Goal: Task Accomplishment & Management: Manage account settings

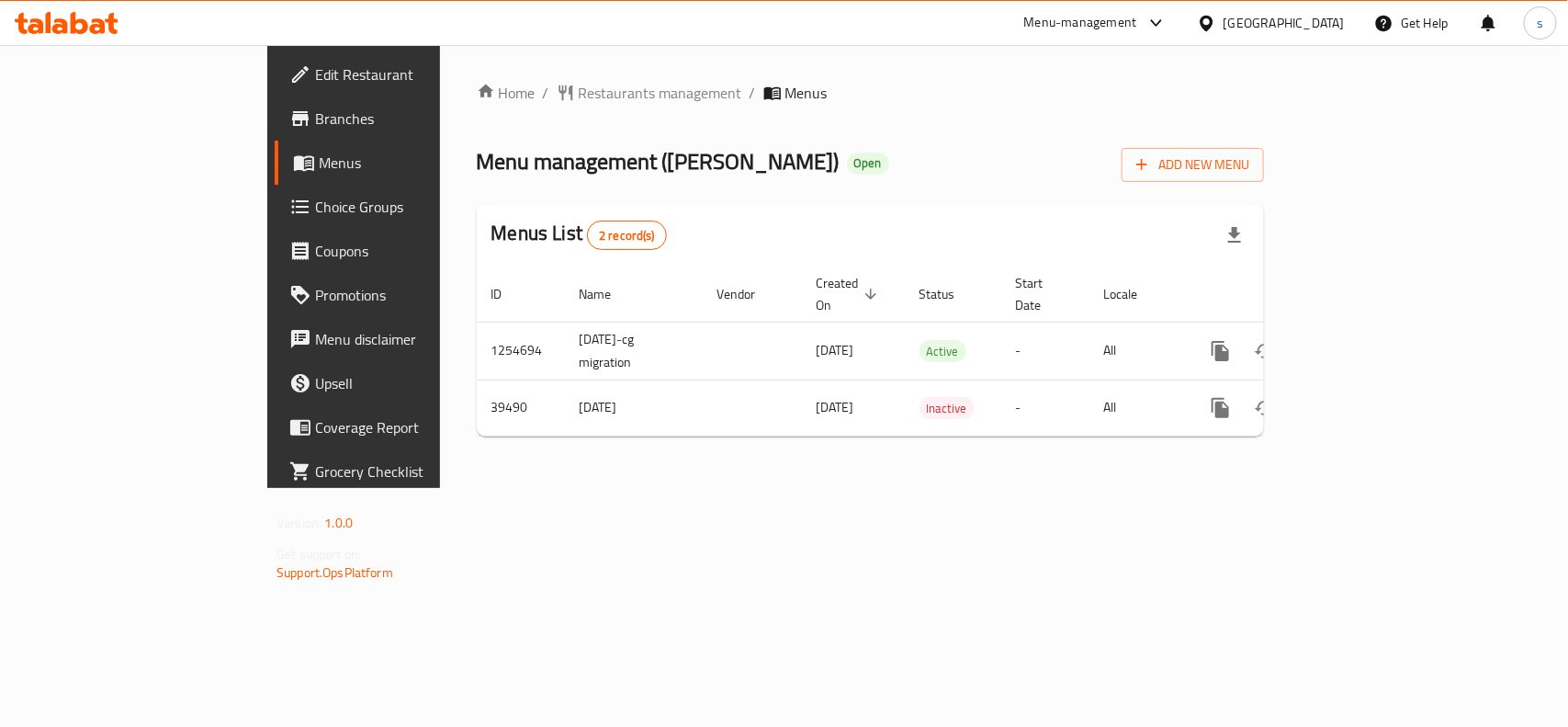
drag, startPoint x: 1330, startPoint y: 15, endPoint x: 1330, endPoint y: 44, distance: 29.0
click at [1330, 16] on div "[GEOGRAPHIC_DATA]" at bounding box center [1284, 22] width 122 height 20
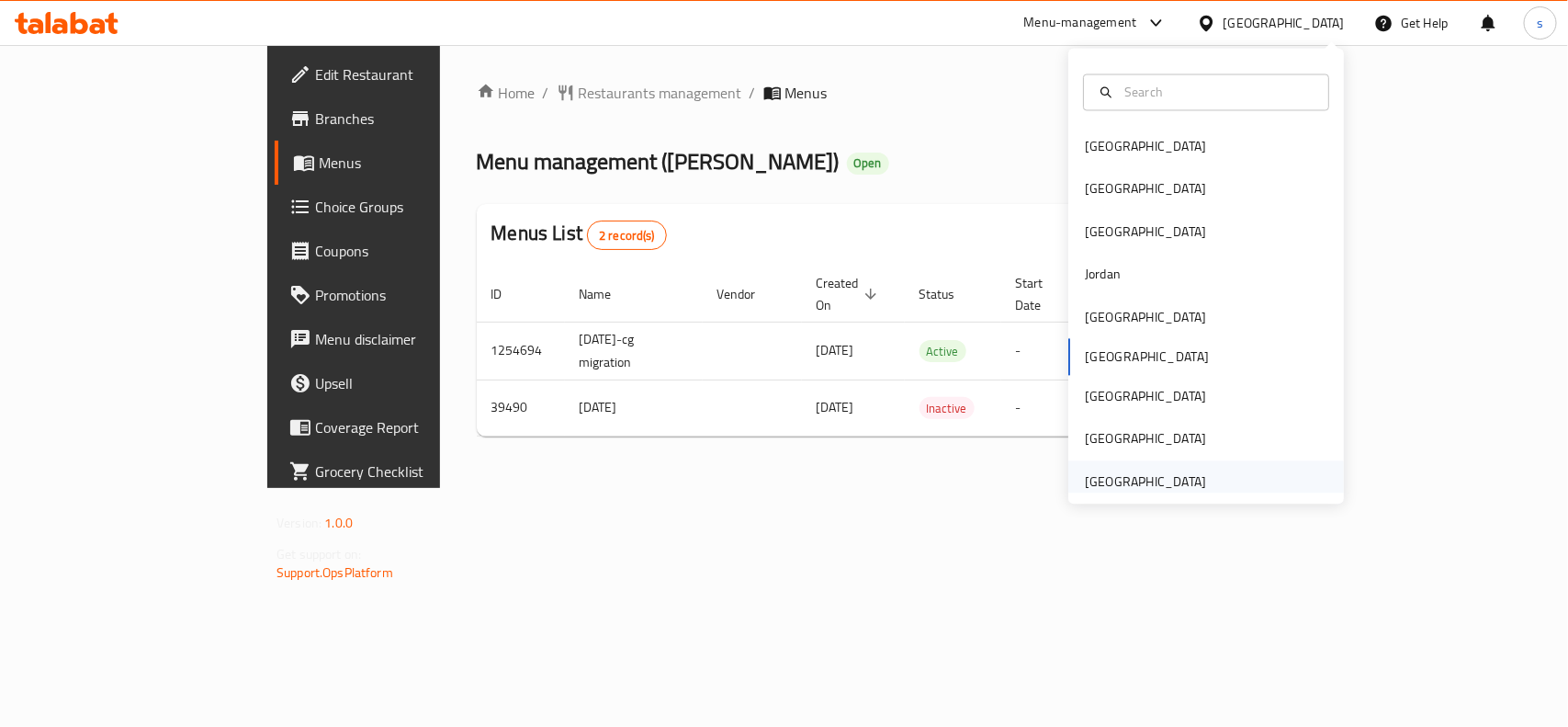
click at [1154, 481] on div "[GEOGRAPHIC_DATA]" at bounding box center [1146, 481] width 122 height 20
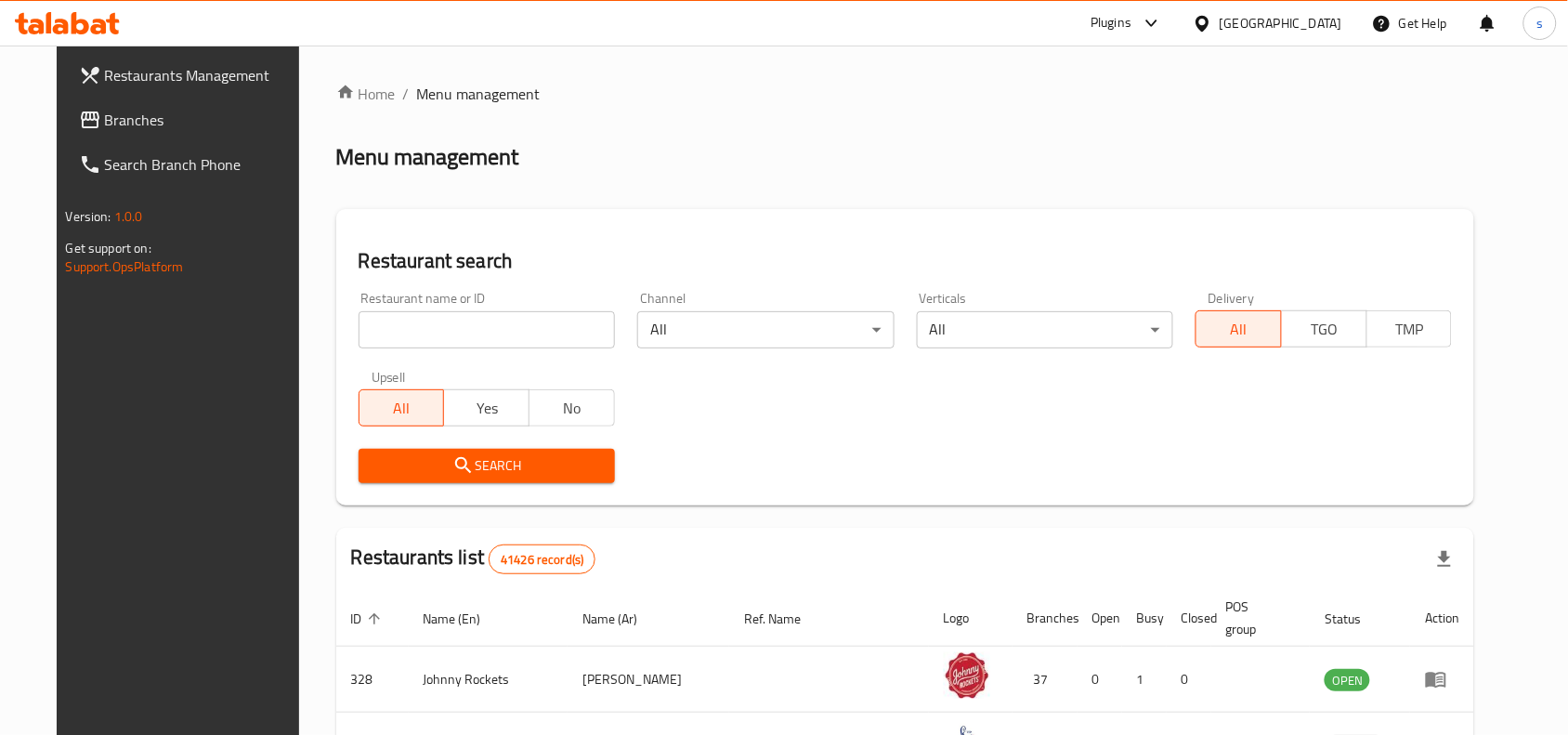
click at [105, 117] on span "Branches" at bounding box center [205, 119] width 199 height 22
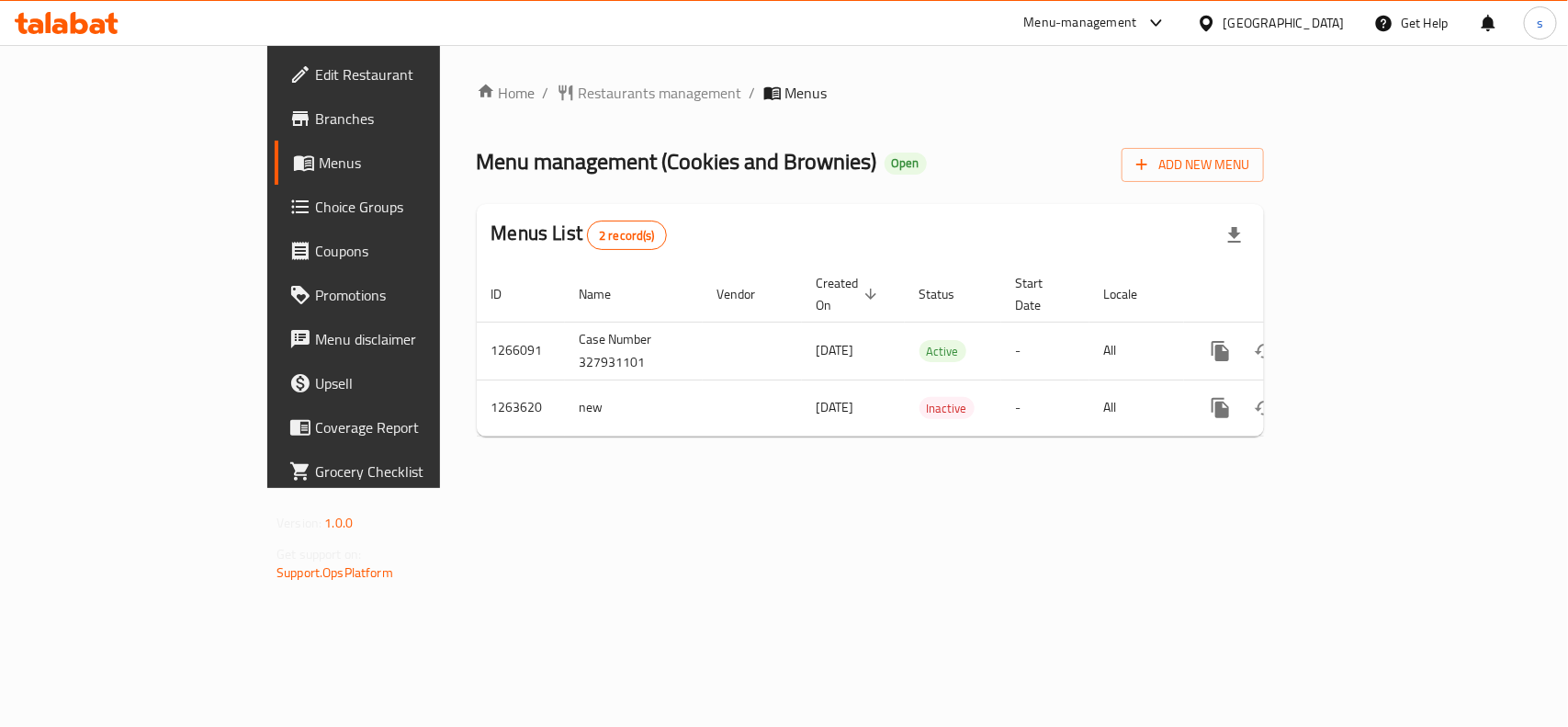
click at [1324, 26] on div "[GEOGRAPHIC_DATA]" at bounding box center [1284, 22] width 122 height 20
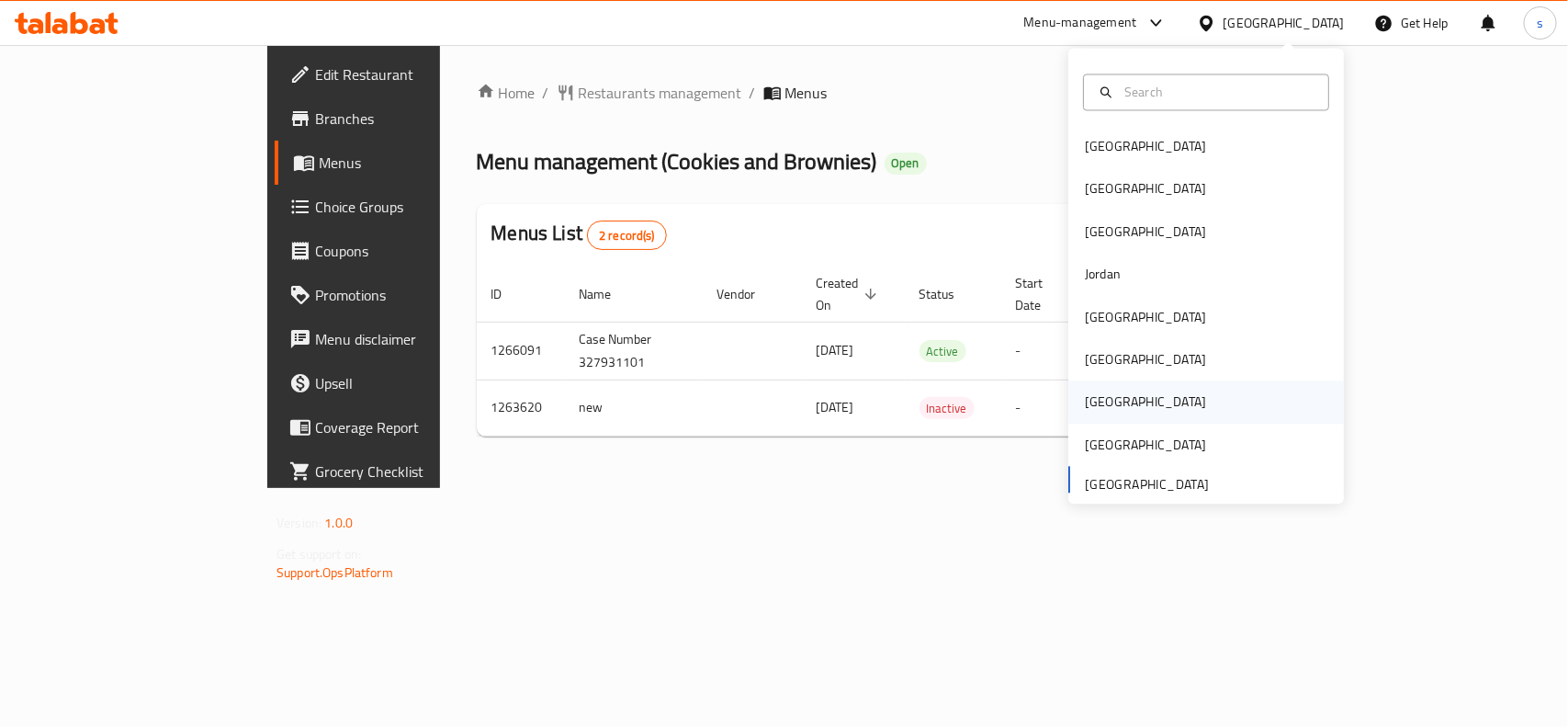
click at [1089, 405] on div "[GEOGRAPHIC_DATA]" at bounding box center [1146, 402] width 122 height 20
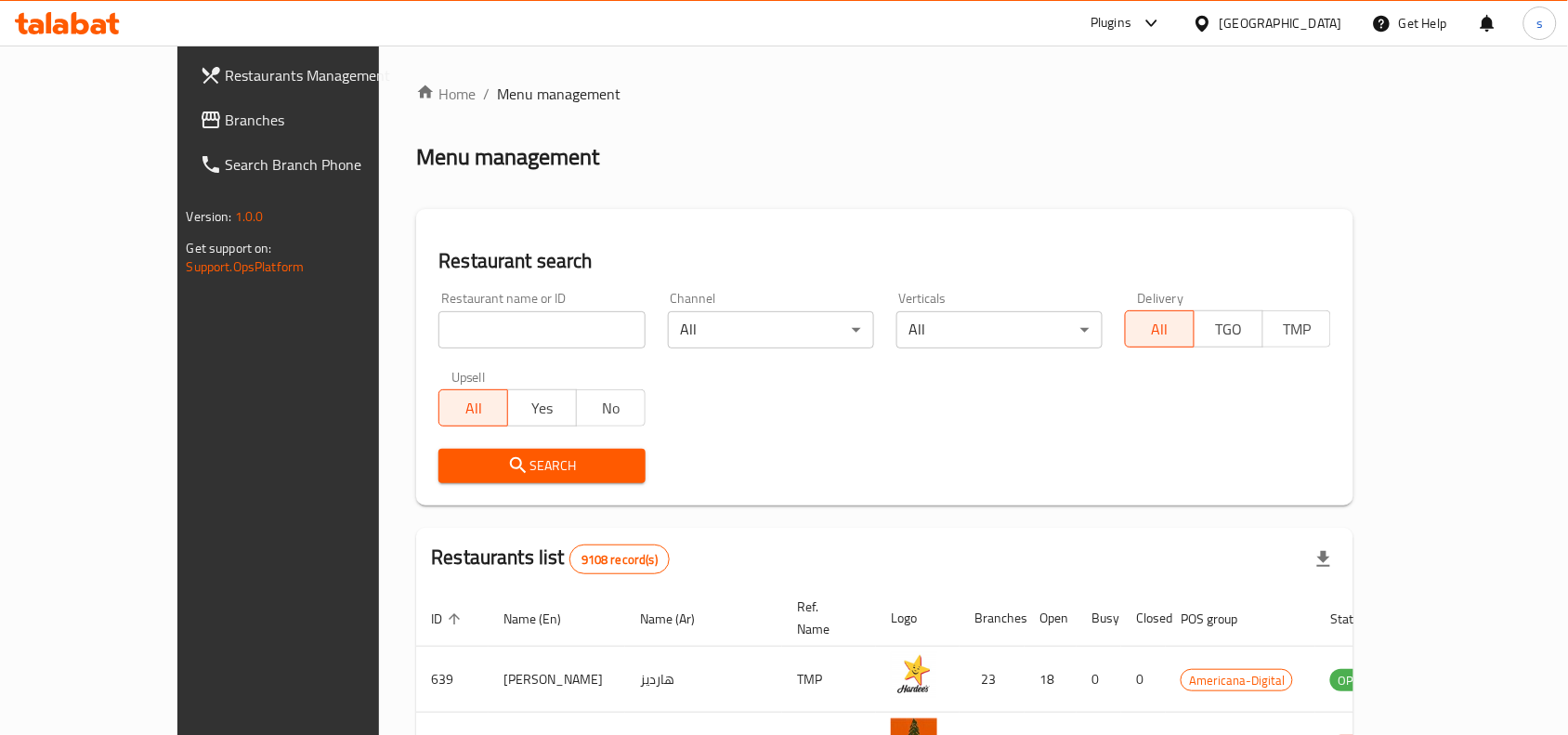
click at [226, 122] on span "Branches" at bounding box center [325, 119] width 199 height 22
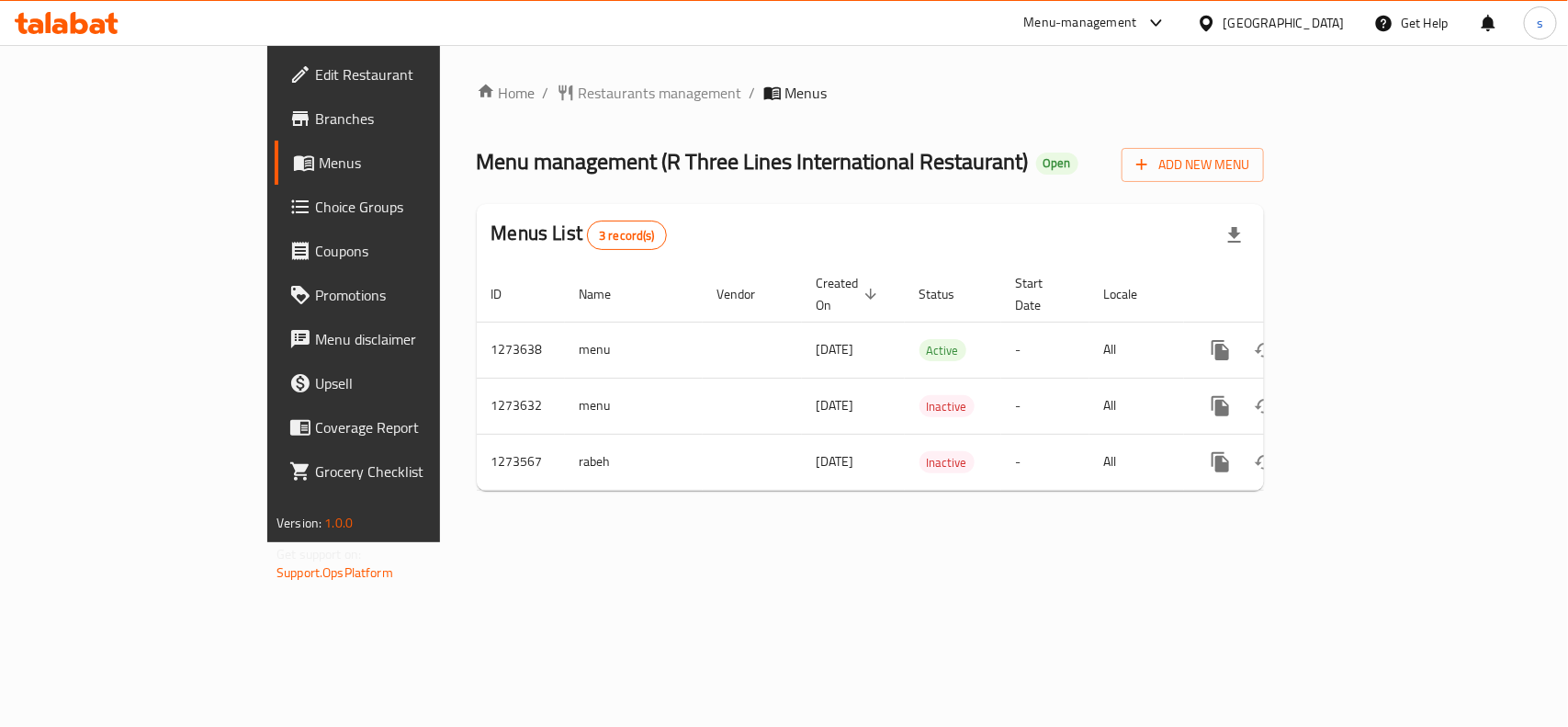
click at [1344, 18] on div "[GEOGRAPHIC_DATA]" at bounding box center [1284, 22] width 122 height 20
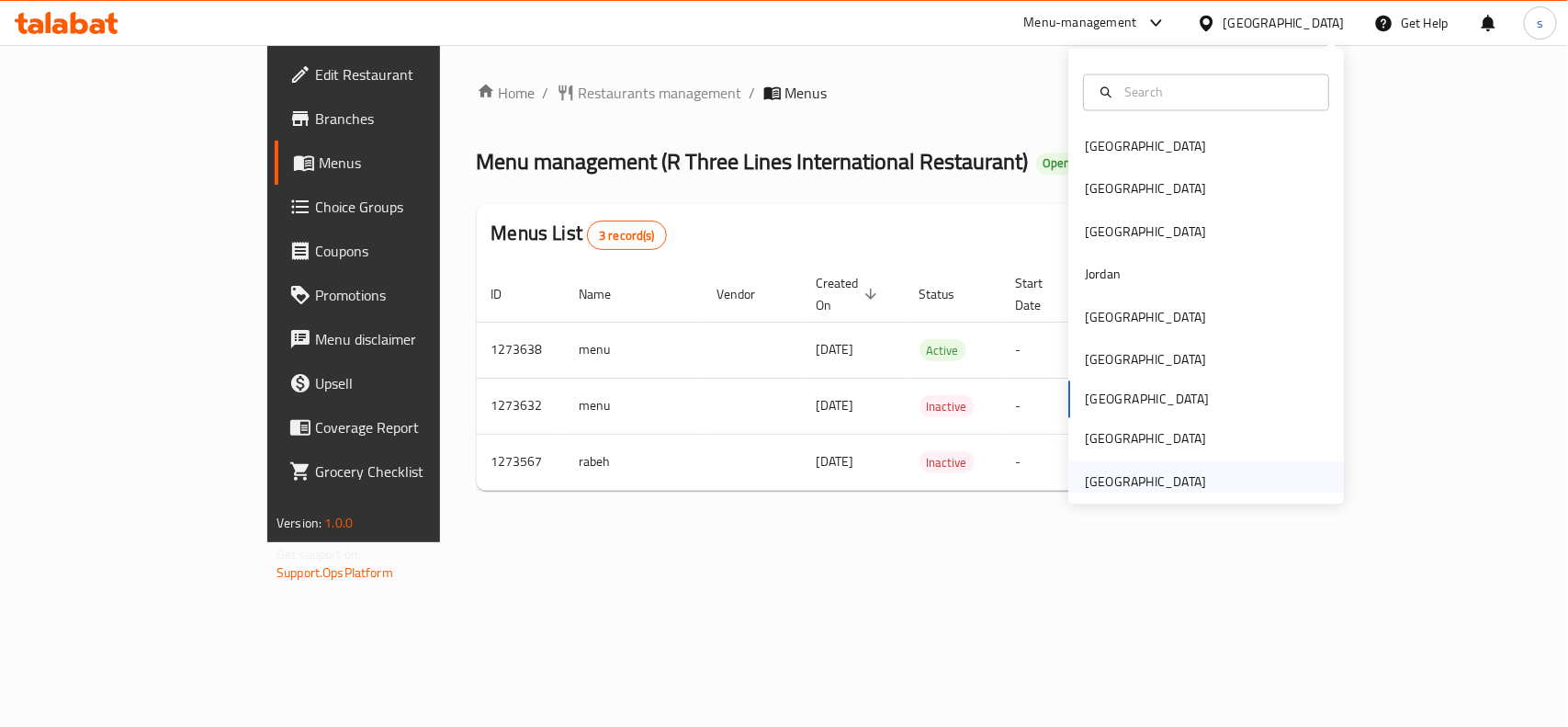
click at [1136, 487] on div "[GEOGRAPHIC_DATA]" at bounding box center [1146, 481] width 122 height 20
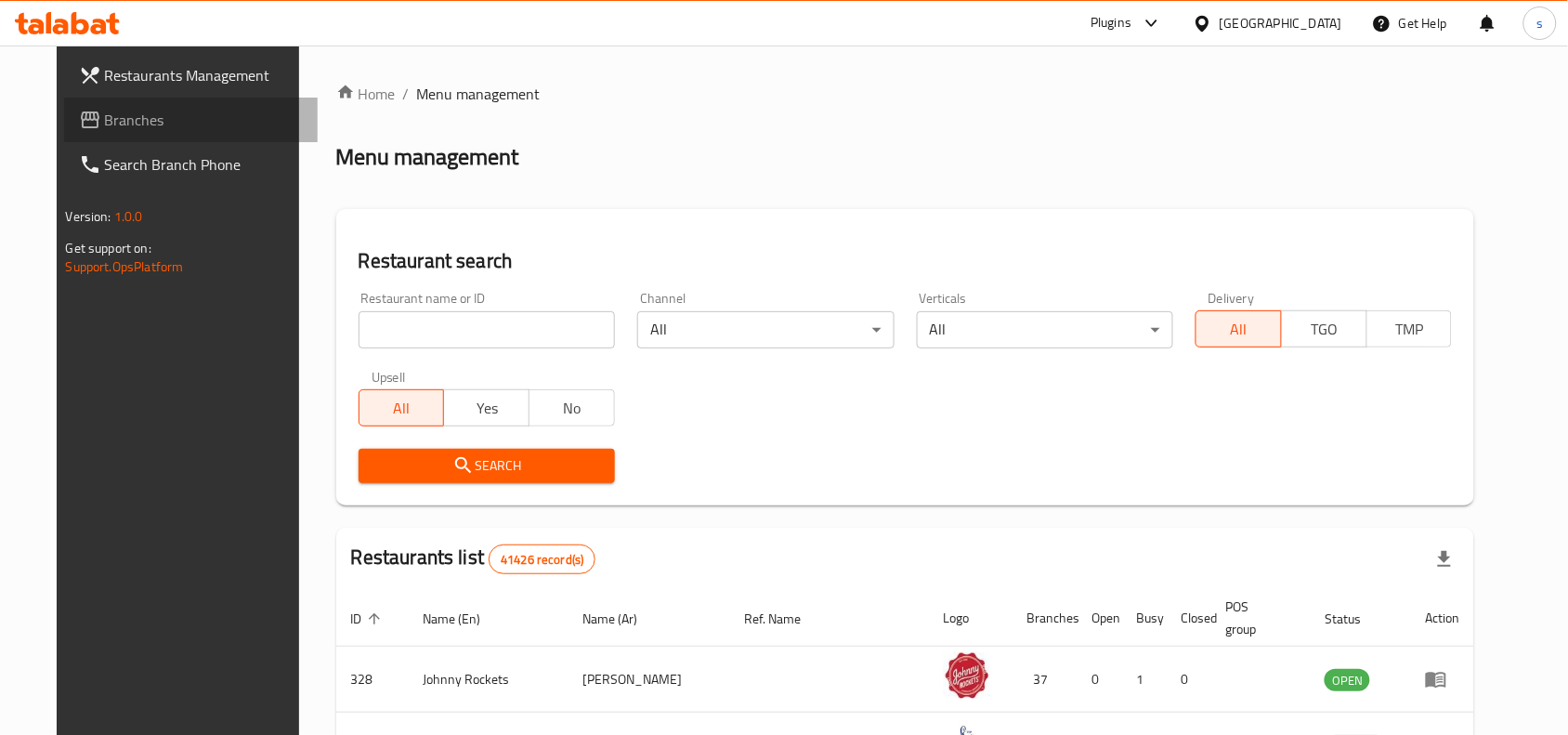
click at [105, 113] on span "Branches" at bounding box center [205, 119] width 199 height 22
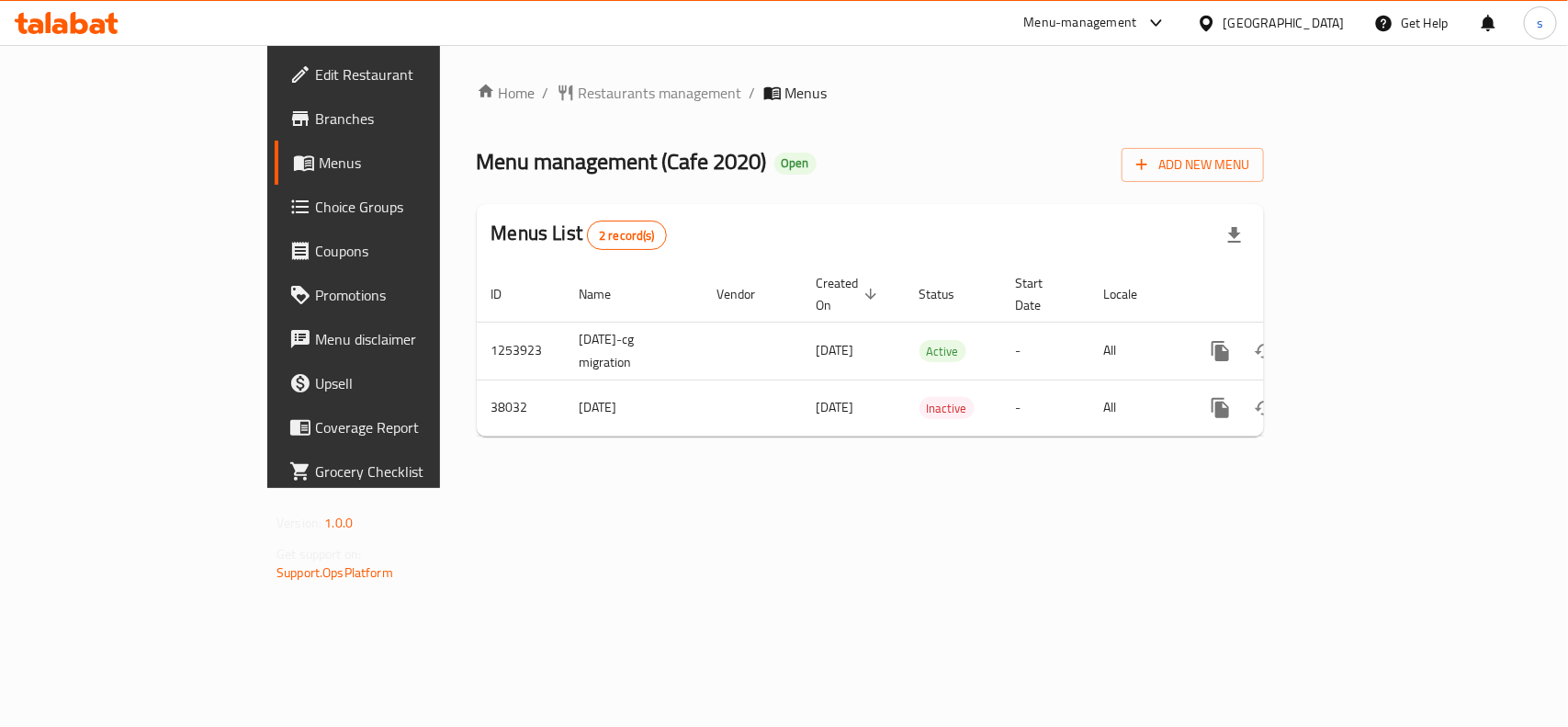
click at [1251, 14] on div "[GEOGRAPHIC_DATA]" at bounding box center [1284, 22] width 122 height 20
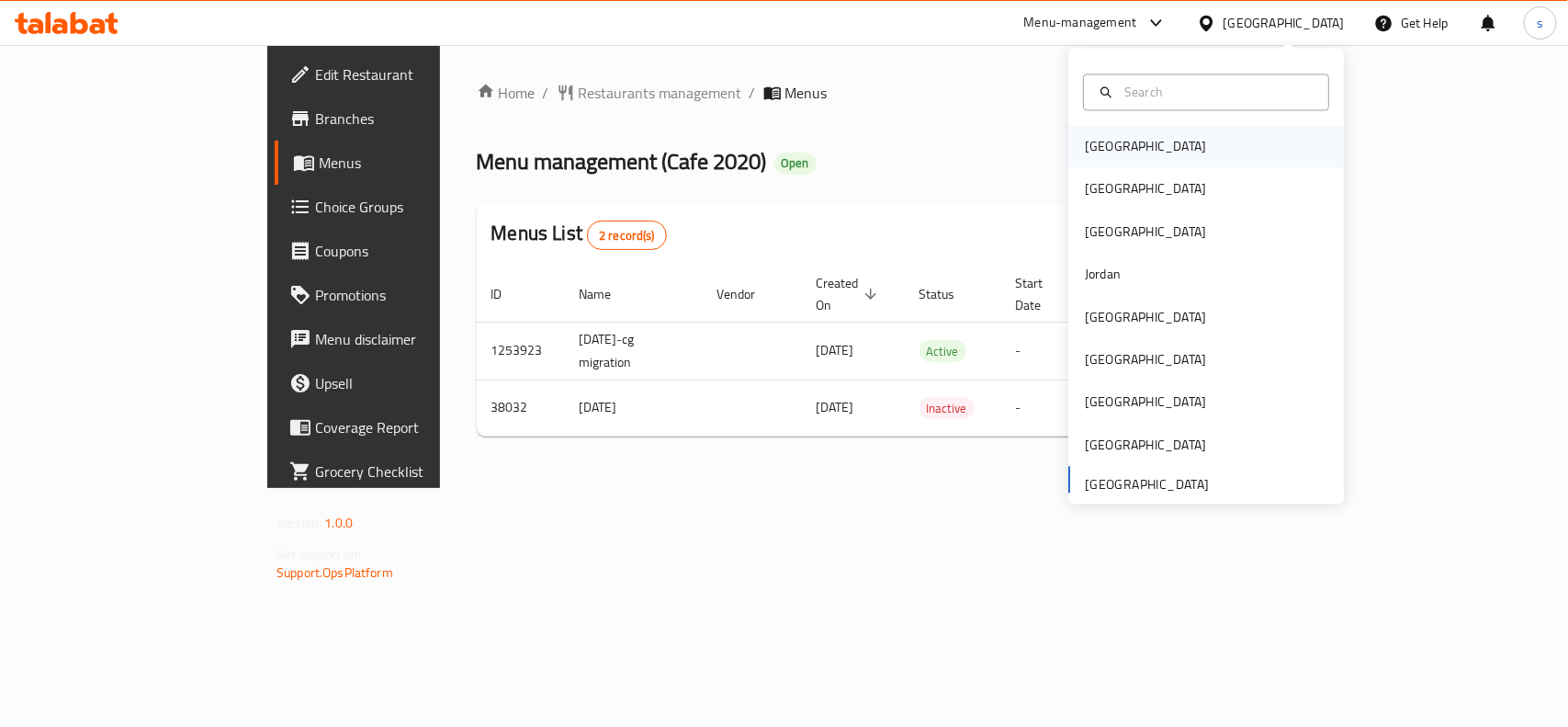
click at [1106, 141] on div "[GEOGRAPHIC_DATA]" at bounding box center [1146, 147] width 122 height 20
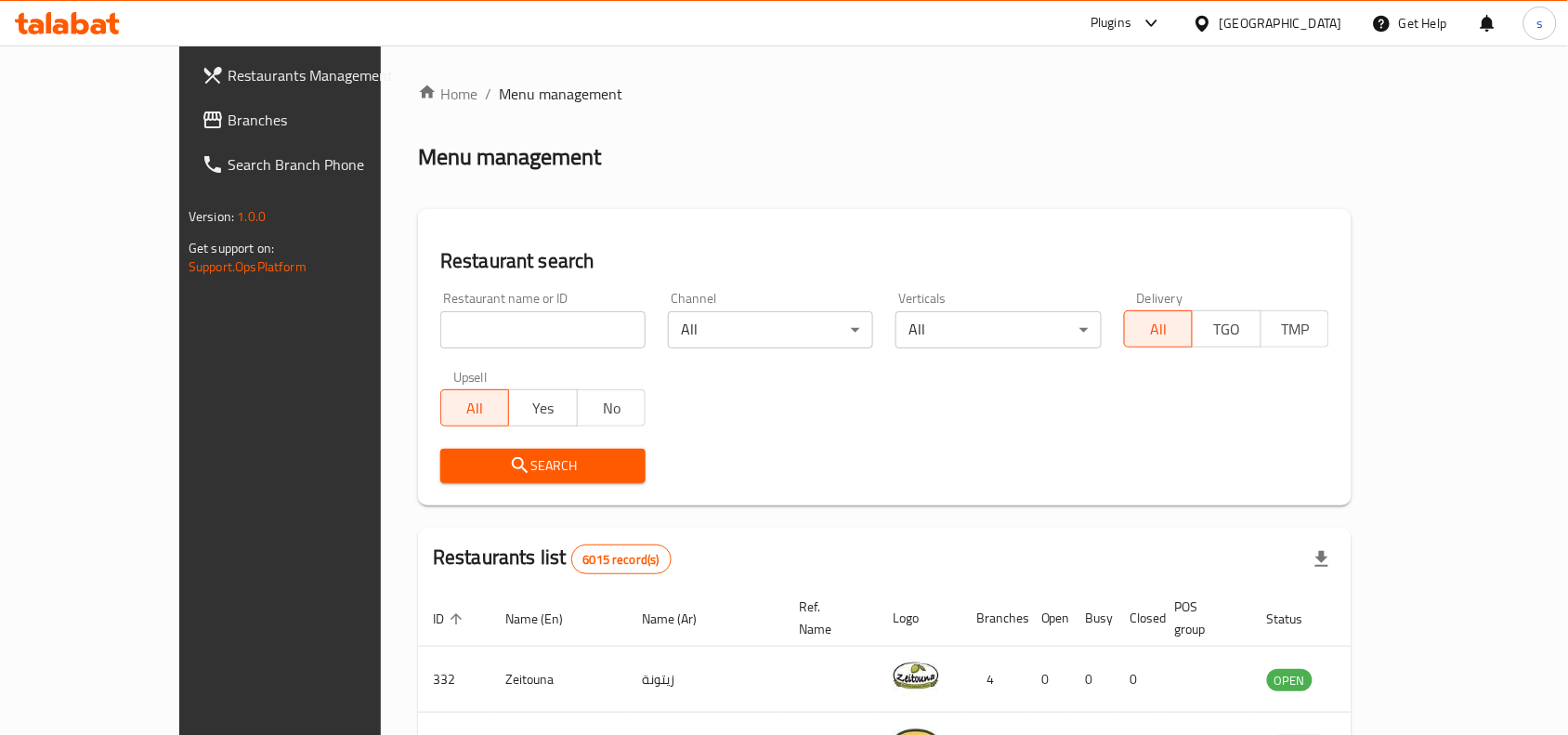
click at [1310, 25] on div "[GEOGRAPHIC_DATA]" at bounding box center [1281, 22] width 123 height 20
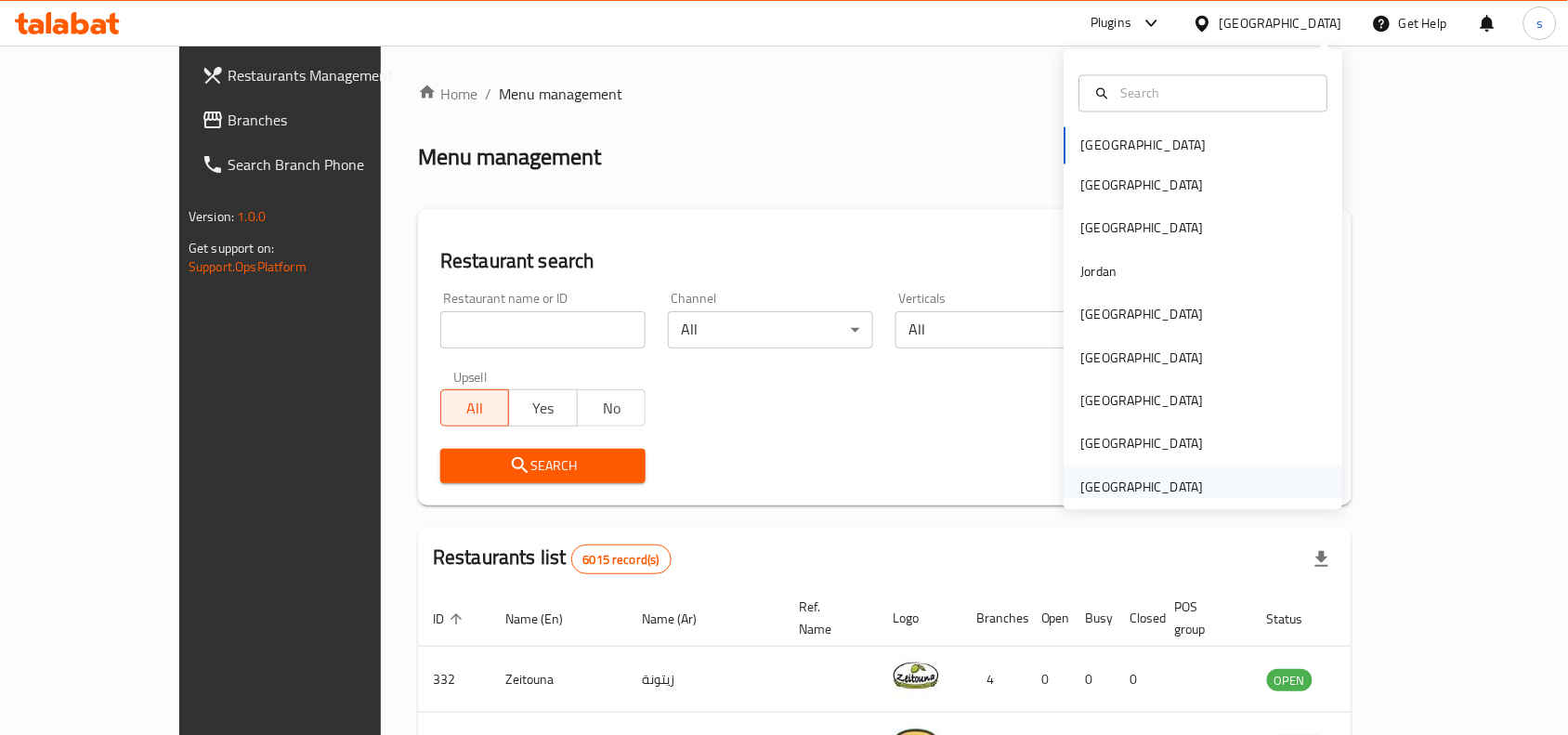
click at [1124, 486] on div "[GEOGRAPHIC_DATA]" at bounding box center [1143, 486] width 123 height 20
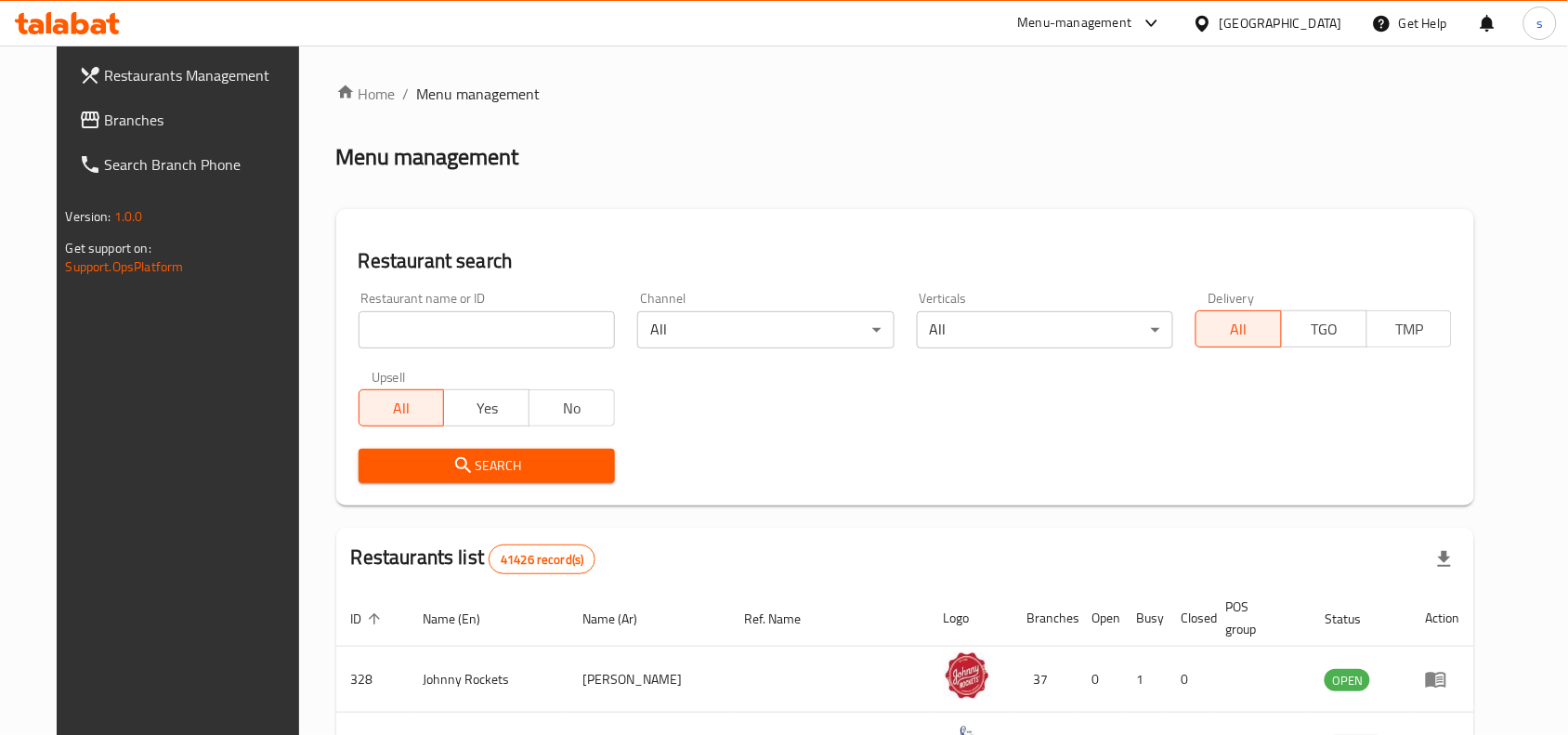
click at [105, 122] on span "Branches" at bounding box center [205, 119] width 199 height 22
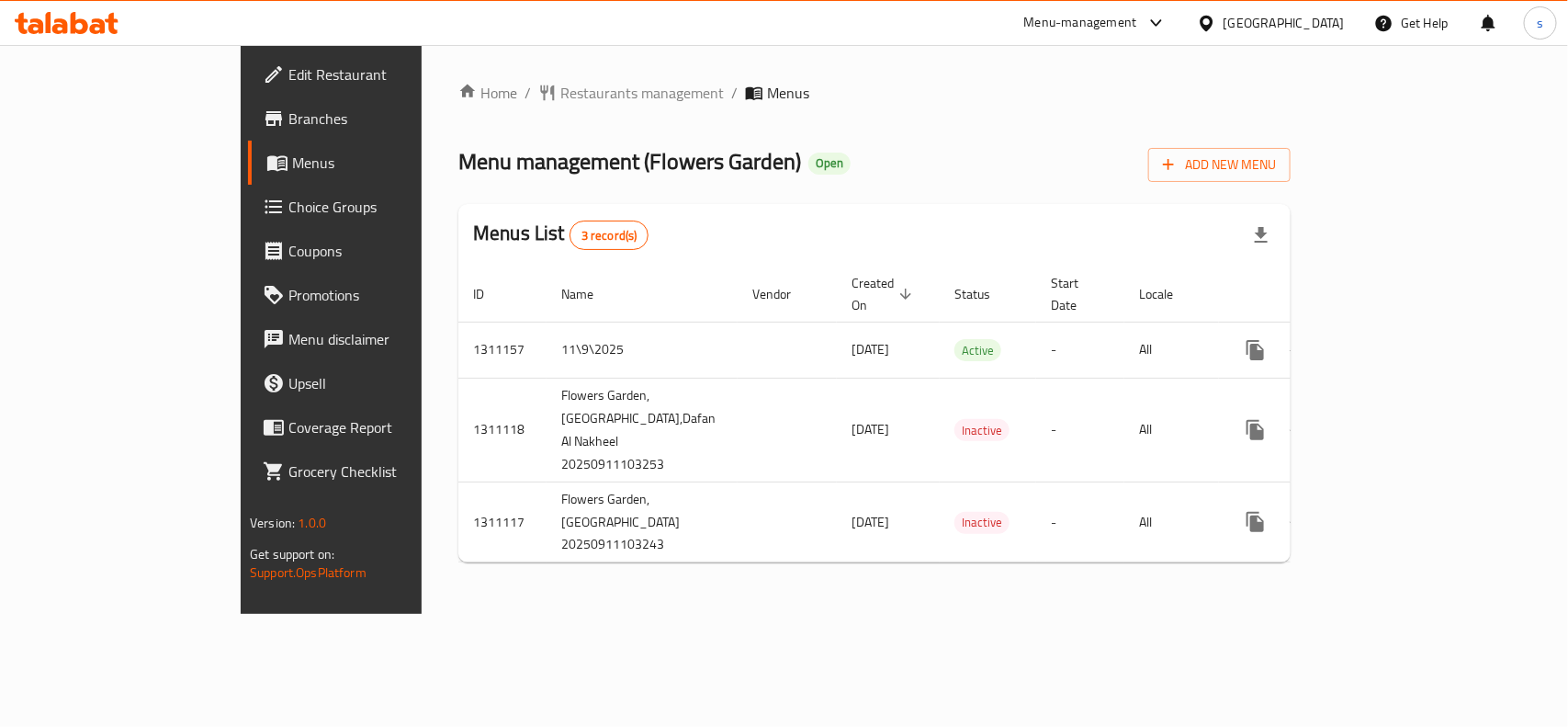
click at [1300, 25] on div "[GEOGRAPHIC_DATA]" at bounding box center [1284, 22] width 122 height 20
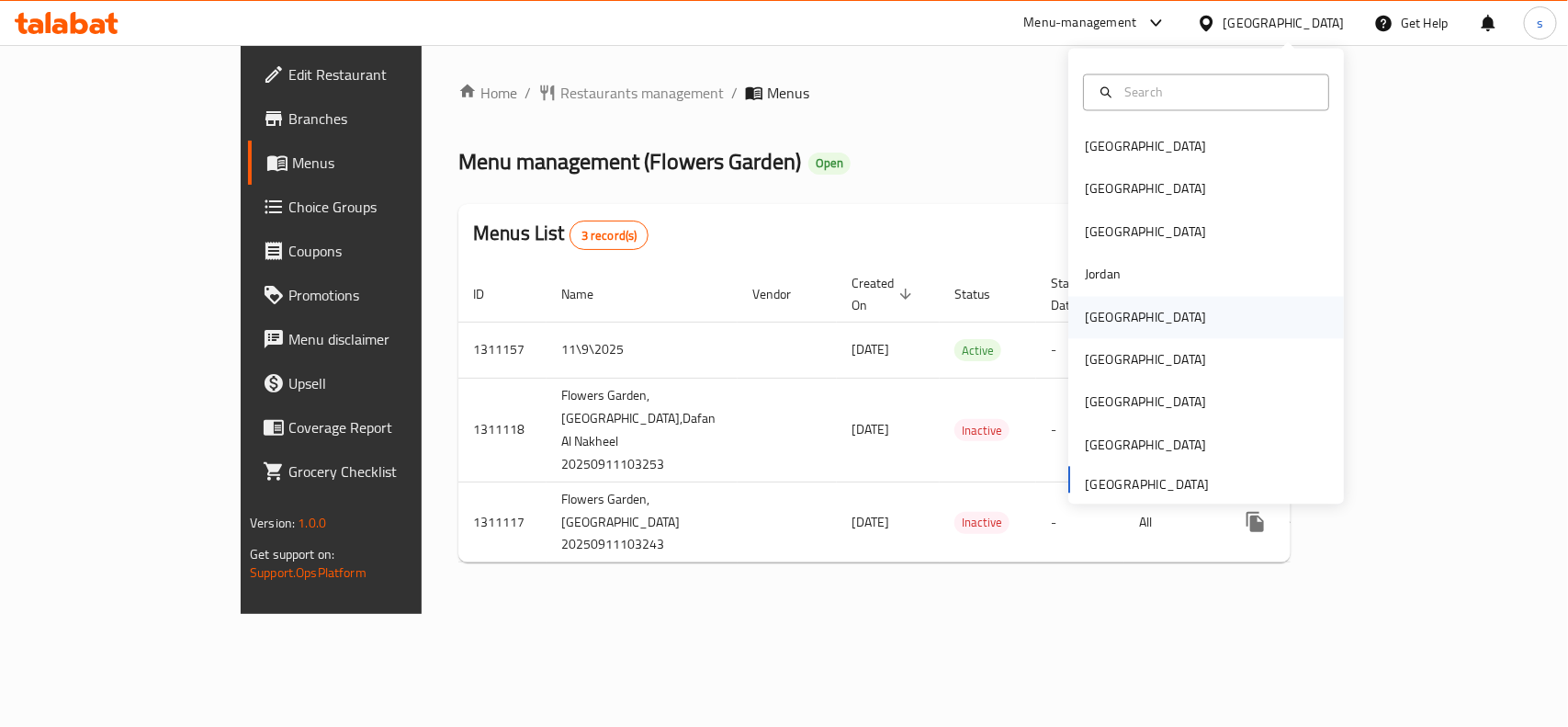
click at [1071, 313] on div "[GEOGRAPHIC_DATA]" at bounding box center [1146, 317] width 151 height 42
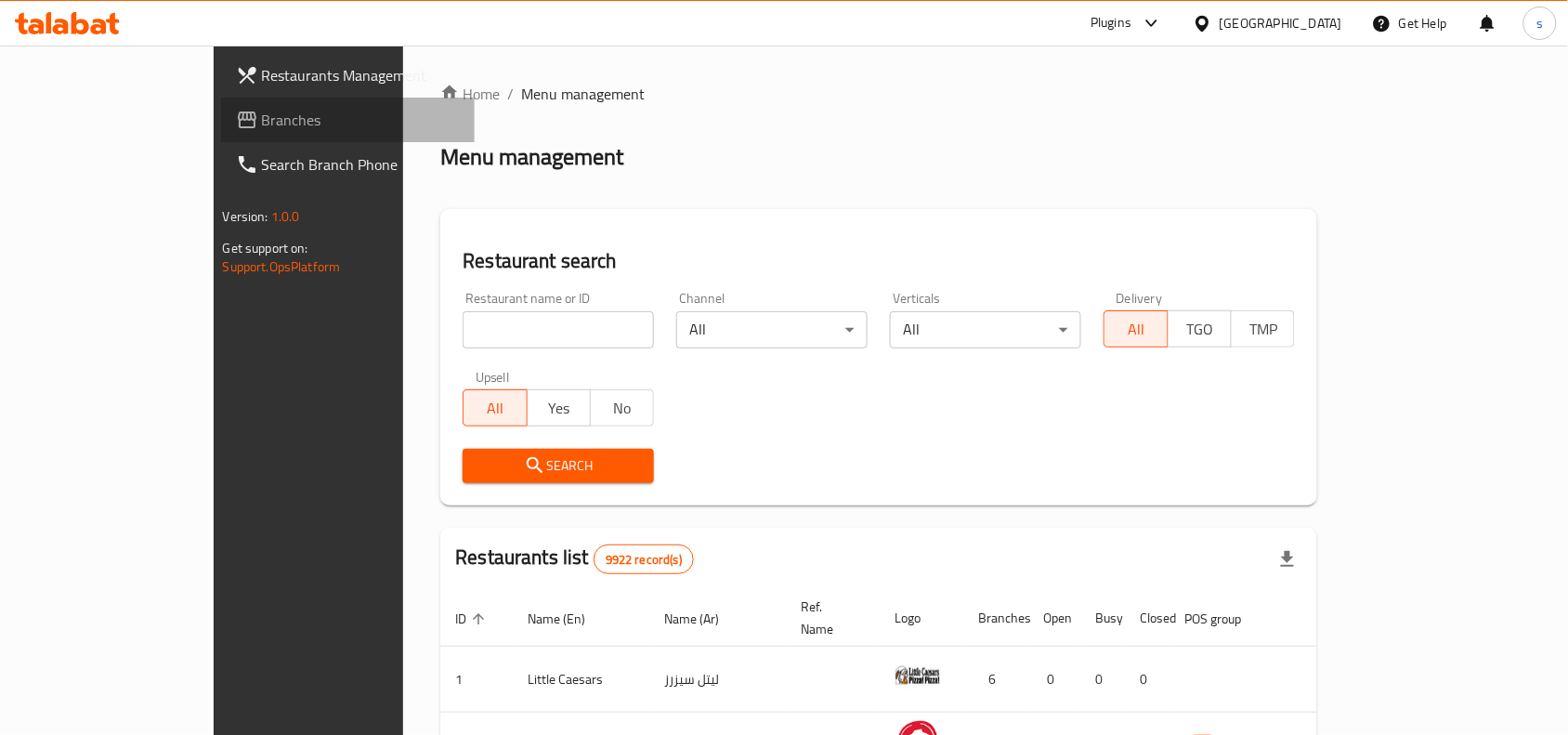
click at [262, 108] on span "Branches" at bounding box center [361, 119] width 199 height 22
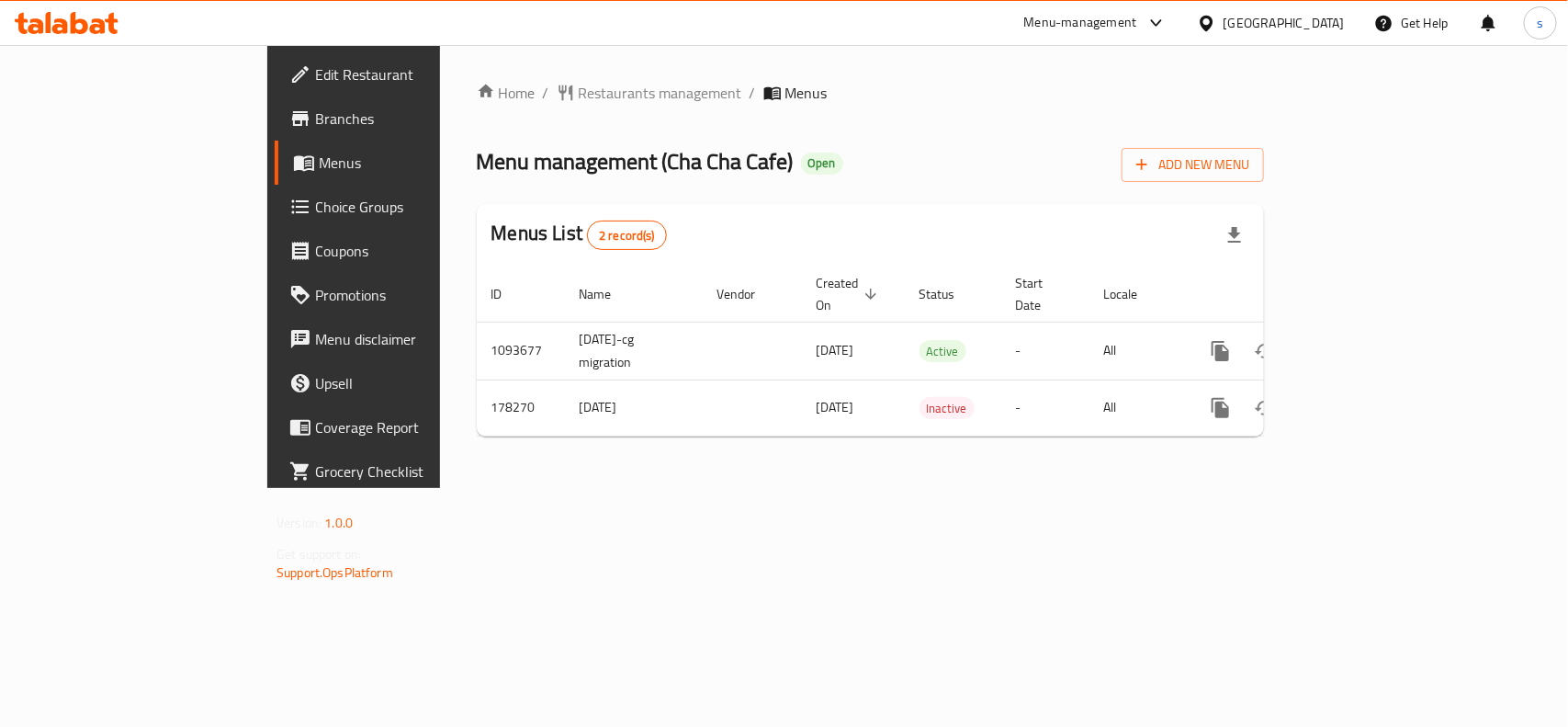
click at [1324, 23] on div "[GEOGRAPHIC_DATA]" at bounding box center [1284, 22] width 122 height 20
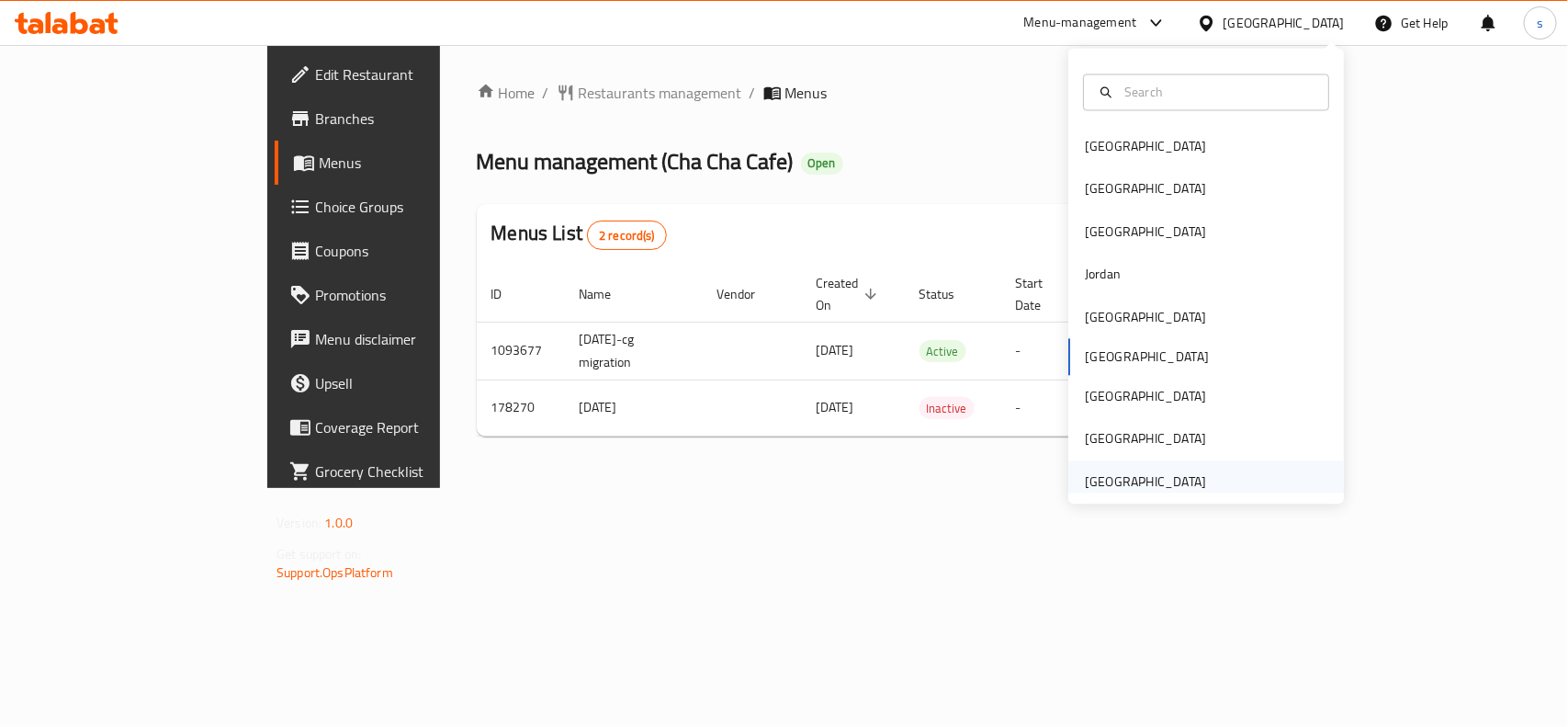
click at [1185, 471] on div "[GEOGRAPHIC_DATA]" at bounding box center [1146, 481] width 122 height 20
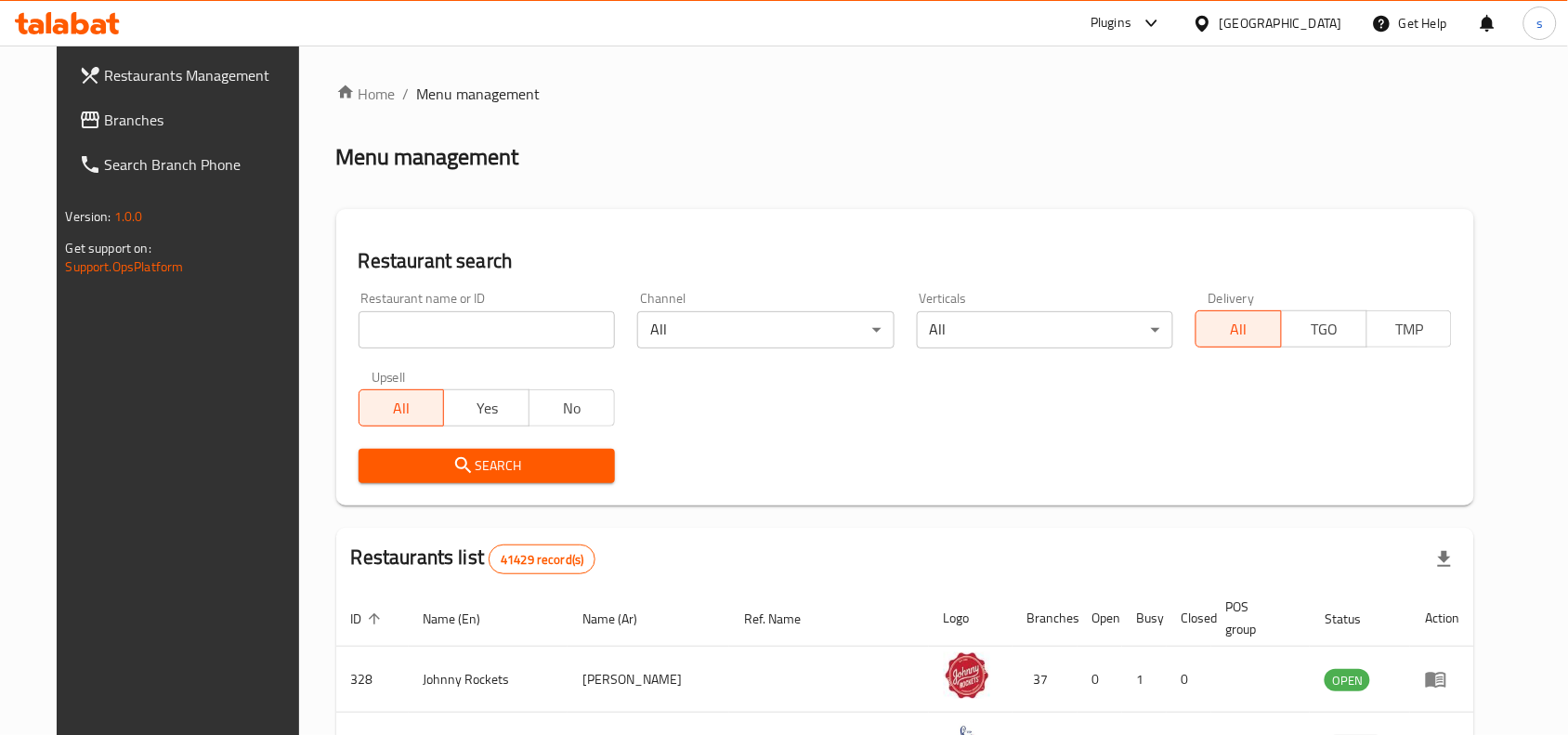
click at [79, 123] on span at bounding box center [92, 119] width 26 height 22
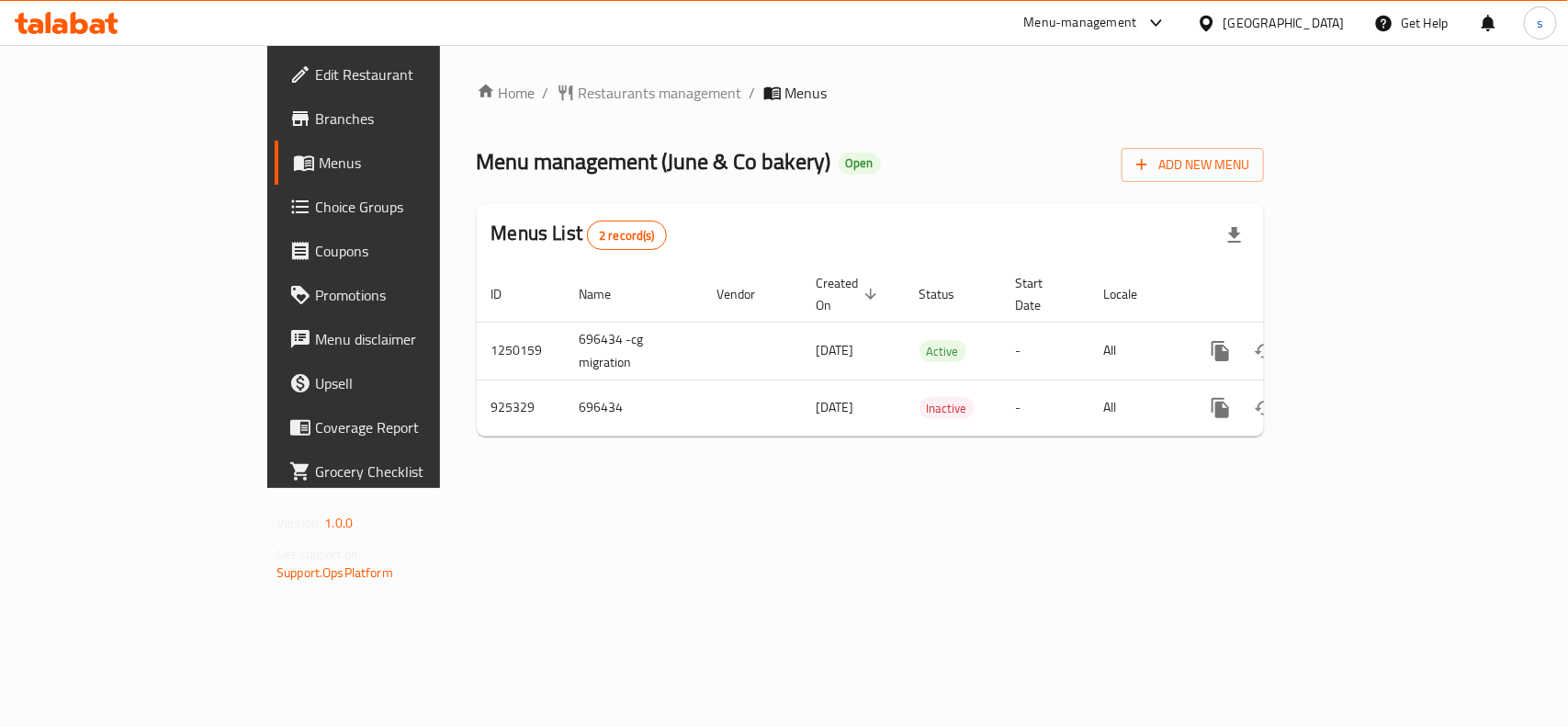
click at [1304, 23] on div "[GEOGRAPHIC_DATA]" at bounding box center [1284, 22] width 122 height 20
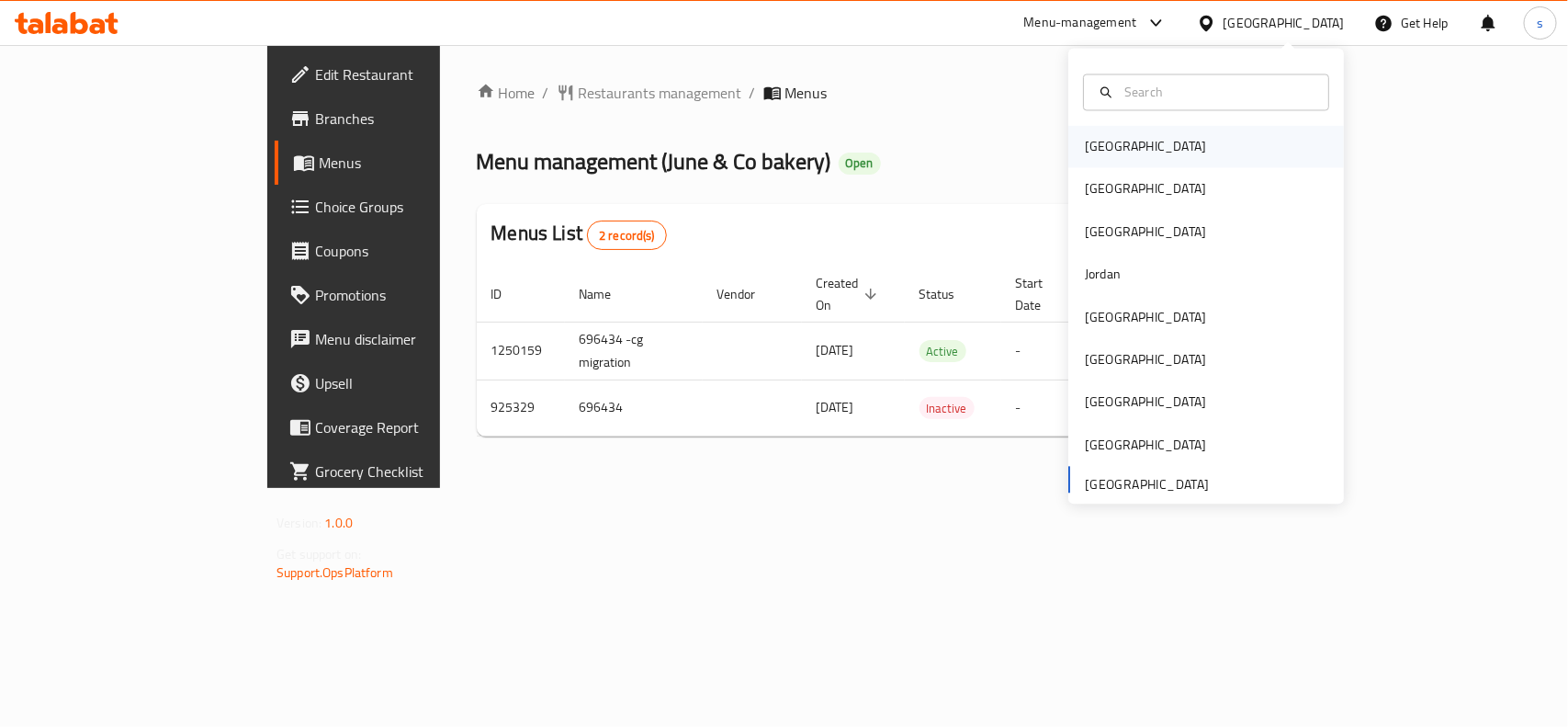
click at [1085, 148] on div "[GEOGRAPHIC_DATA]" at bounding box center [1146, 147] width 122 height 20
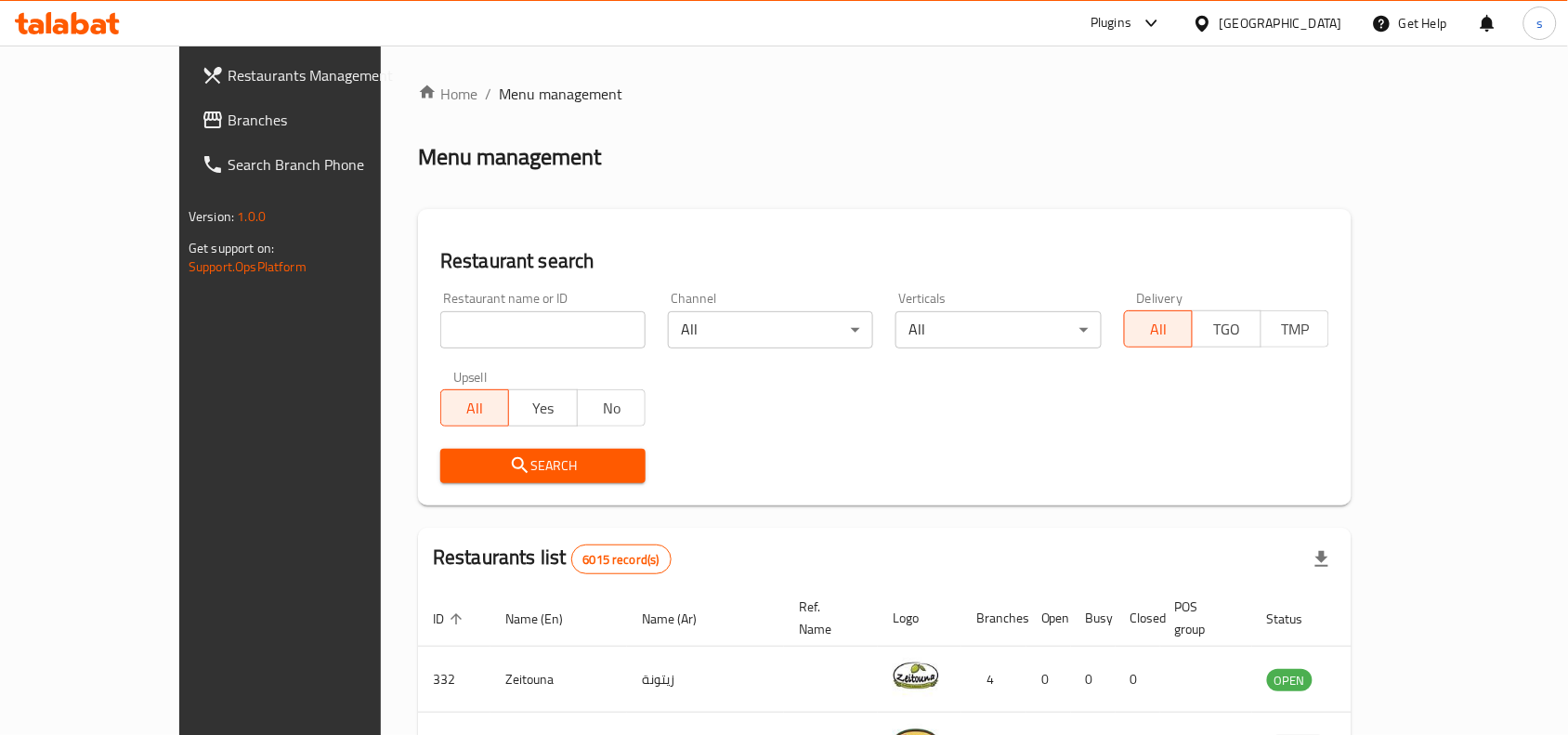
click at [1312, 20] on div "[GEOGRAPHIC_DATA]" at bounding box center [1281, 22] width 123 height 20
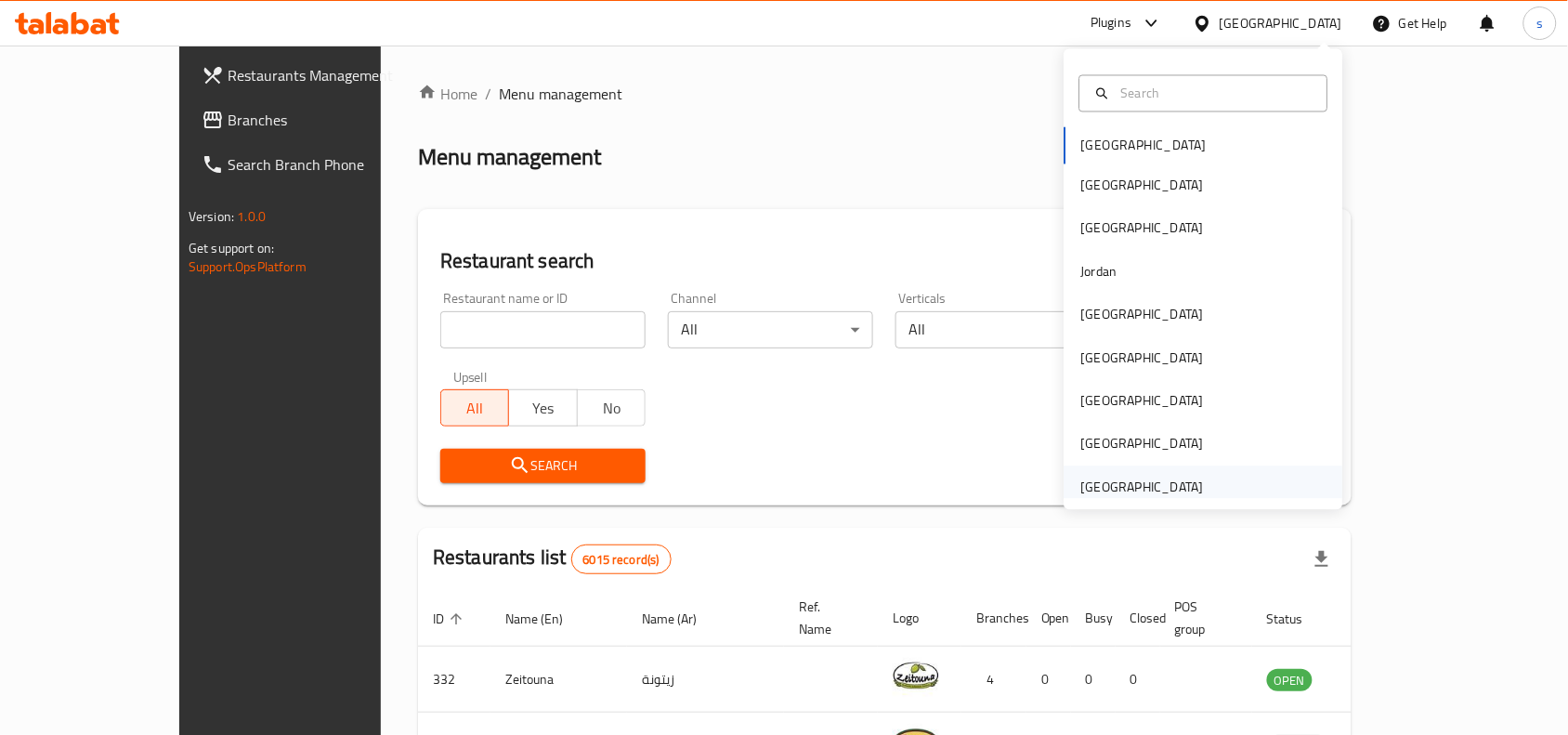
click at [1088, 478] on div "[GEOGRAPHIC_DATA]" at bounding box center [1143, 486] width 123 height 20
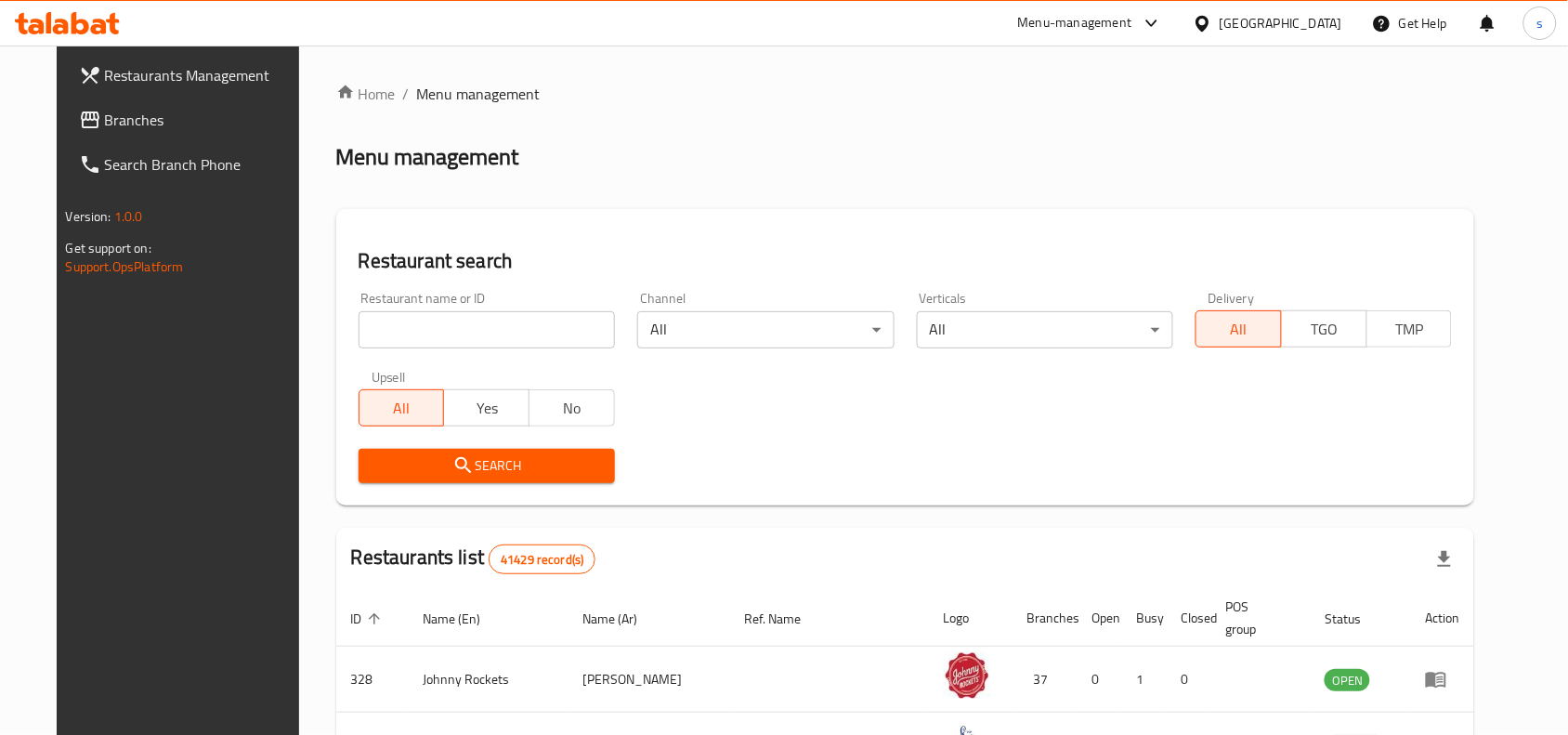
click at [105, 126] on span "Branches" at bounding box center [205, 119] width 199 height 22
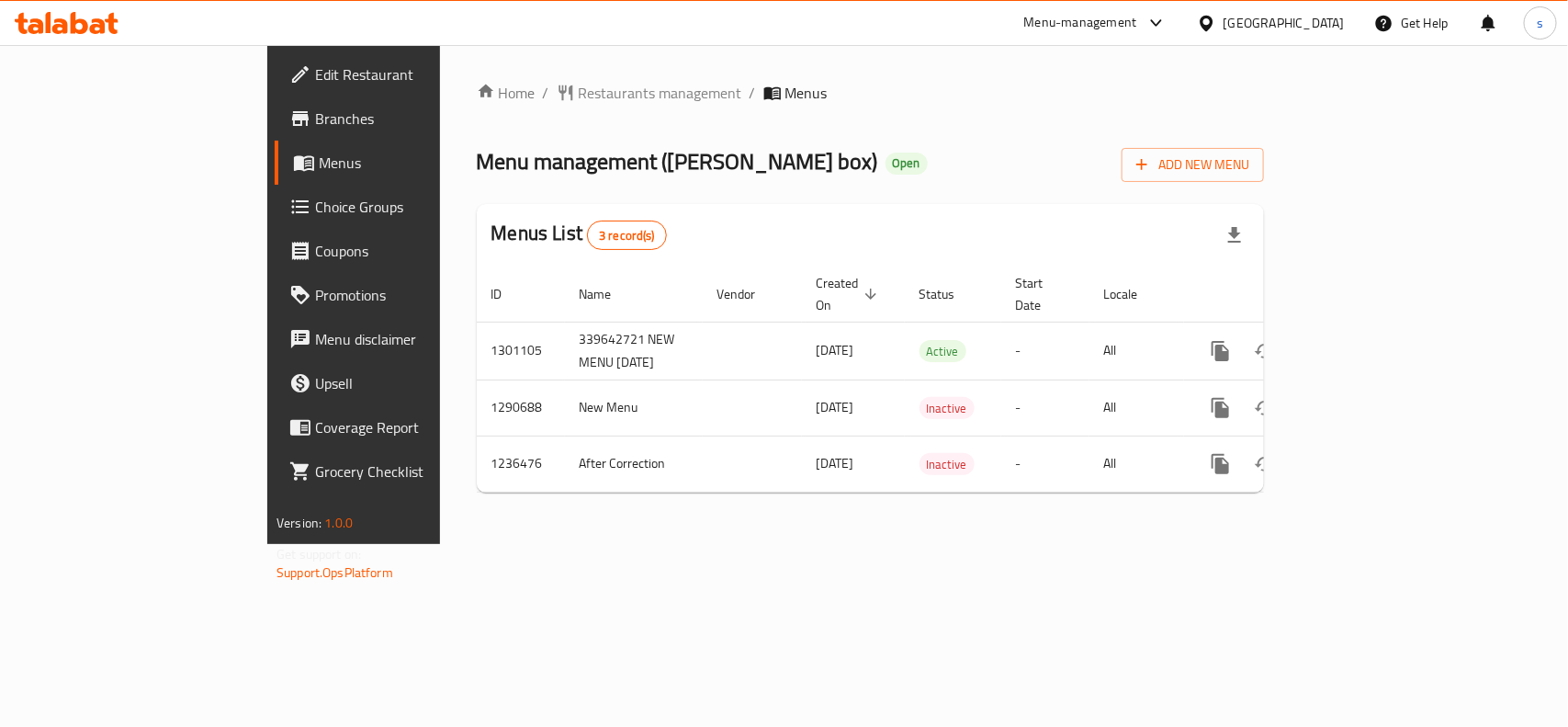
click at [1338, 15] on div "[GEOGRAPHIC_DATA]" at bounding box center [1284, 22] width 122 height 20
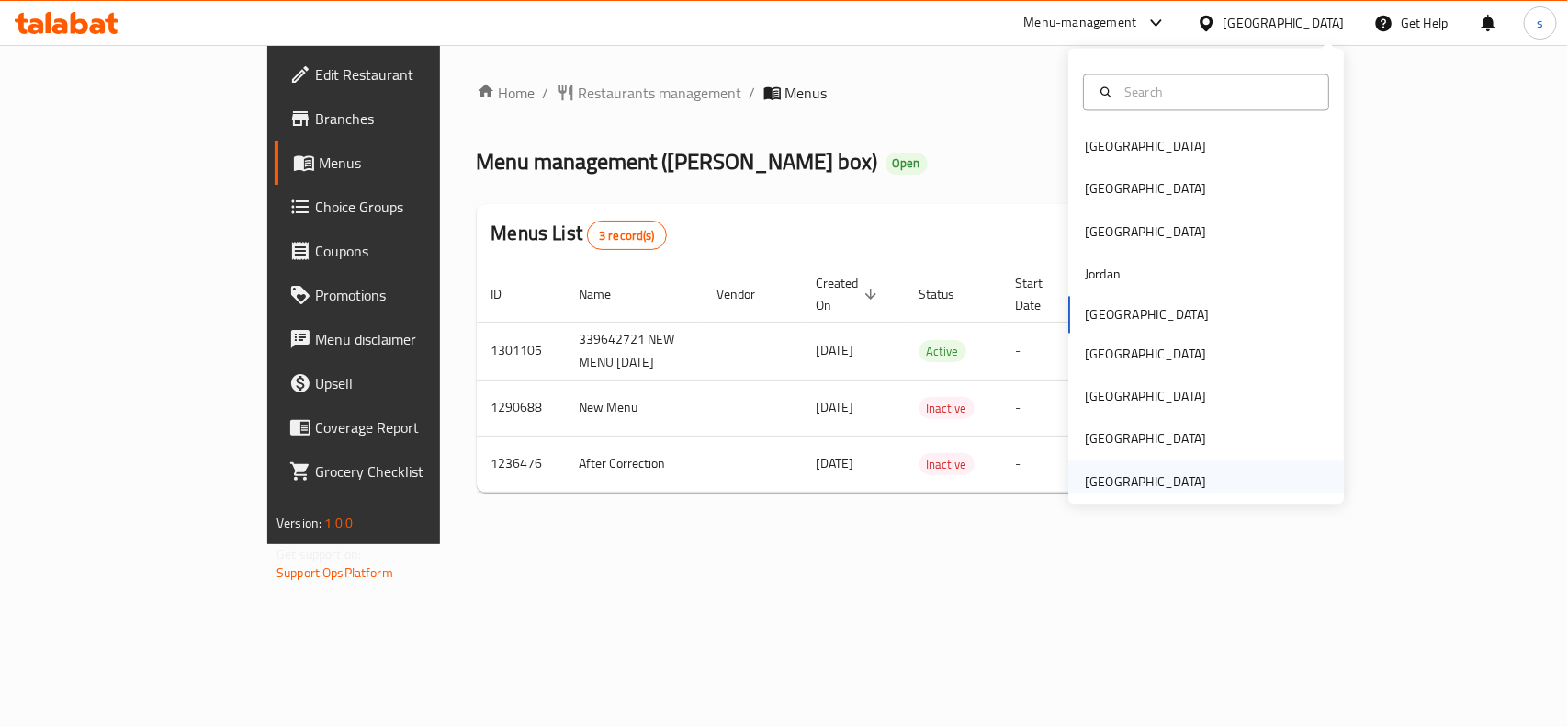
click at [1140, 481] on div "[GEOGRAPHIC_DATA]" at bounding box center [1146, 481] width 122 height 20
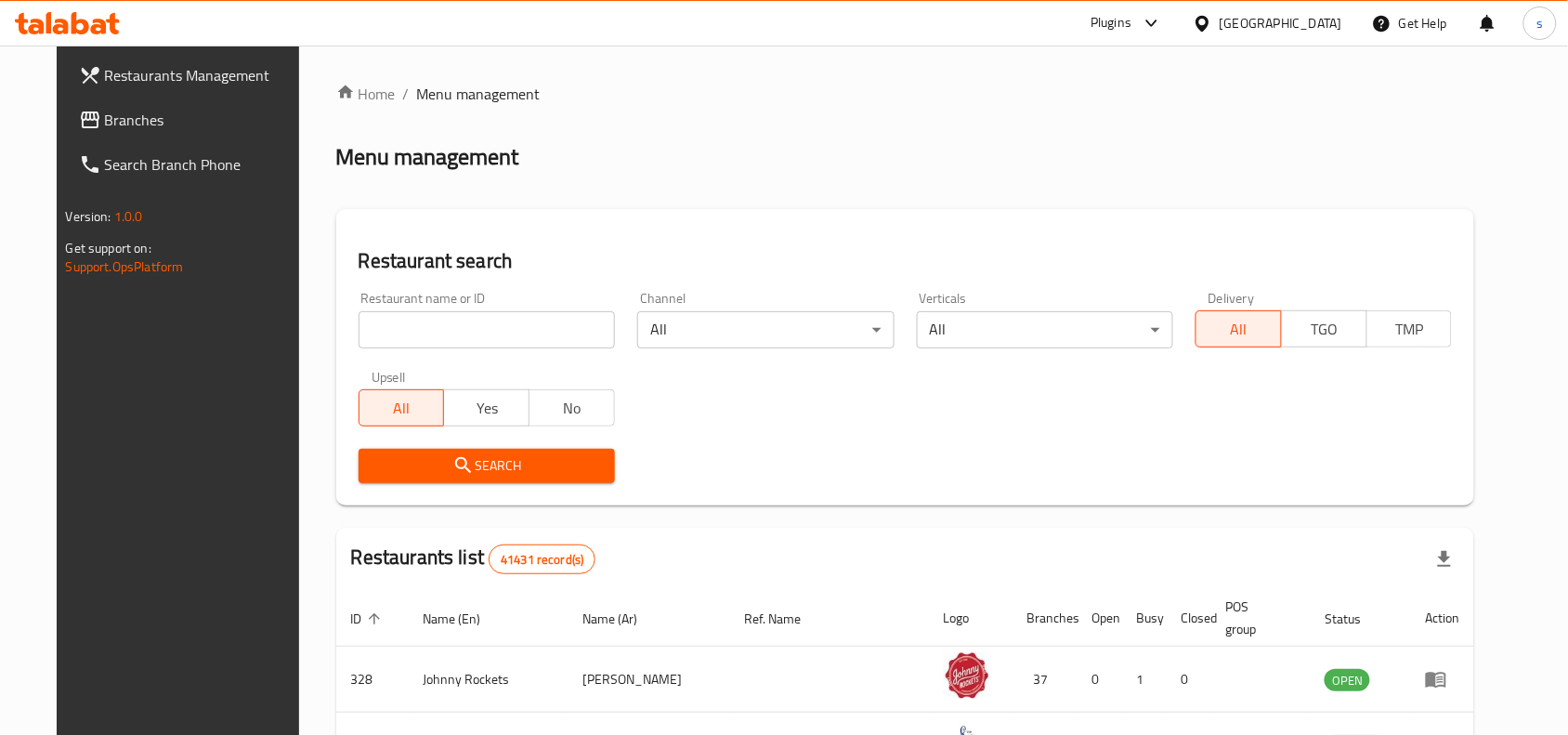
click at [105, 119] on span "Branches" at bounding box center [205, 119] width 199 height 22
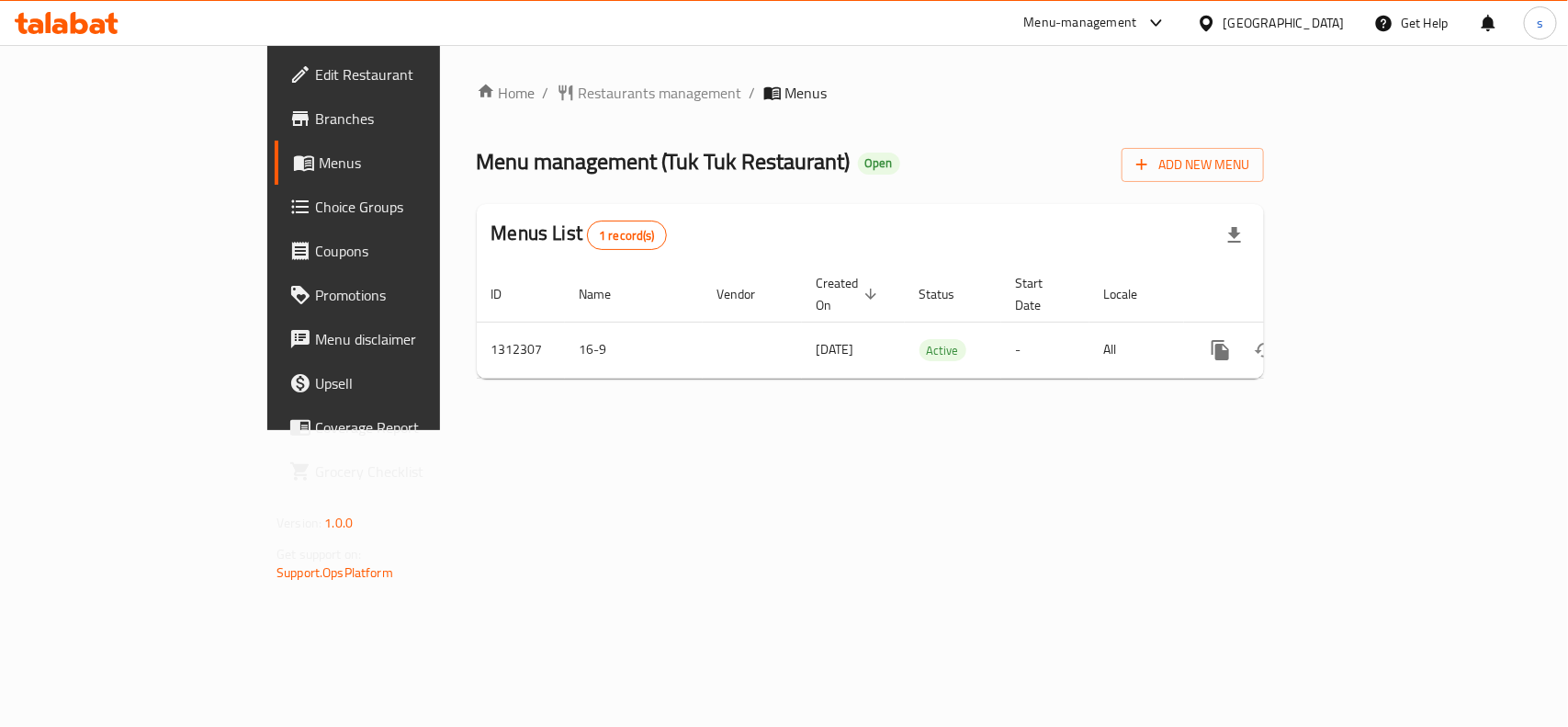
click at [1275, 24] on div "[GEOGRAPHIC_DATA]" at bounding box center [1284, 22] width 122 height 20
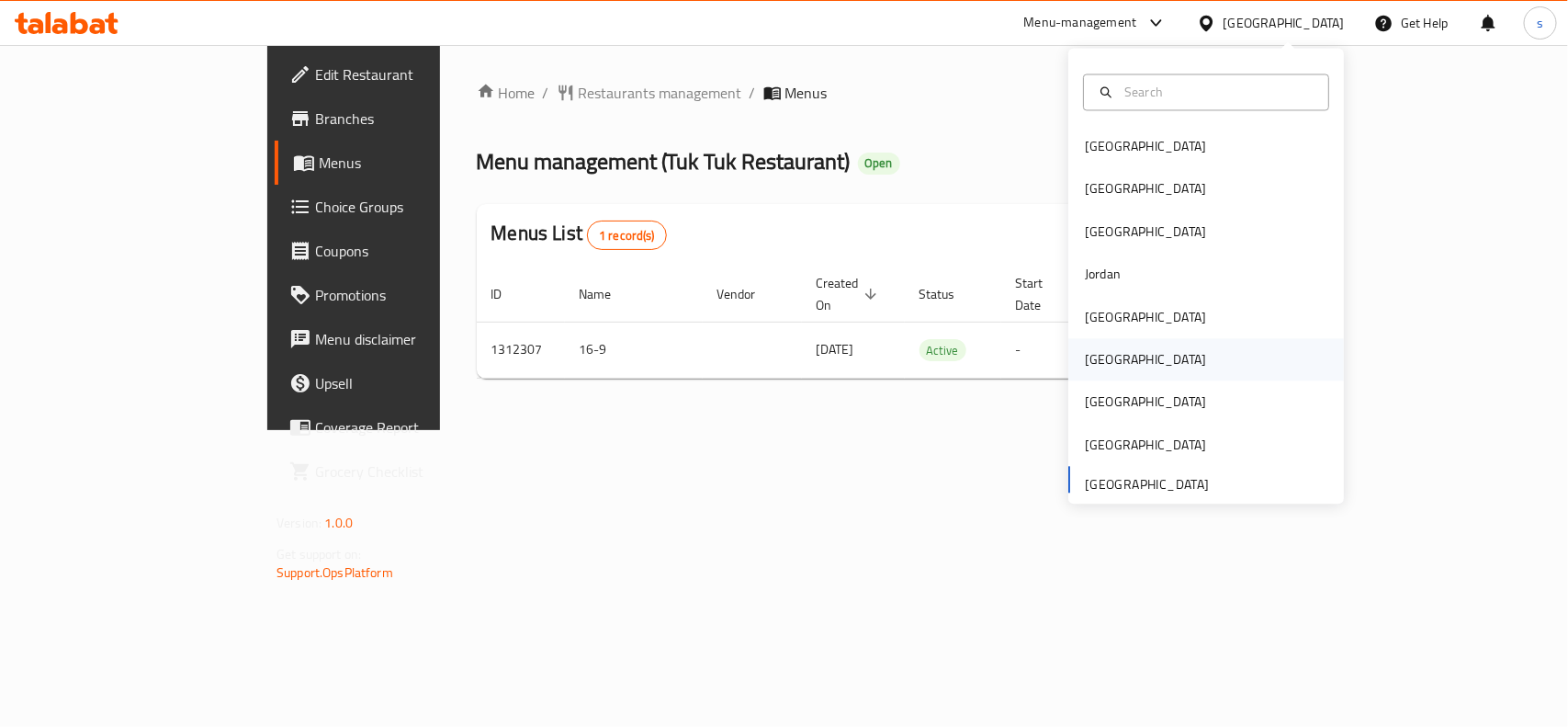
click at [1085, 369] on div "[GEOGRAPHIC_DATA]" at bounding box center [1146, 360] width 122 height 20
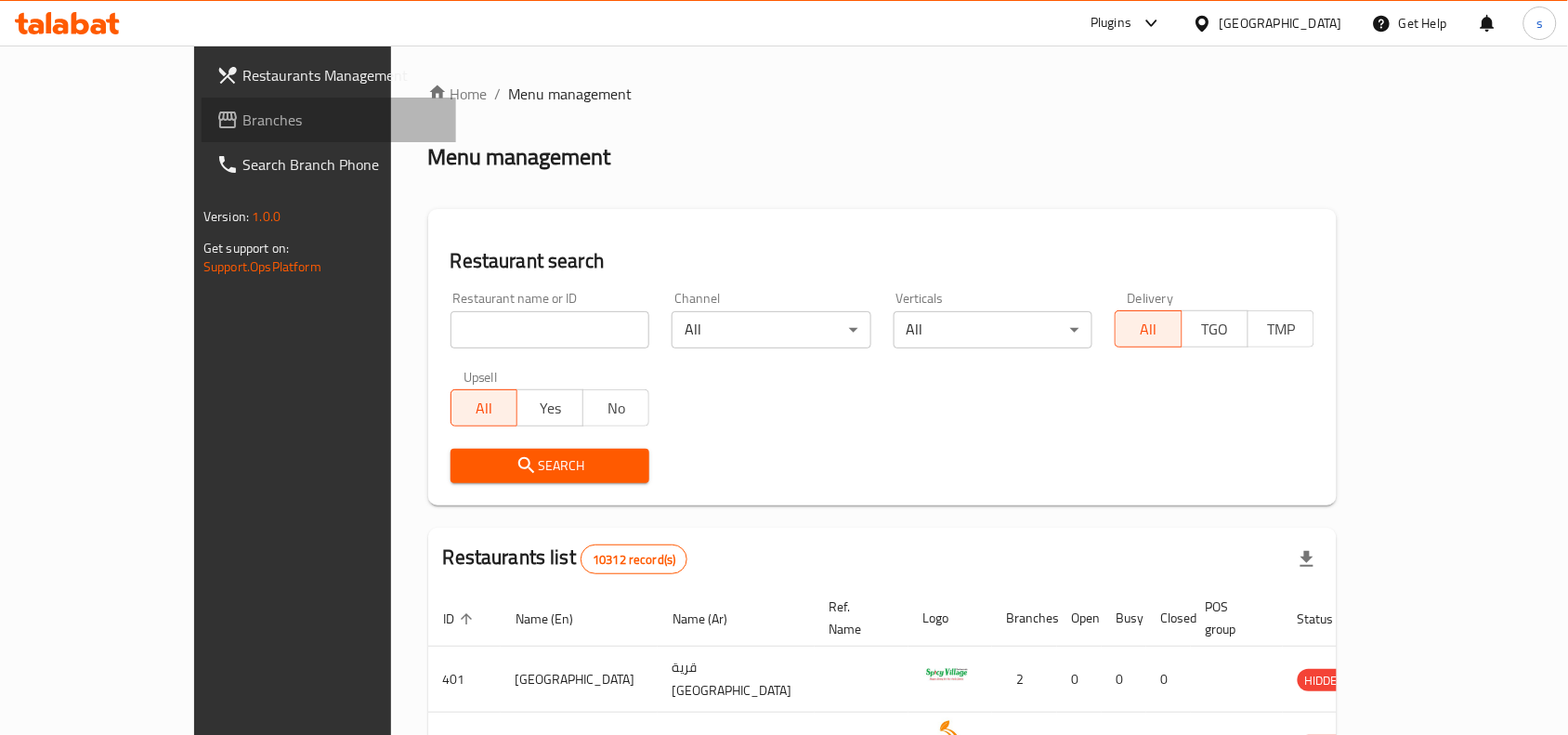
click at [242, 128] on span "Branches" at bounding box center [342, 119] width 199 height 22
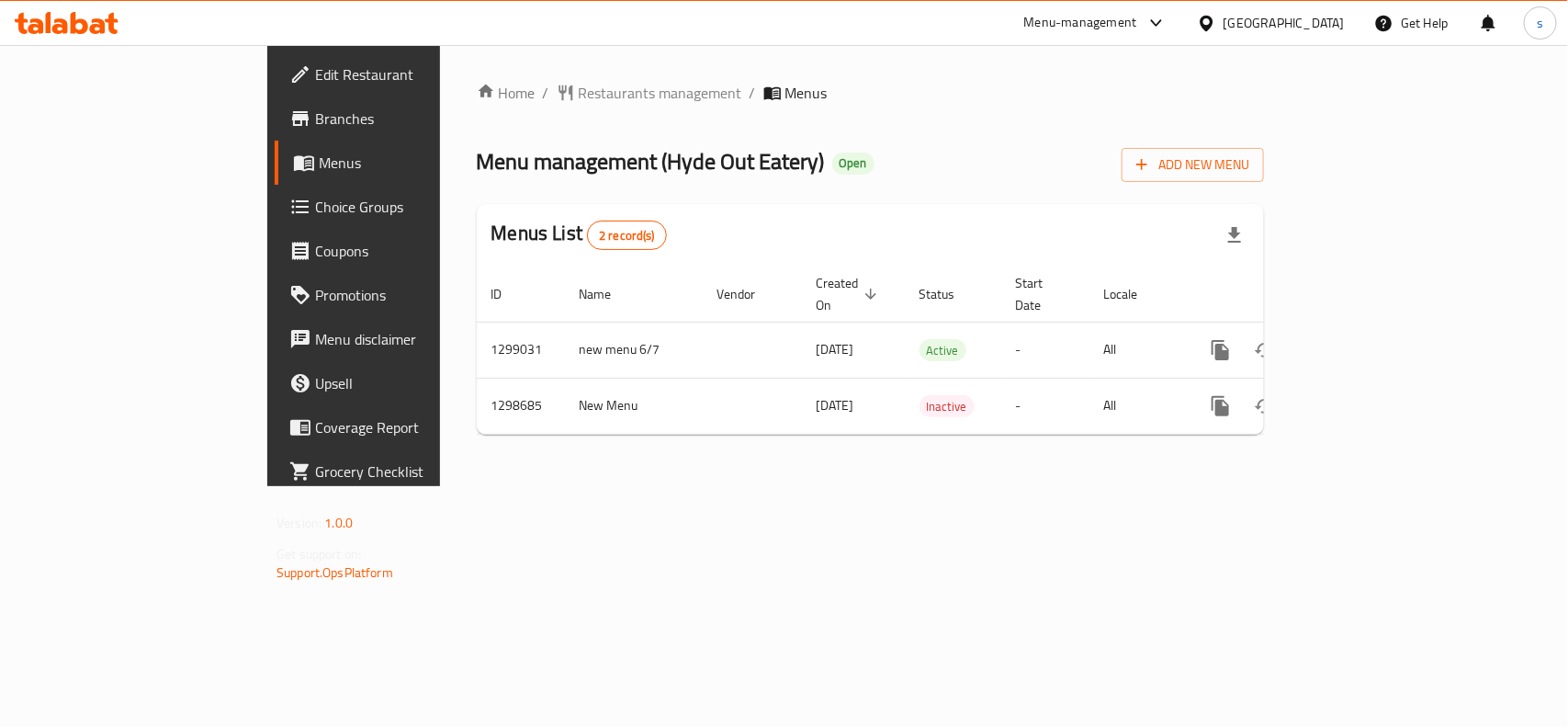
click at [1335, 19] on div "[GEOGRAPHIC_DATA]" at bounding box center [1284, 22] width 122 height 20
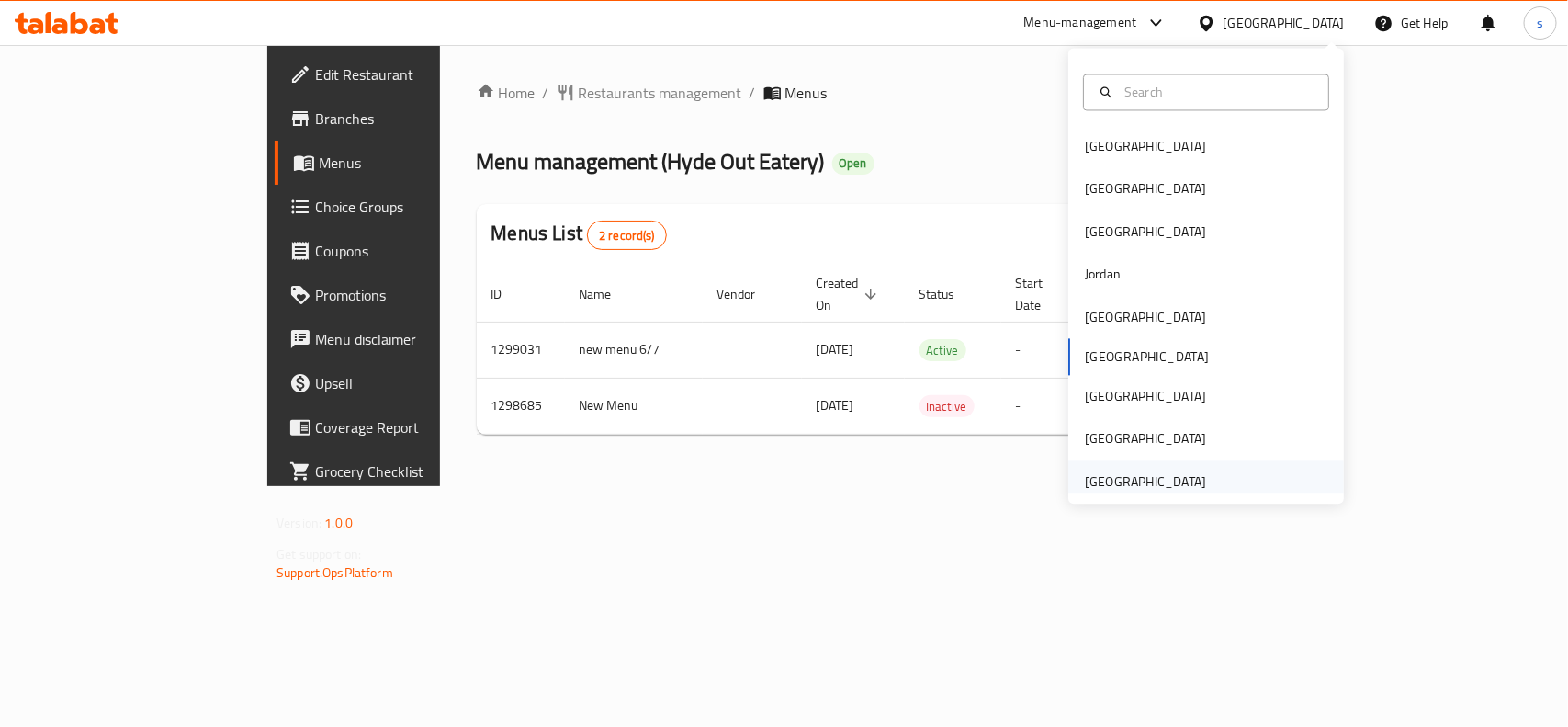
click at [1171, 489] on div "[GEOGRAPHIC_DATA]" at bounding box center [1146, 481] width 122 height 20
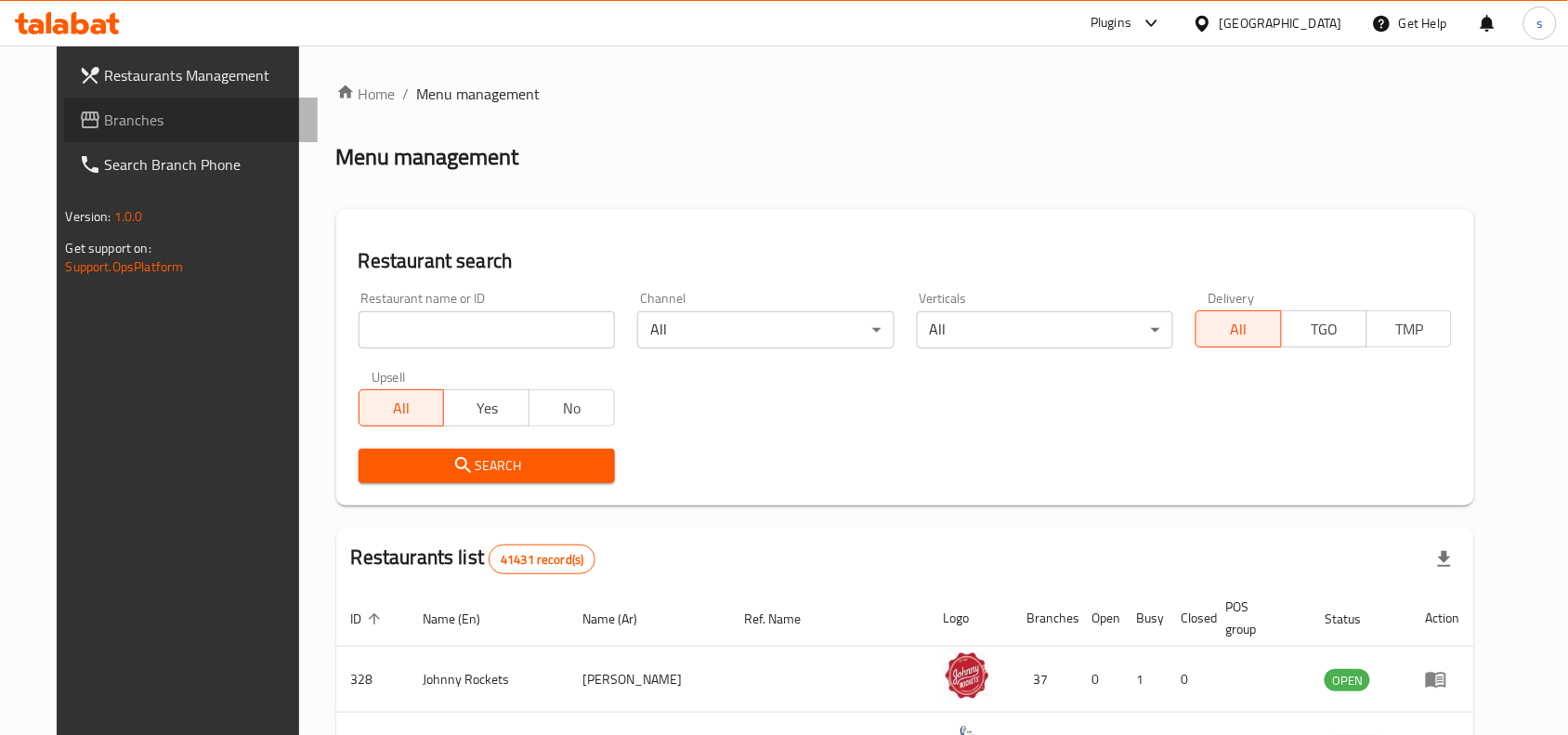
click at [105, 117] on span "Branches" at bounding box center [205, 119] width 199 height 22
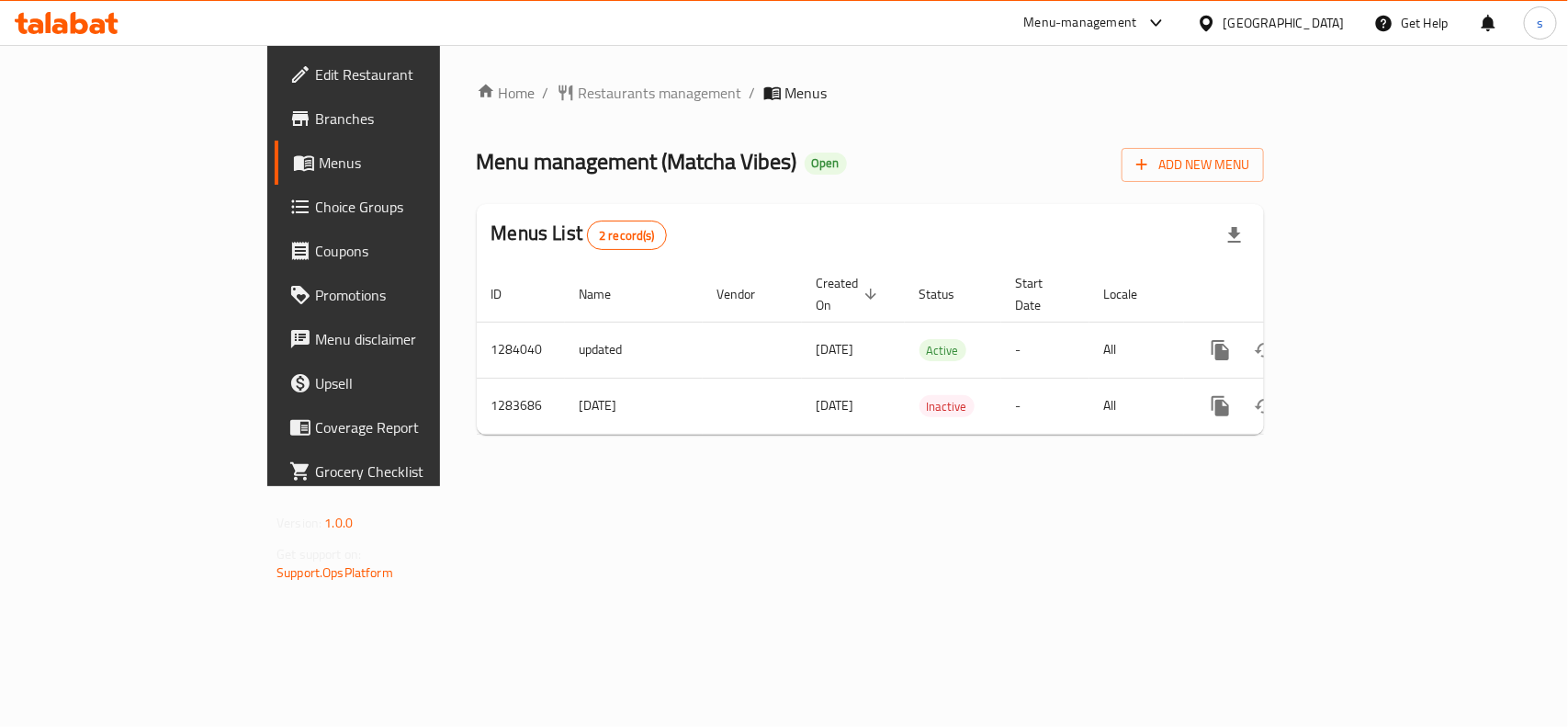
click at [1302, 24] on div "[GEOGRAPHIC_DATA]" at bounding box center [1284, 22] width 122 height 20
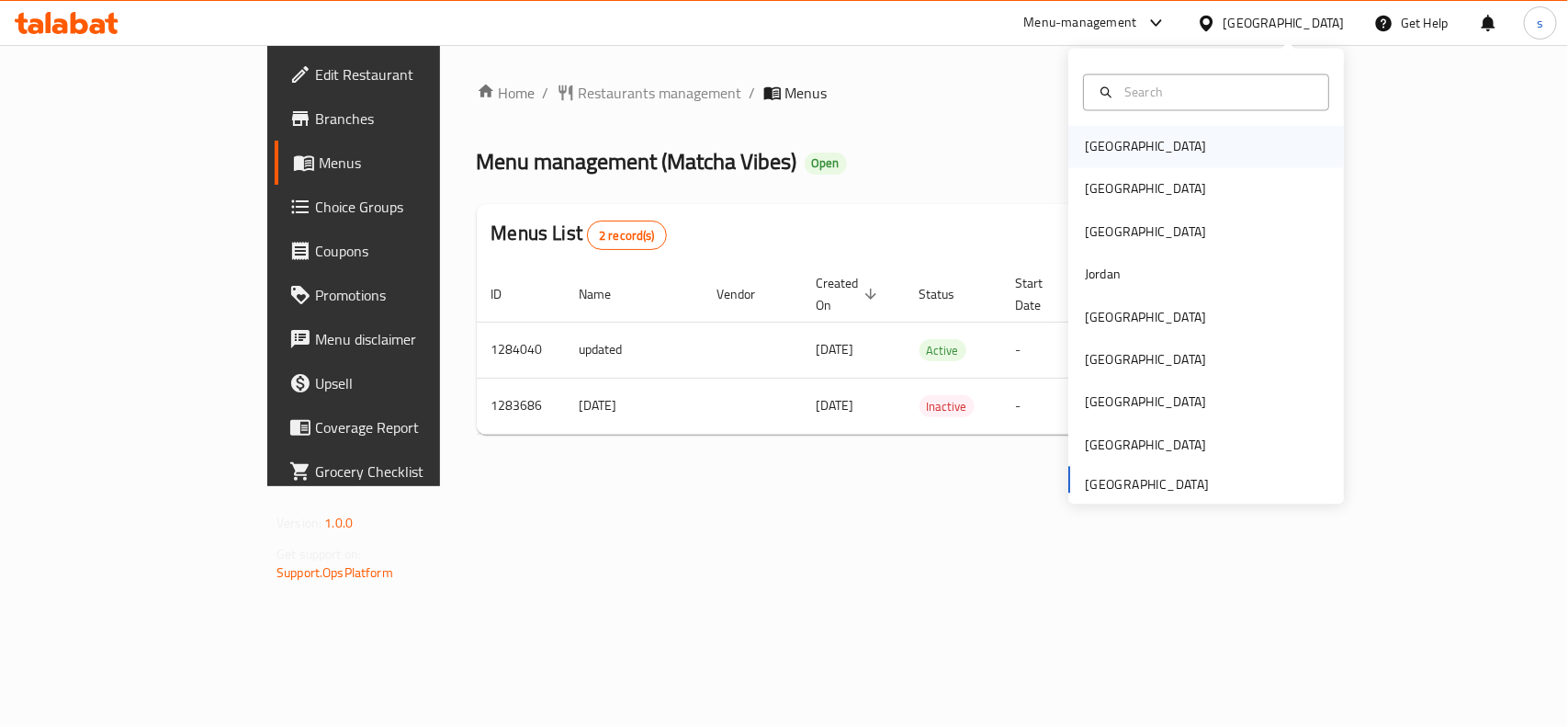
click at [1085, 148] on div "[GEOGRAPHIC_DATA]" at bounding box center [1146, 147] width 122 height 20
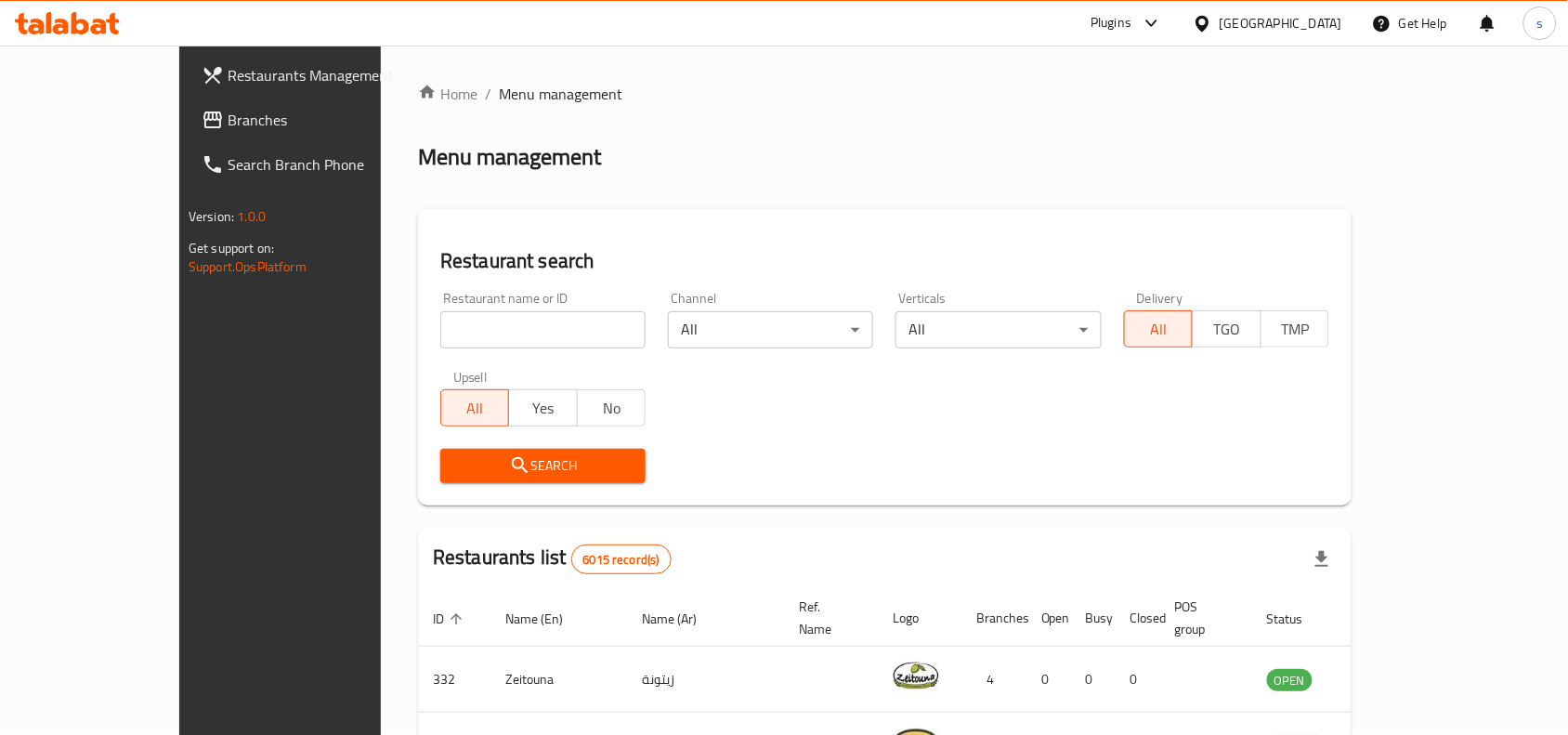
click at [227, 127] on span "Branches" at bounding box center [327, 119] width 199 height 22
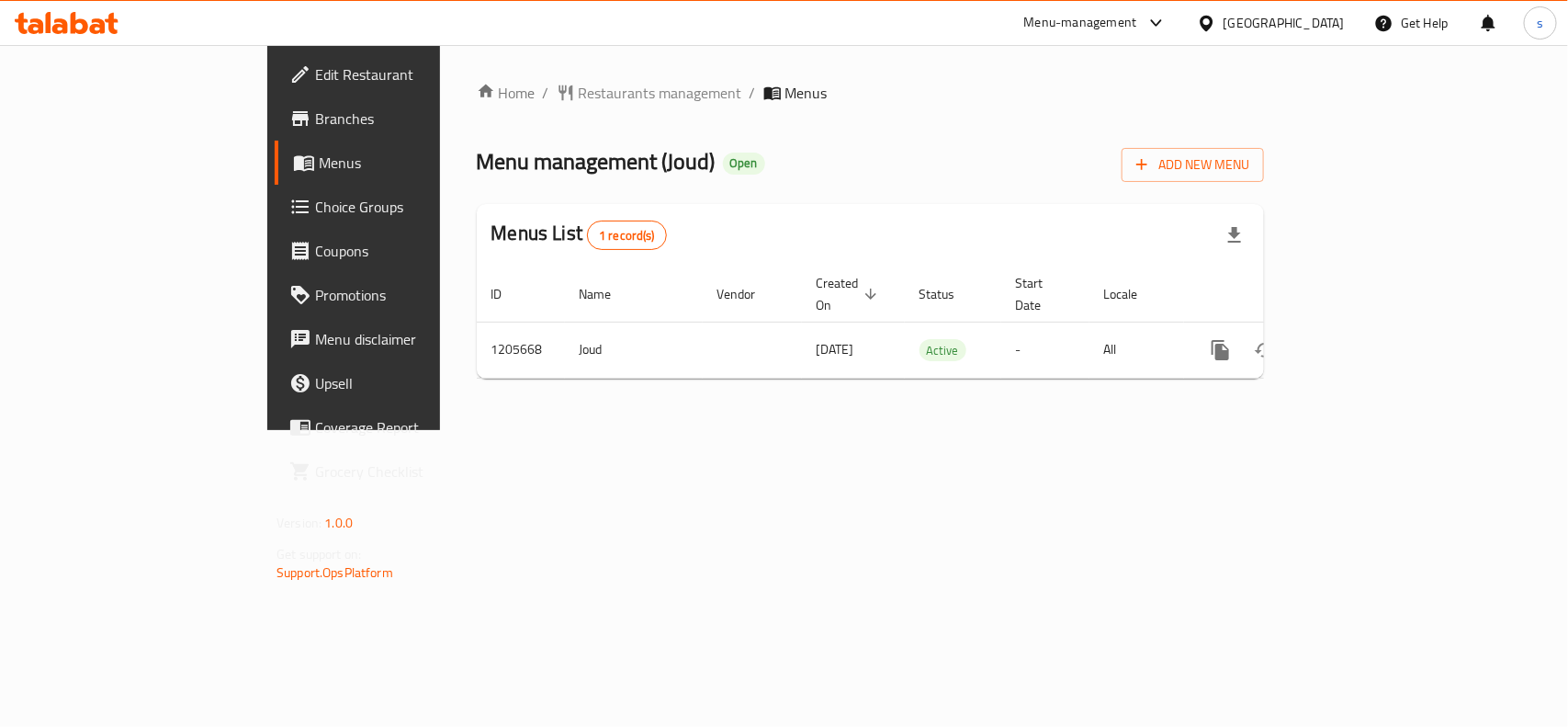
click at [1246, 24] on div "[GEOGRAPHIC_DATA]" at bounding box center [1284, 22] width 122 height 20
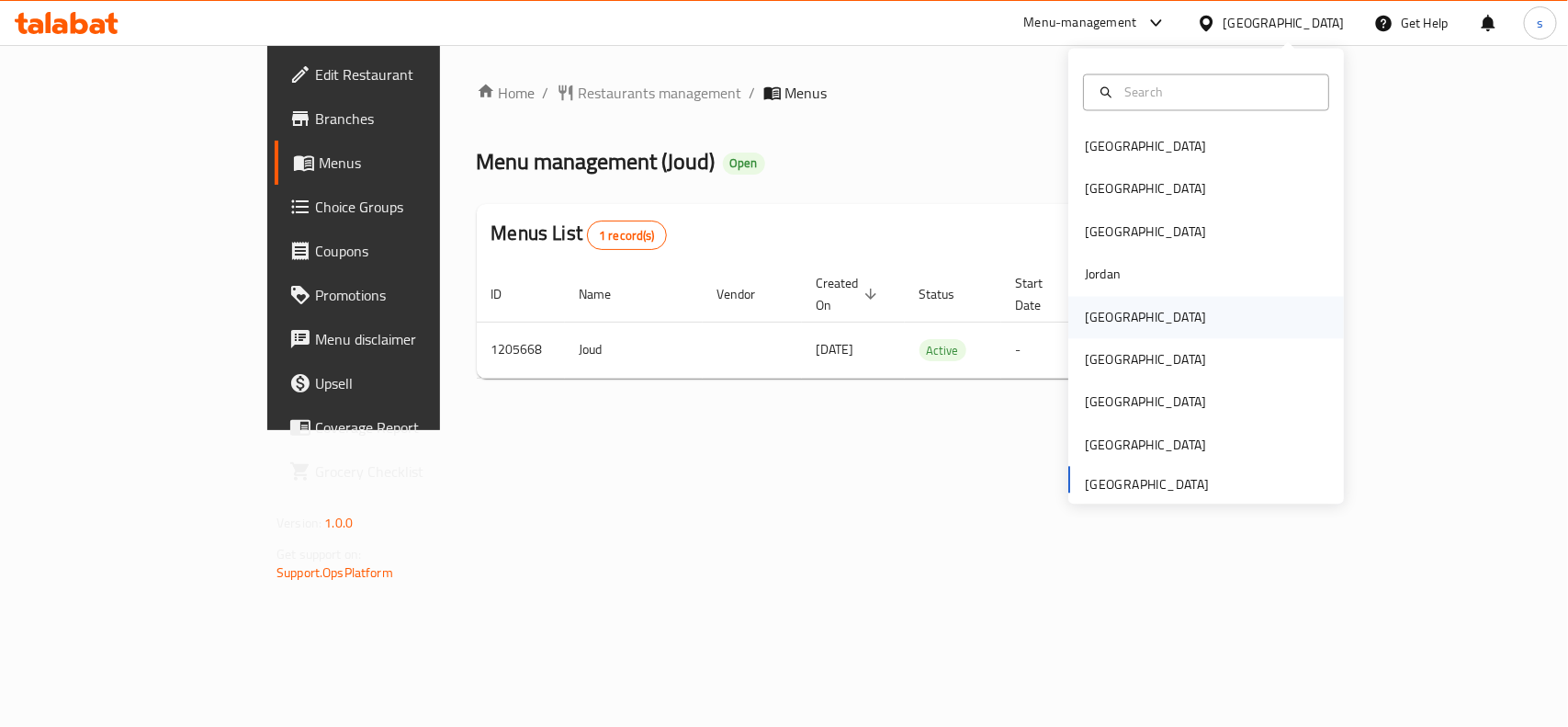
click at [1095, 315] on div "[GEOGRAPHIC_DATA]" at bounding box center [1146, 317] width 122 height 20
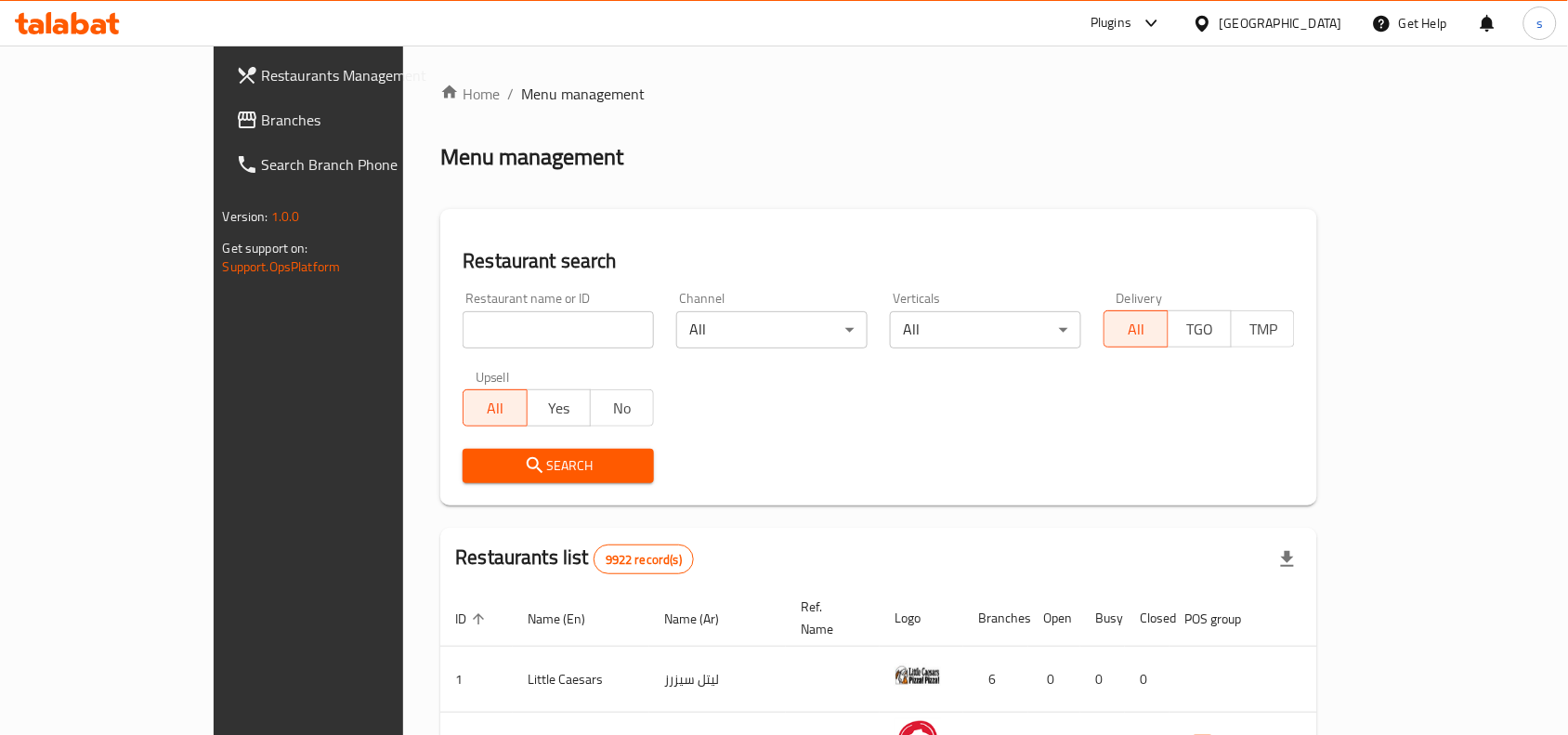
click at [262, 117] on span "Branches" at bounding box center [361, 119] width 199 height 22
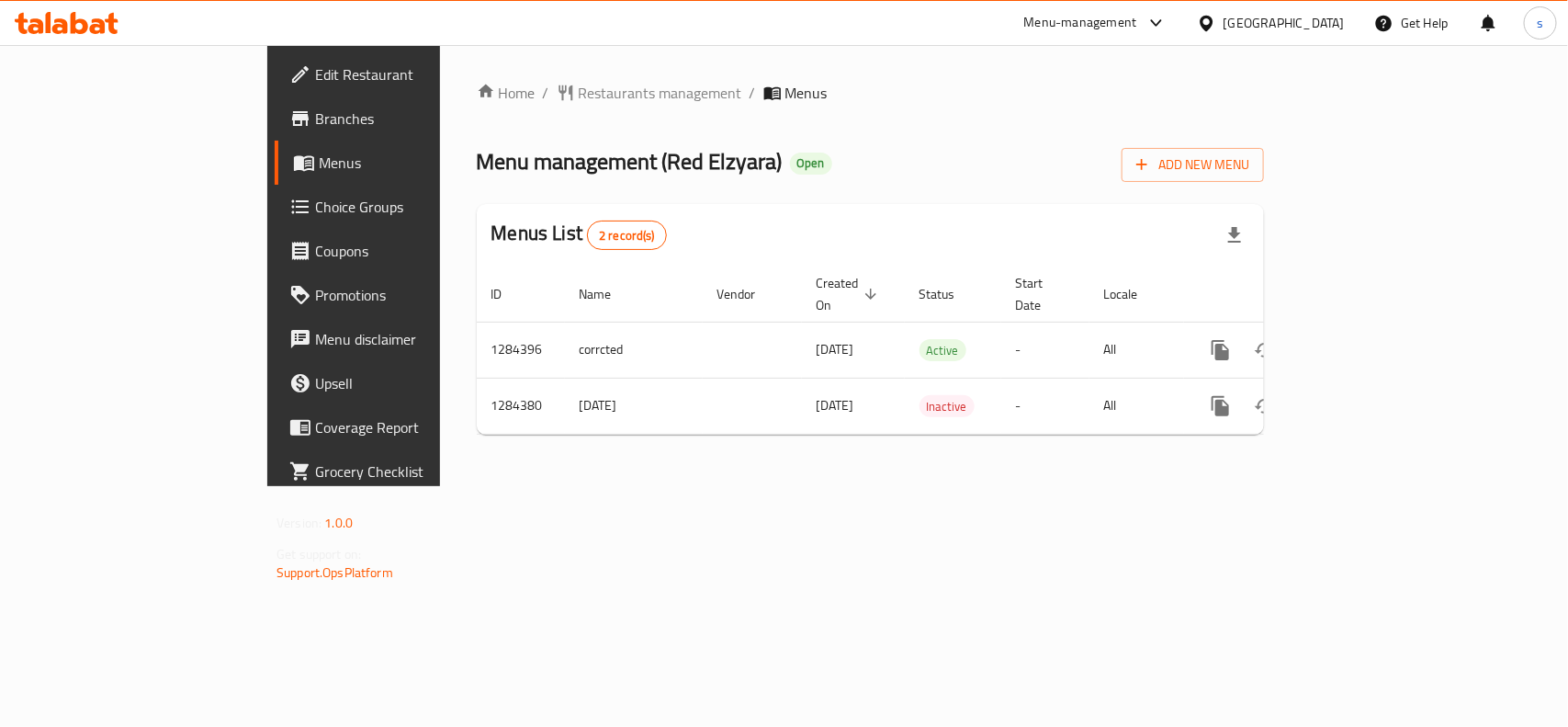
click at [1332, 24] on div "[GEOGRAPHIC_DATA]" at bounding box center [1284, 22] width 122 height 20
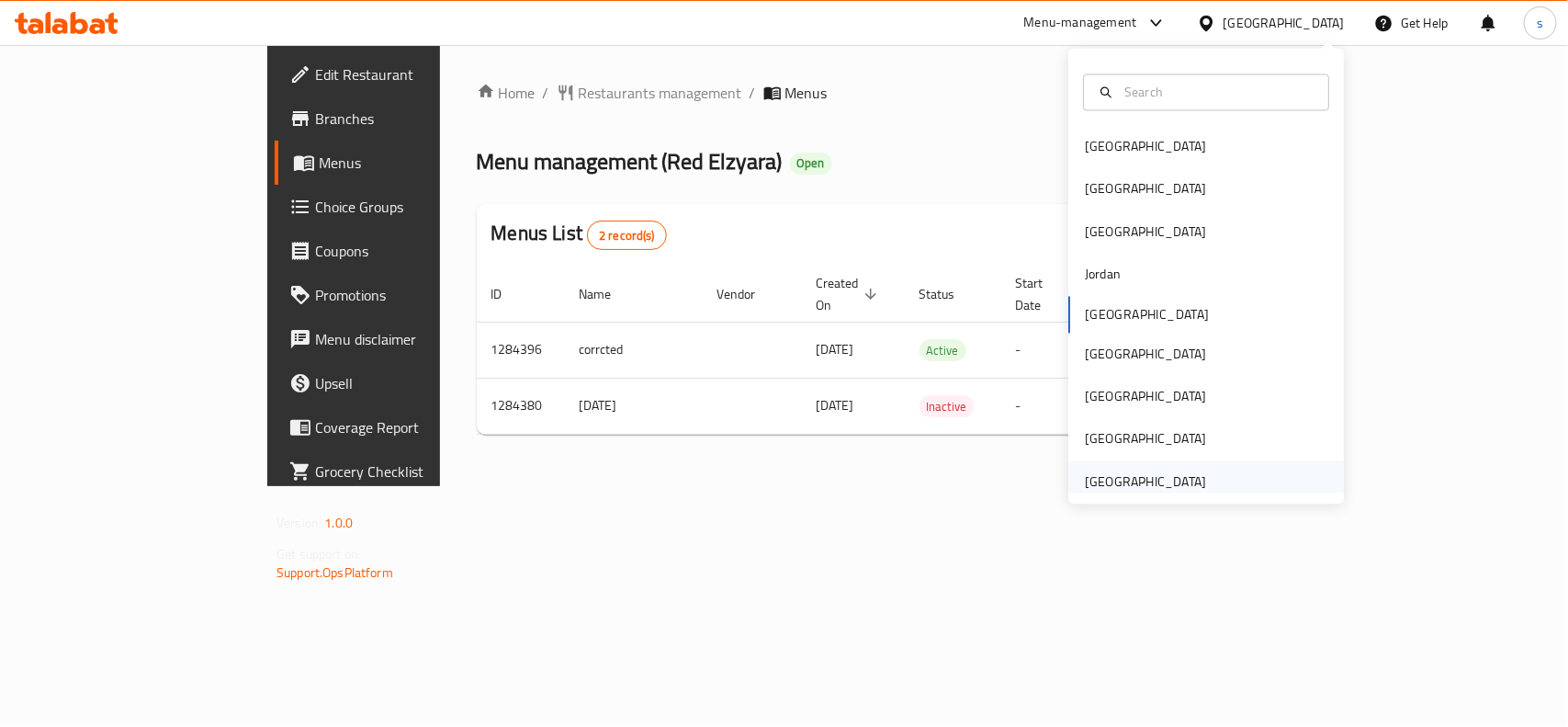
click at [1159, 485] on div "[GEOGRAPHIC_DATA]" at bounding box center [1146, 481] width 122 height 20
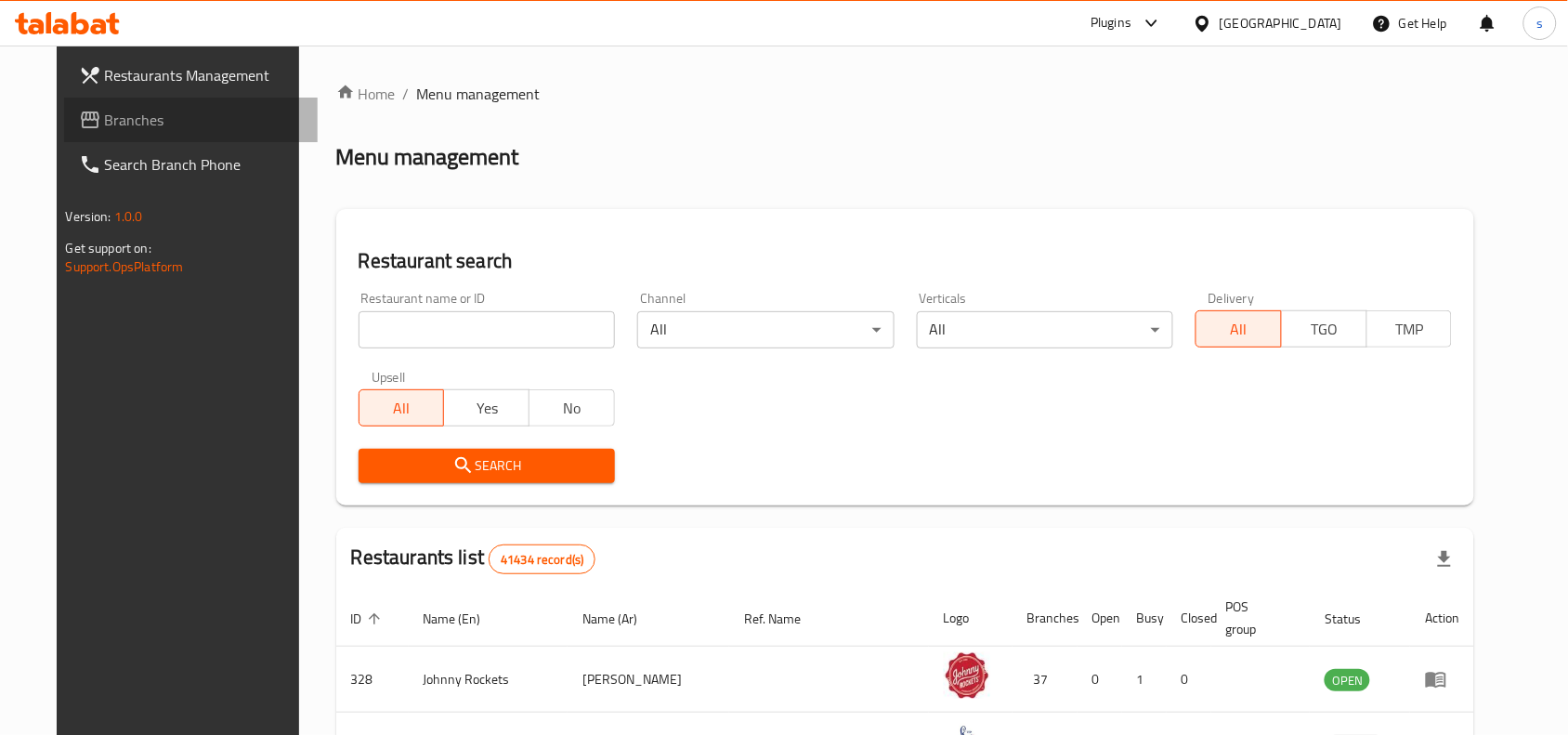
click at [105, 128] on span "Branches" at bounding box center [205, 119] width 199 height 22
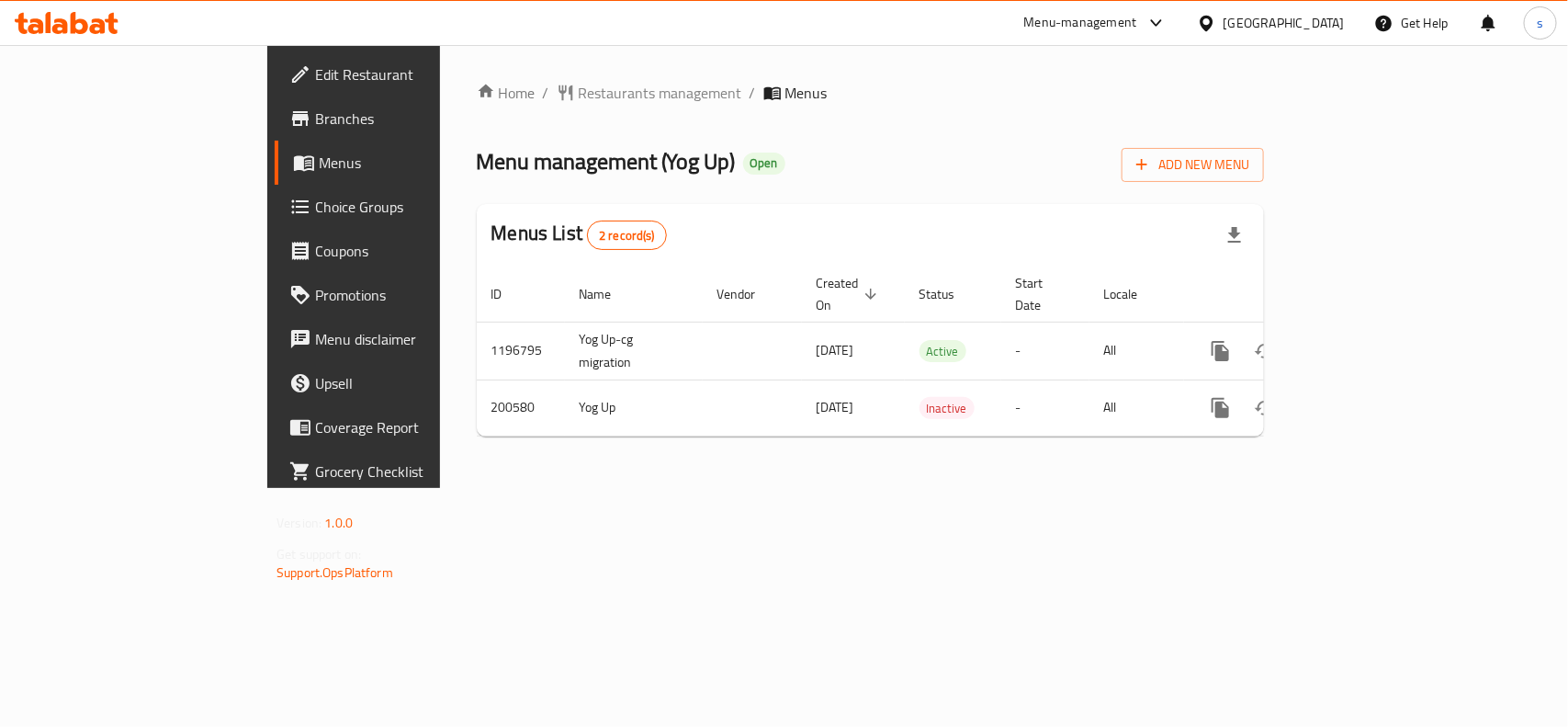
click at [1271, 16] on div "[GEOGRAPHIC_DATA]" at bounding box center [1284, 22] width 122 height 20
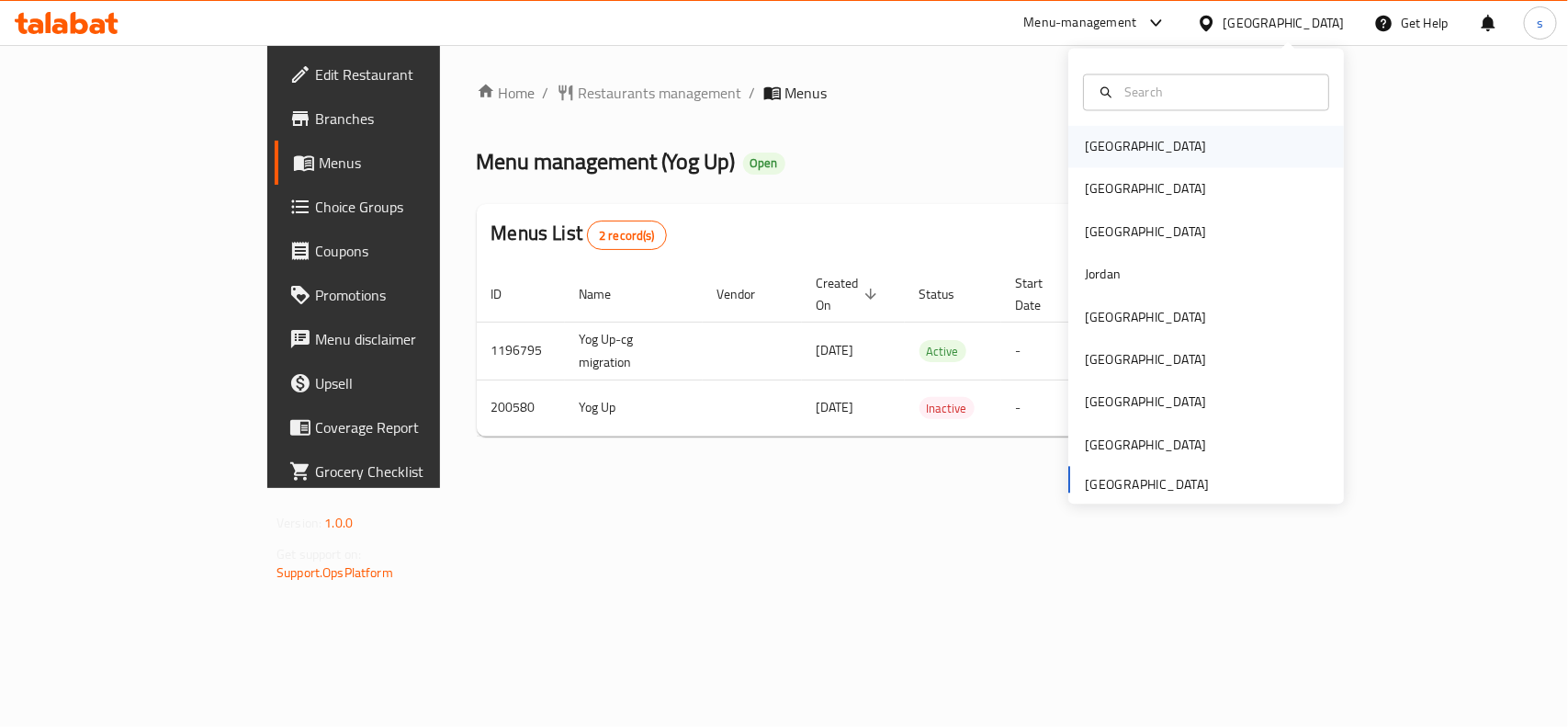
click at [1076, 159] on div "[GEOGRAPHIC_DATA]" at bounding box center [1146, 147] width 151 height 42
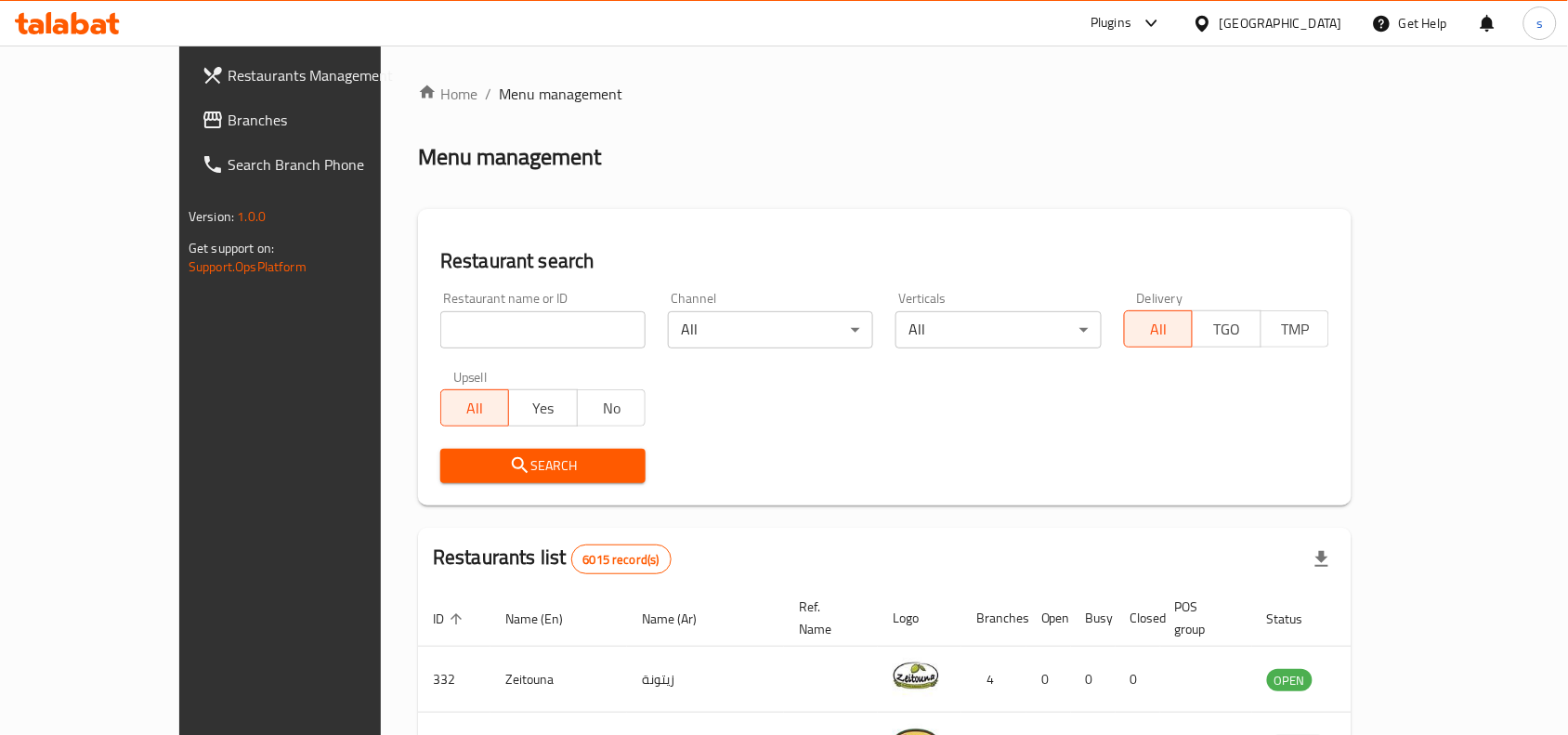
click at [1308, 20] on div "[GEOGRAPHIC_DATA]" at bounding box center [1281, 22] width 123 height 20
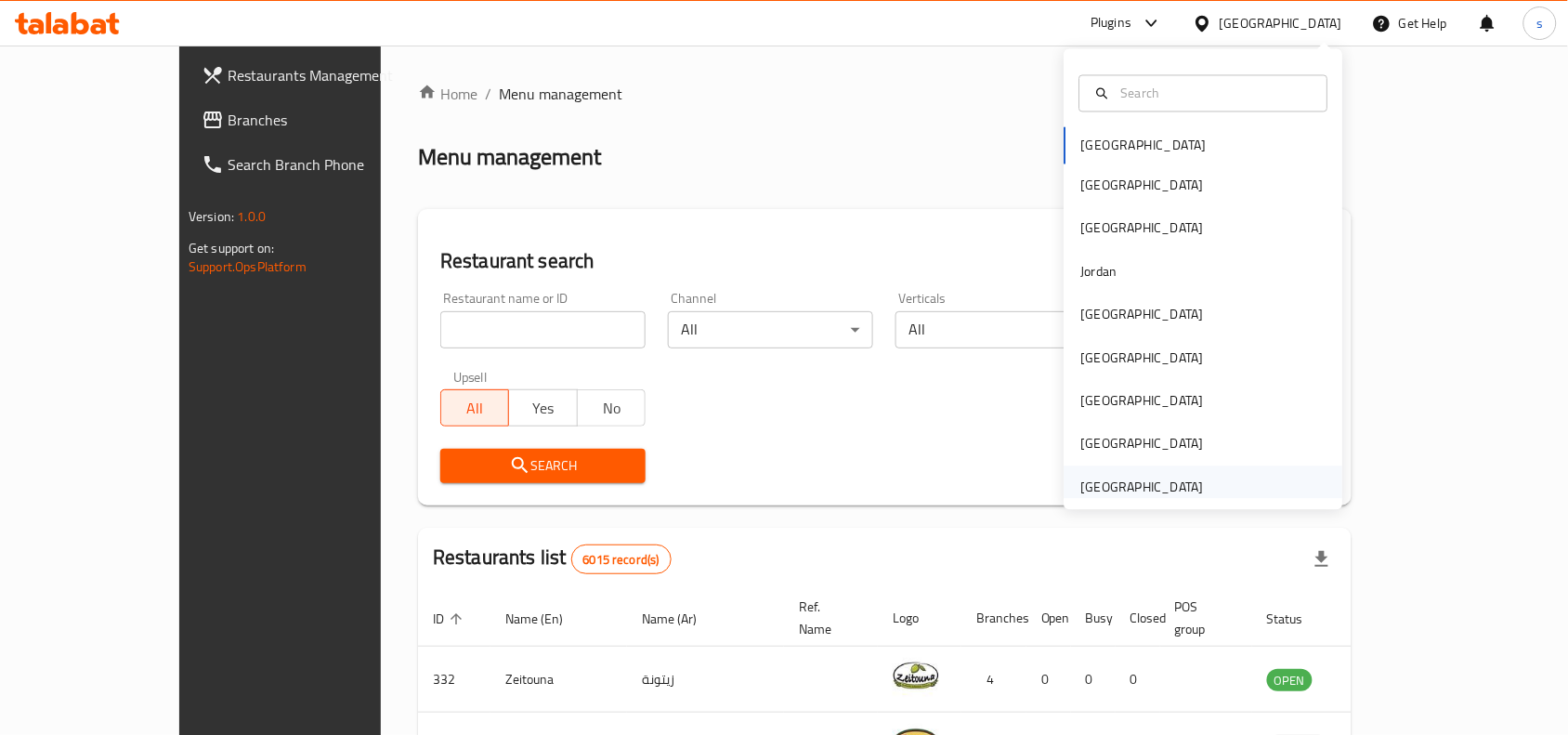
click at [1135, 488] on div "[GEOGRAPHIC_DATA]" at bounding box center [1143, 486] width 123 height 20
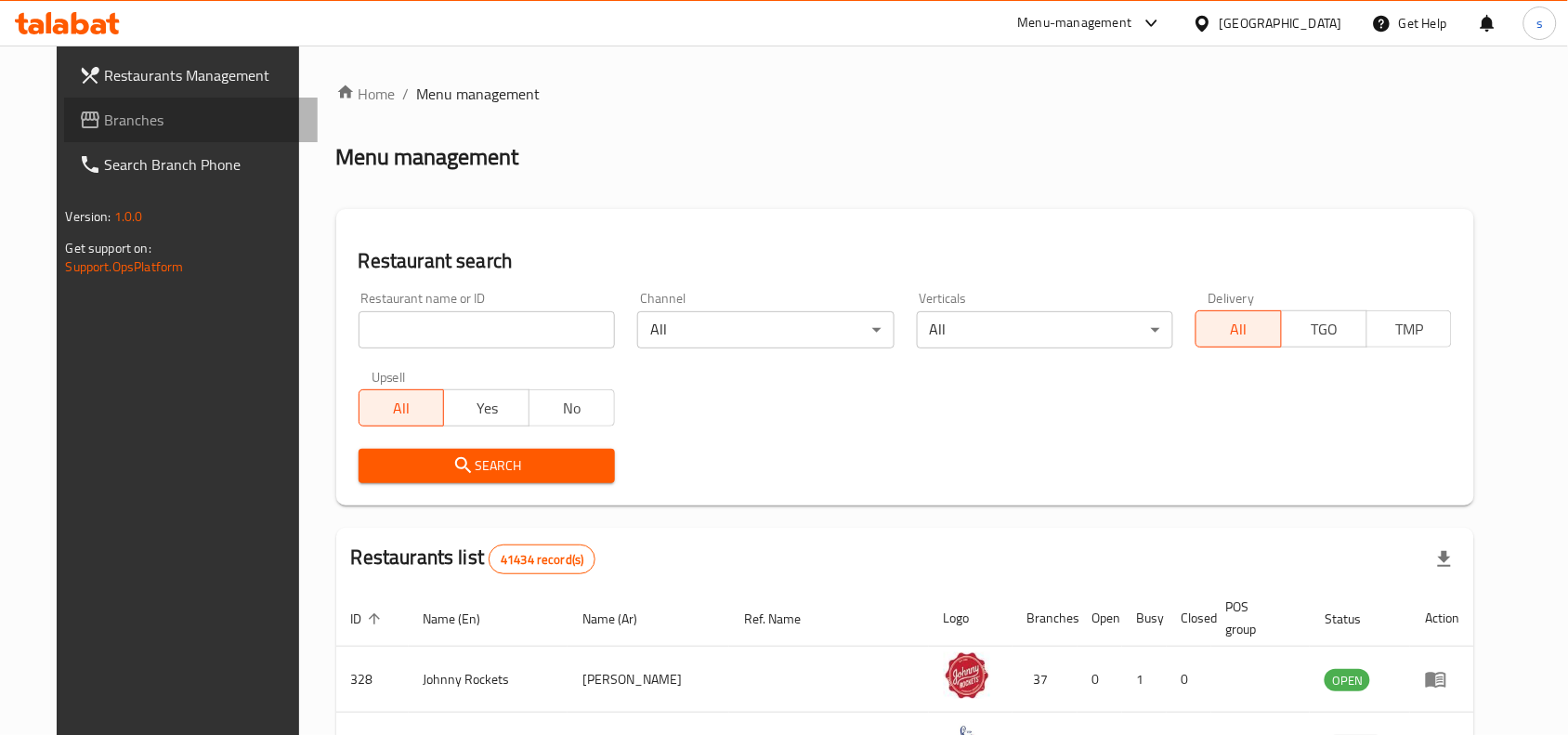
click at [105, 114] on span "Branches" at bounding box center [205, 119] width 199 height 22
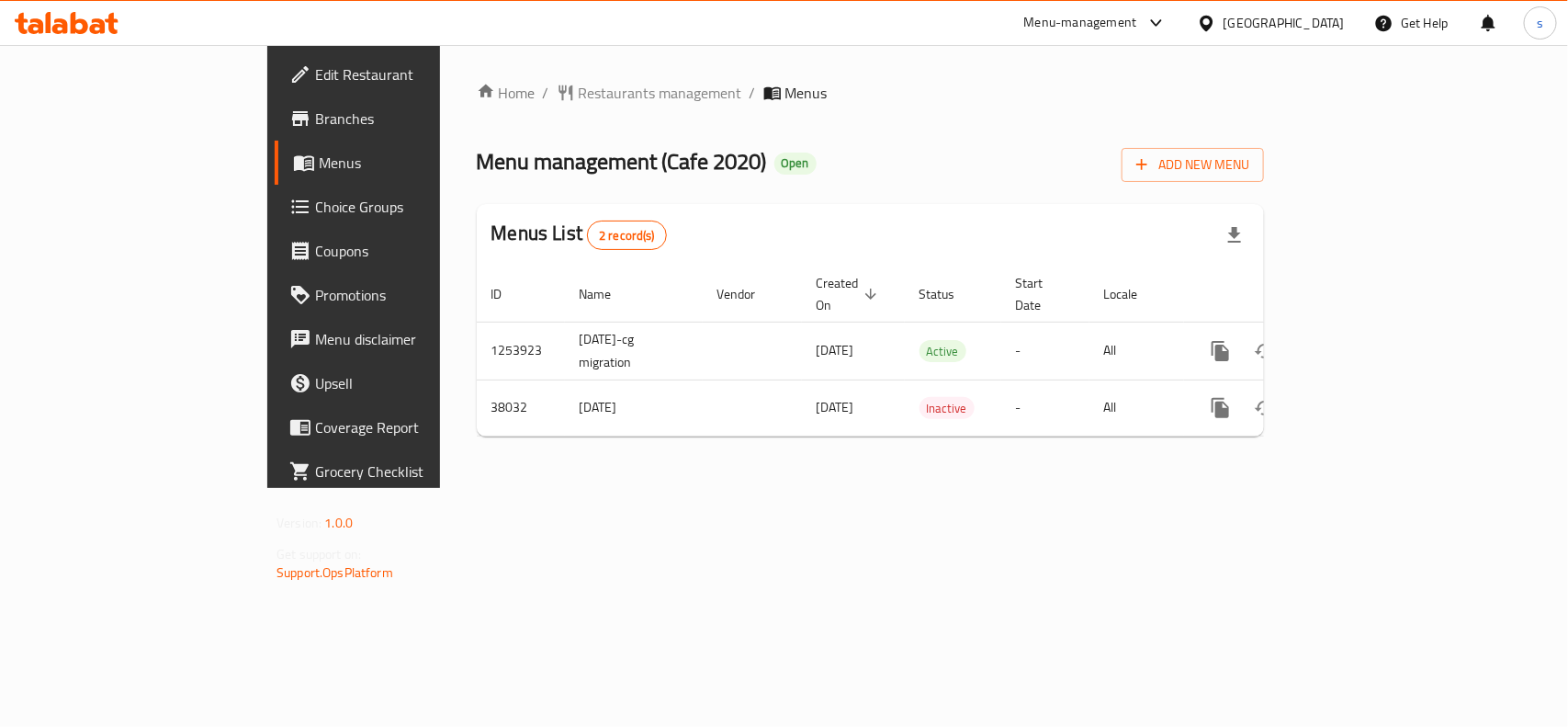
click at [1263, 19] on div "[GEOGRAPHIC_DATA]" at bounding box center [1284, 22] width 122 height 20
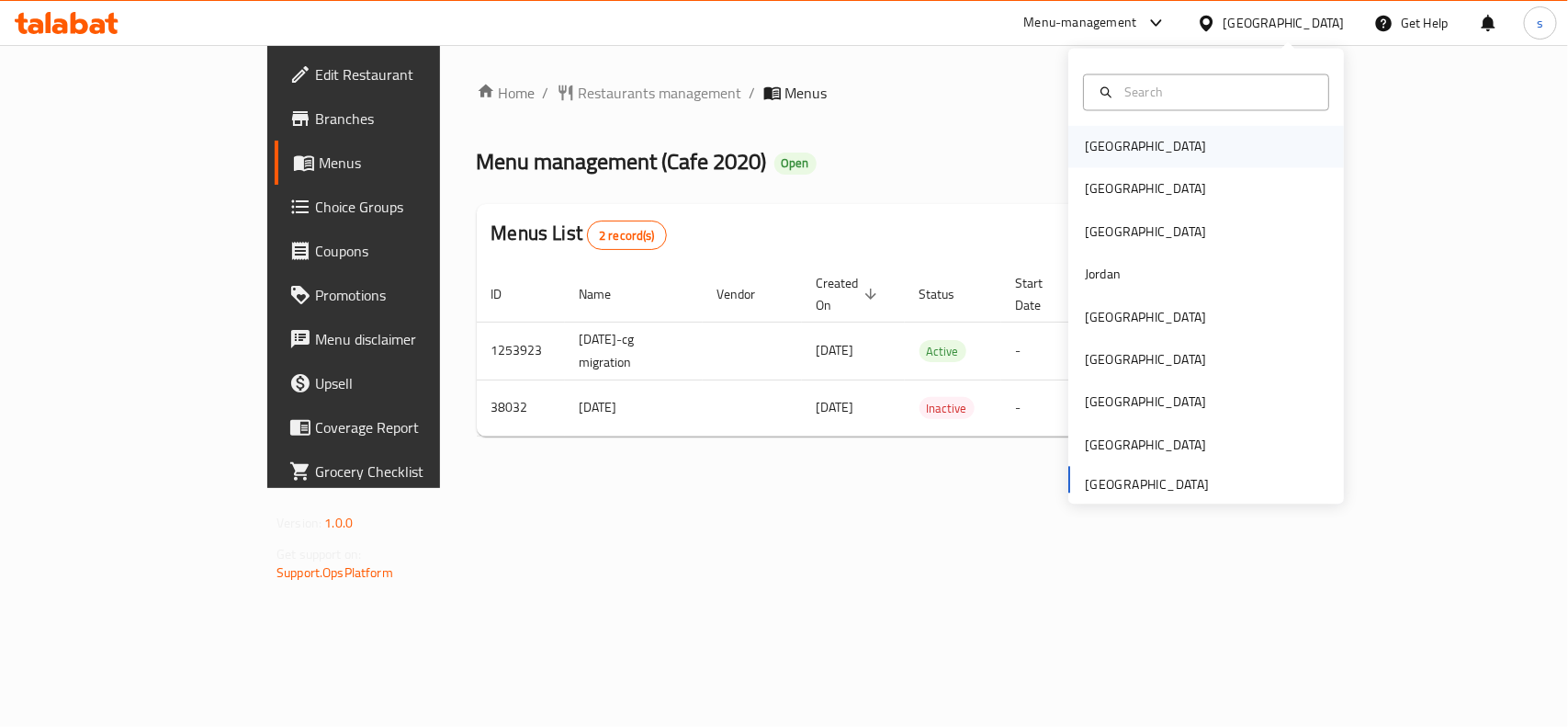
click at [1111, 157] on div "[GEOGRAPHIC_DATA]" at bounding box center [1146, 147] width 151 height 42
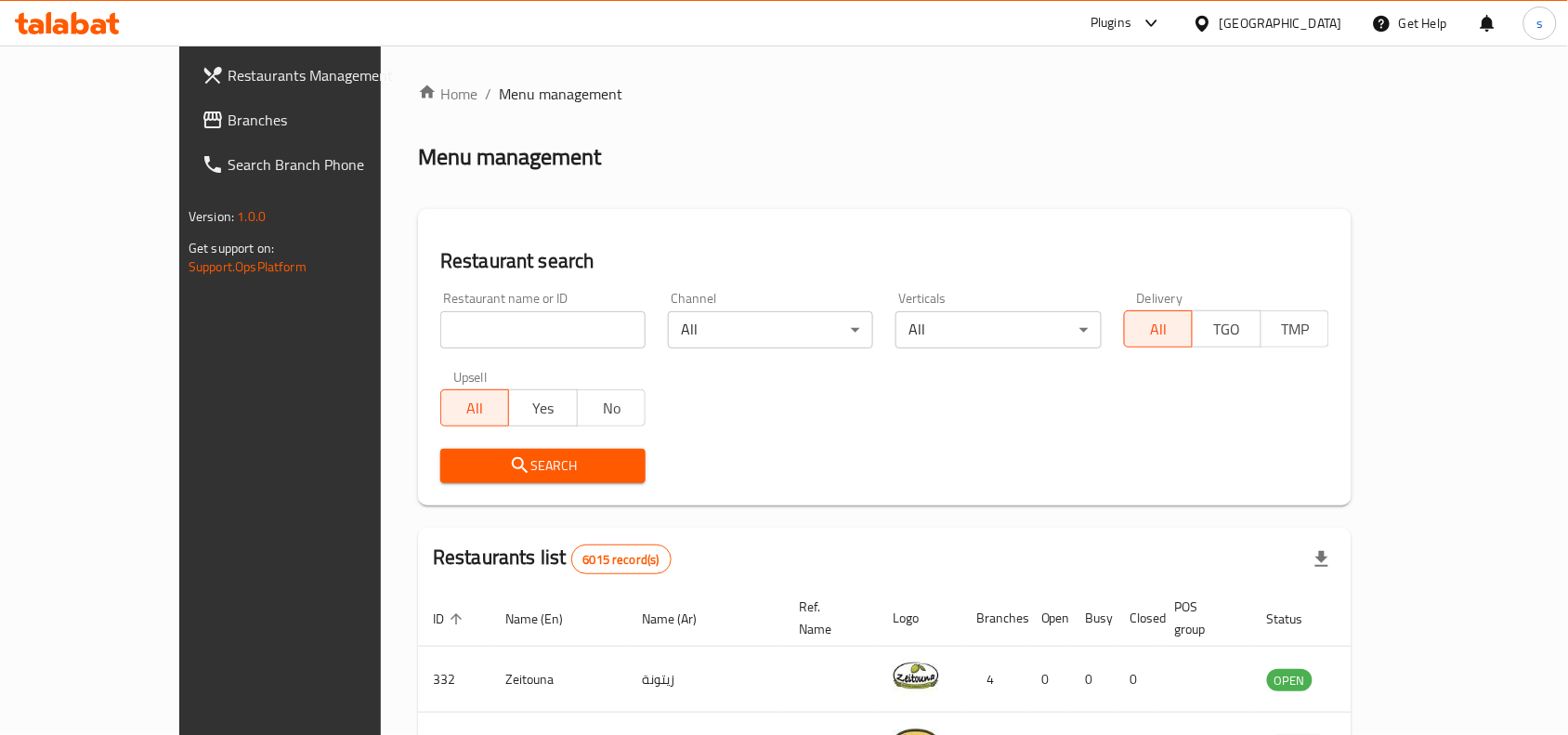
click at [1329, 17] on div "[GEOGRAPHIC_DATA]" at bounding box center [1281, 22] width 123 height 20
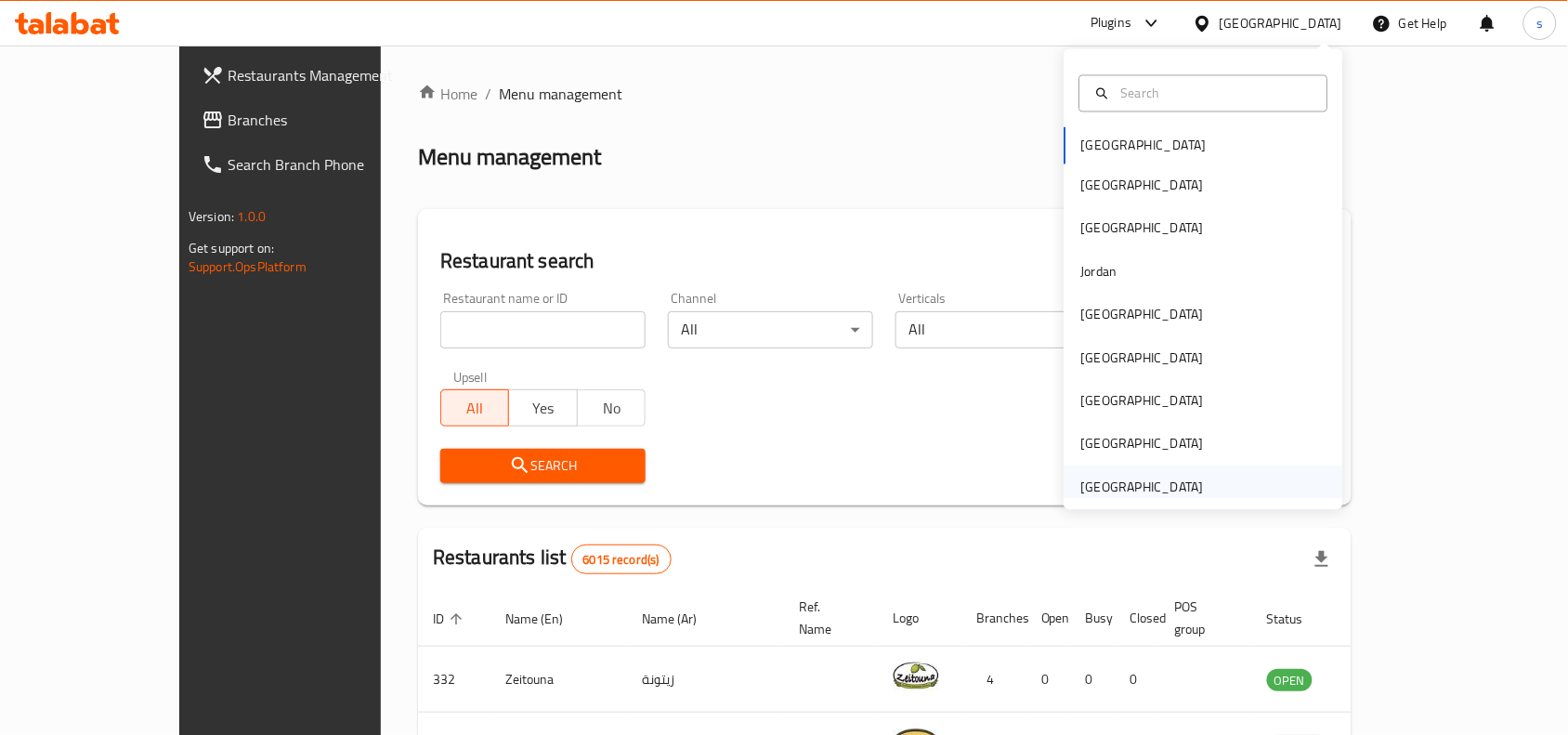
click at [1126, 486] on div "[GEOGRAPHIC_DATA]" at bounding box center [1143, 486] width 123 height 20
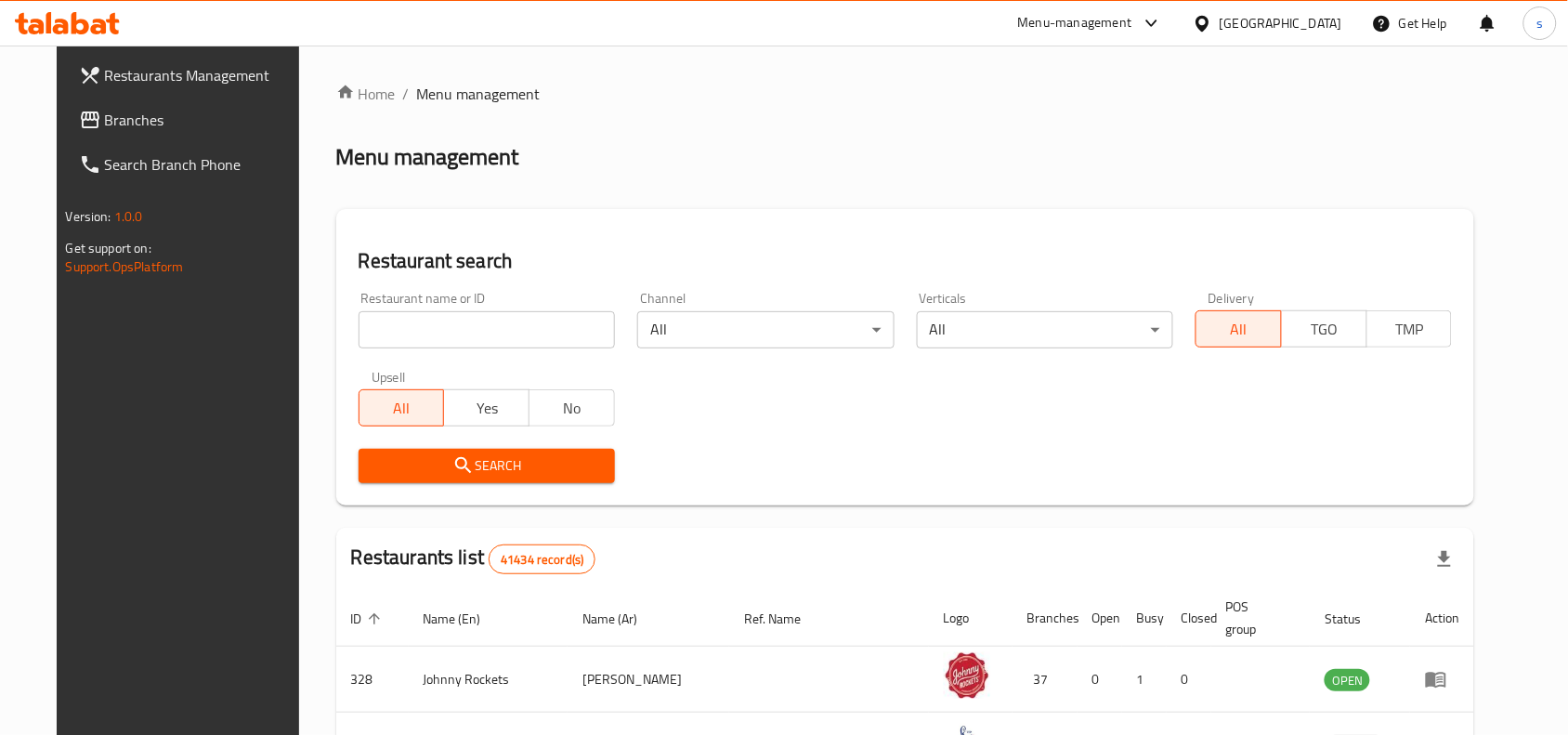
click at [105, 111] on span "Branches" at bounding box center [205, 119] width 199 height 22
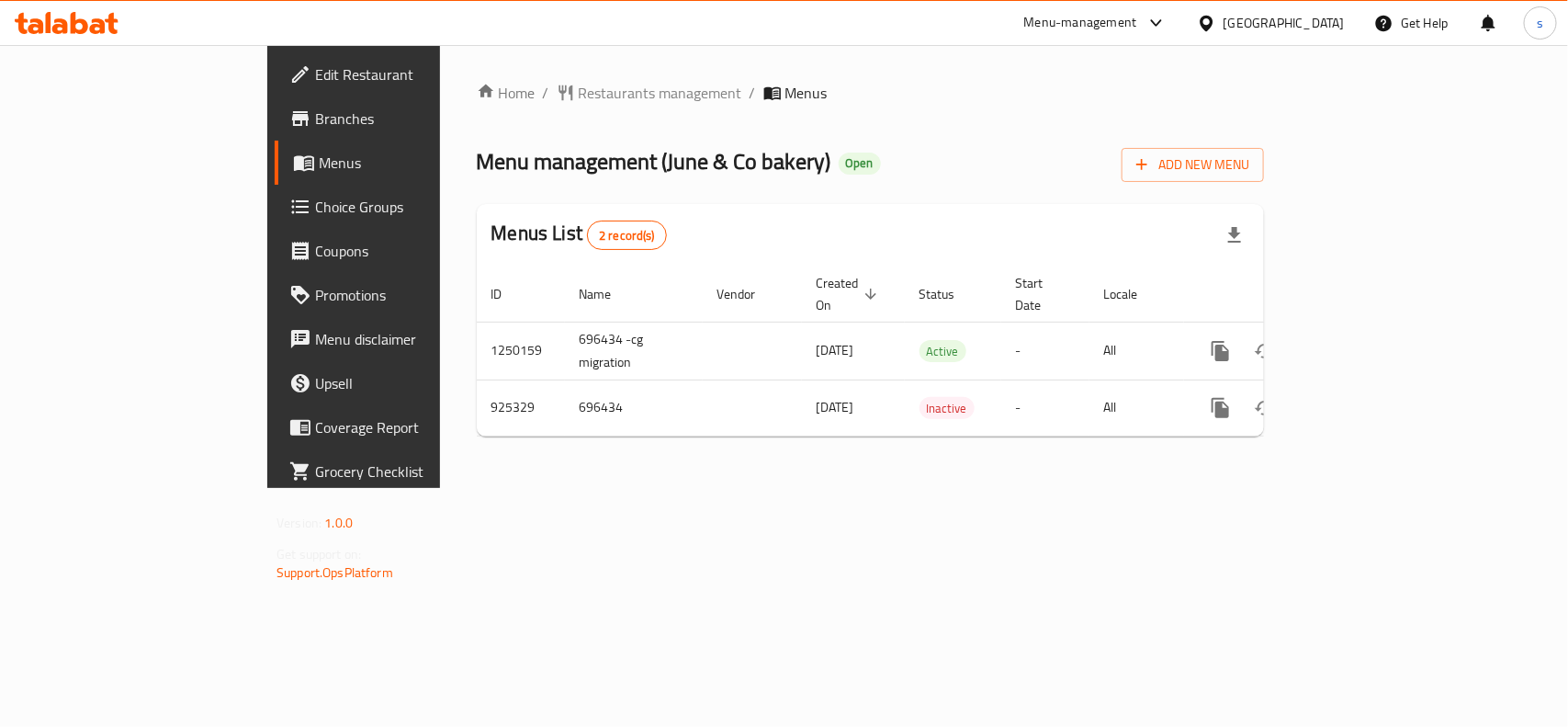
click at [315, 71] on span "Edit Restaurant" at bounding box center [414, 74] width 199 height 22
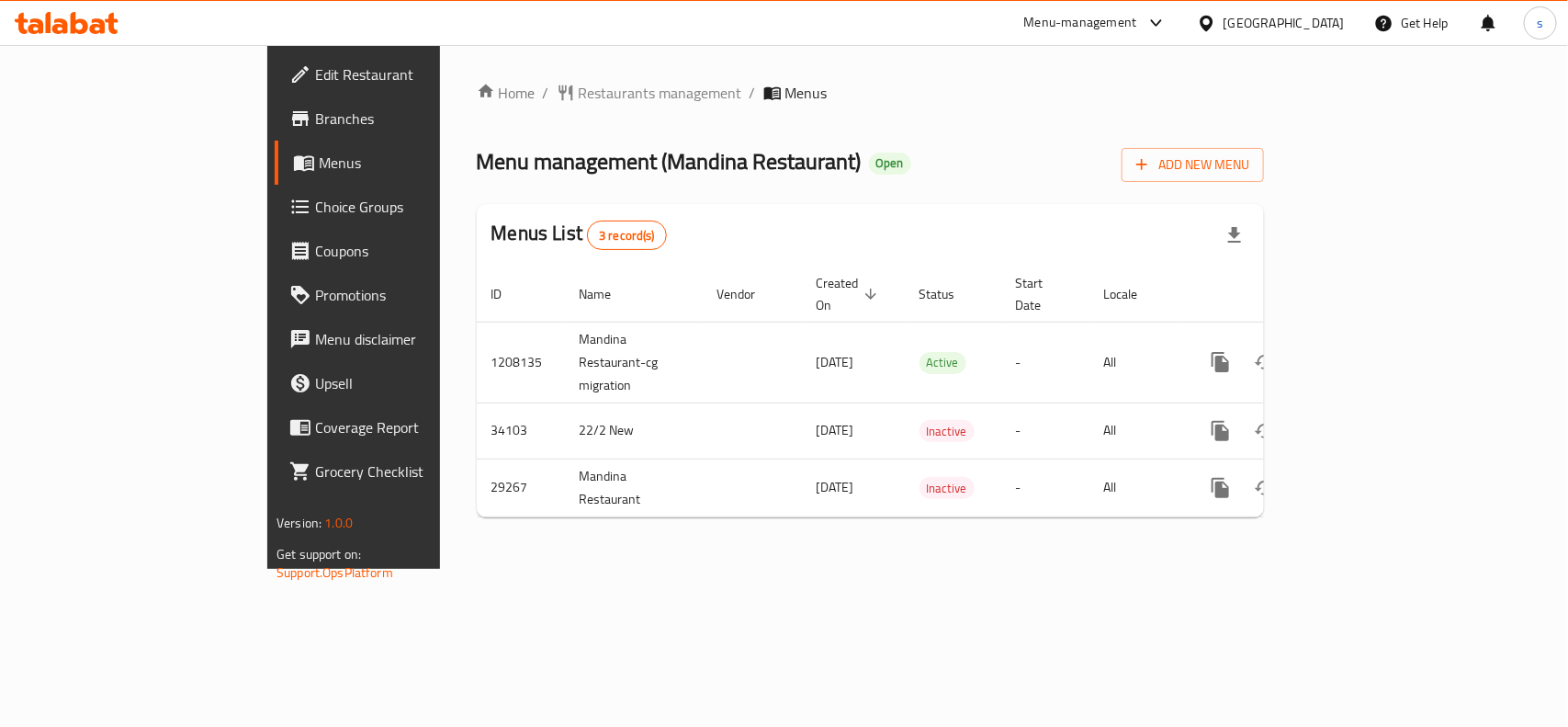
click at [1289, 18] on div "[GEOGRAPHIC_DATA]" at bounding box center [1284, 22] width 122 height 20
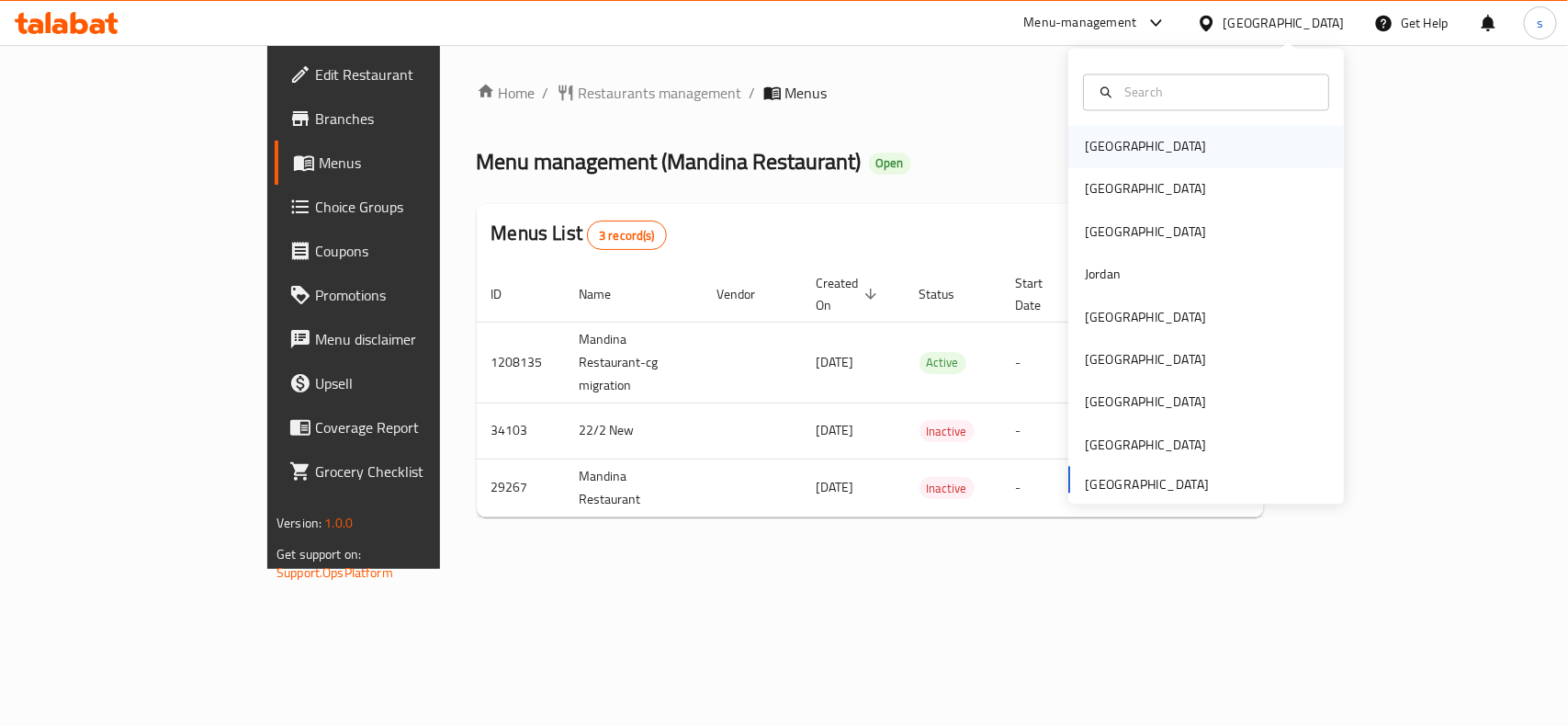
click at [1089, 153] on div "[GEOGRAPHIC_DATA]" at bounding box center [1146, 147] width 122 height 20
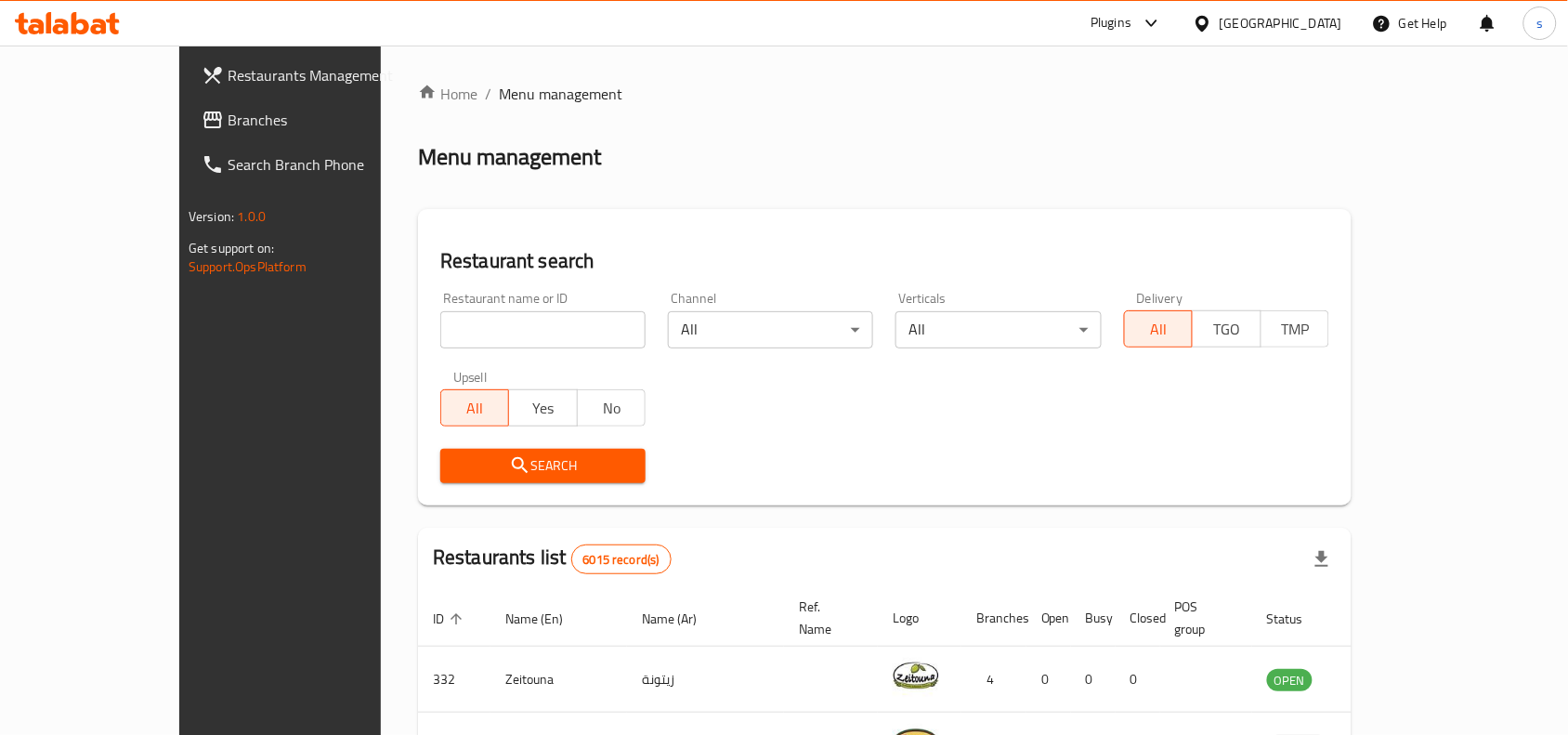
click at [1311, 19] on div "[GEOGRAPHIC_DATA]" at bounding box center [1281, 22] width 123 height 20
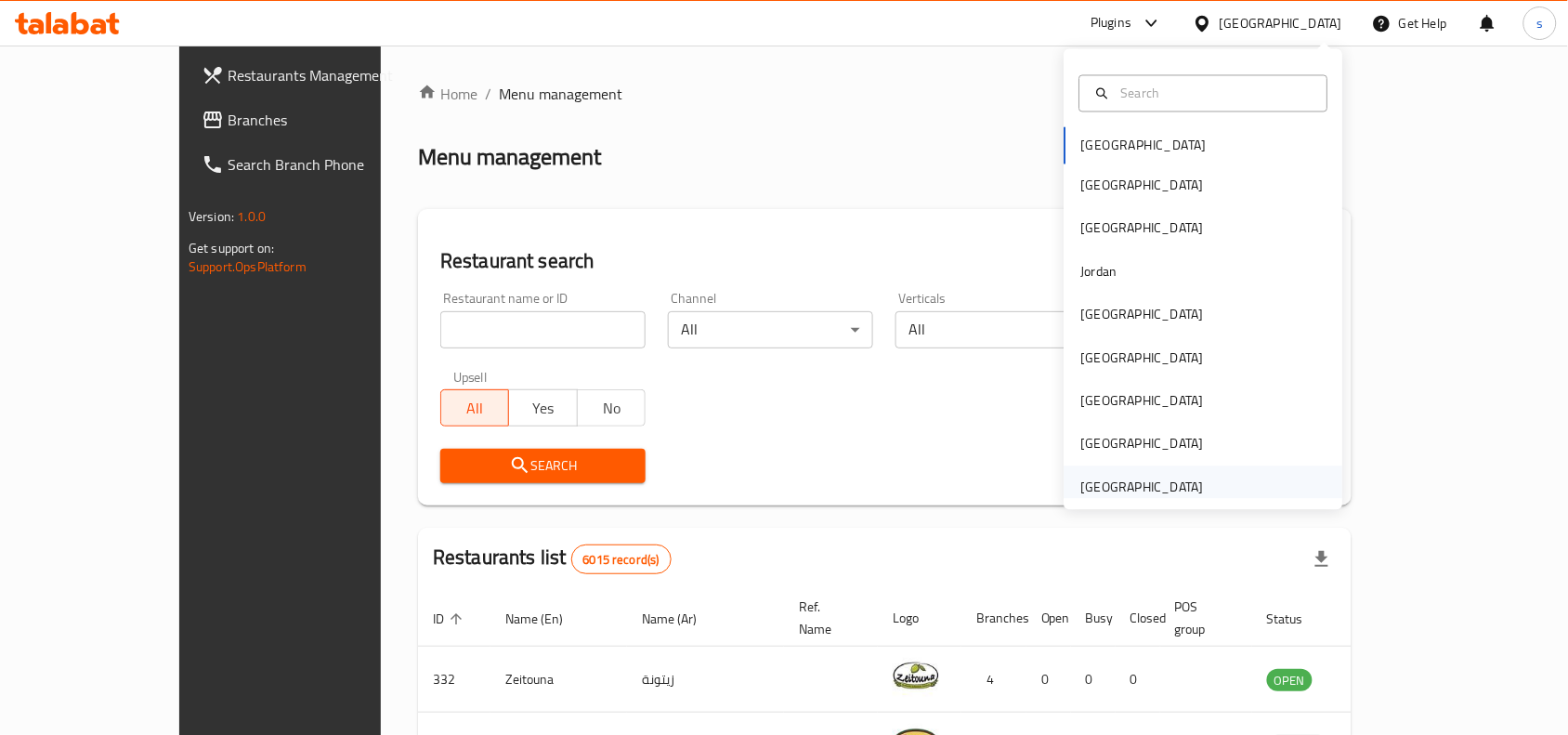
click at [1112, 489] on div "[GEOGRAPHIC_DATA]" at bounding box center [1143, 486] width 123 height 20
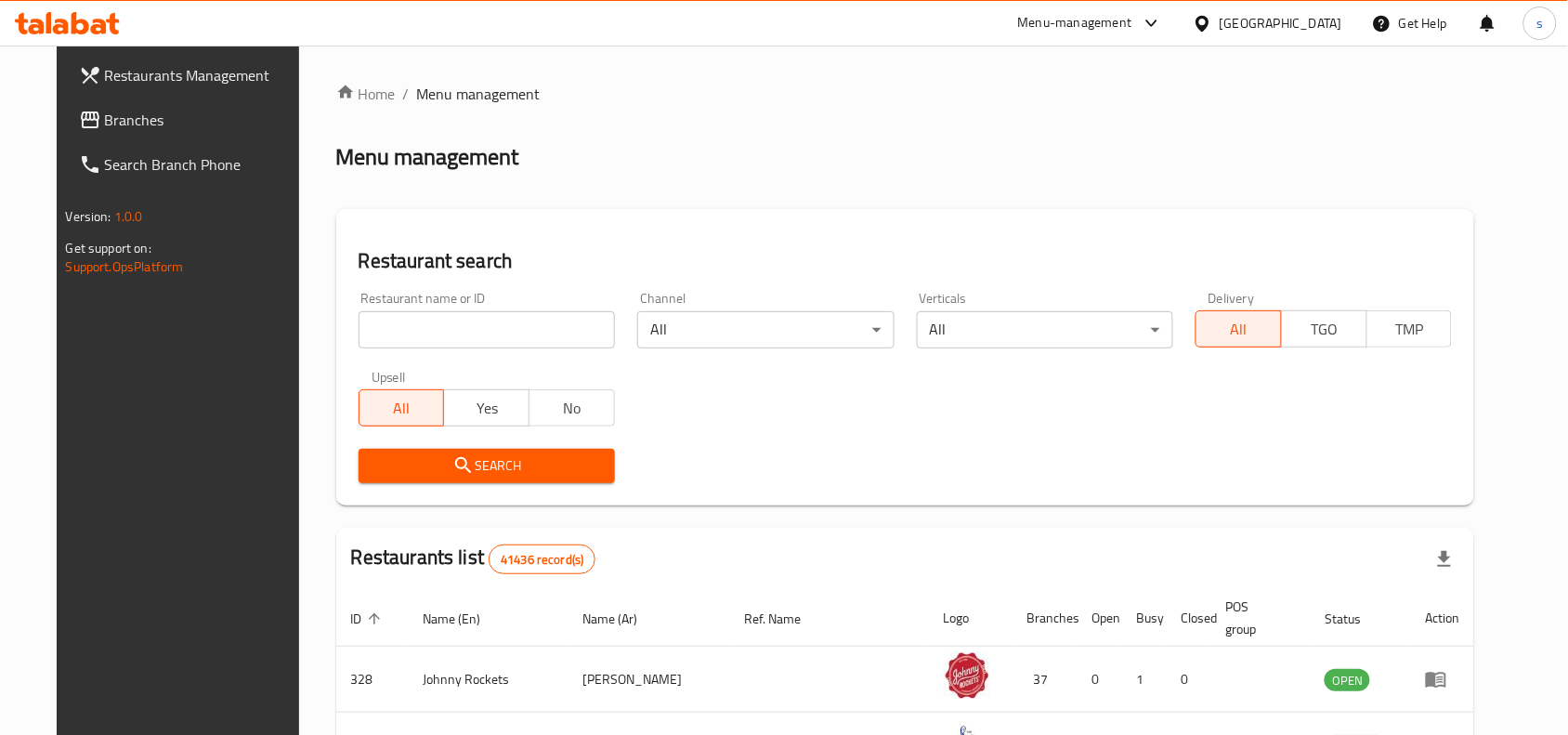
click at [105, 113] on span "Branches" at bounding box center [205, 119] width 199 height 22
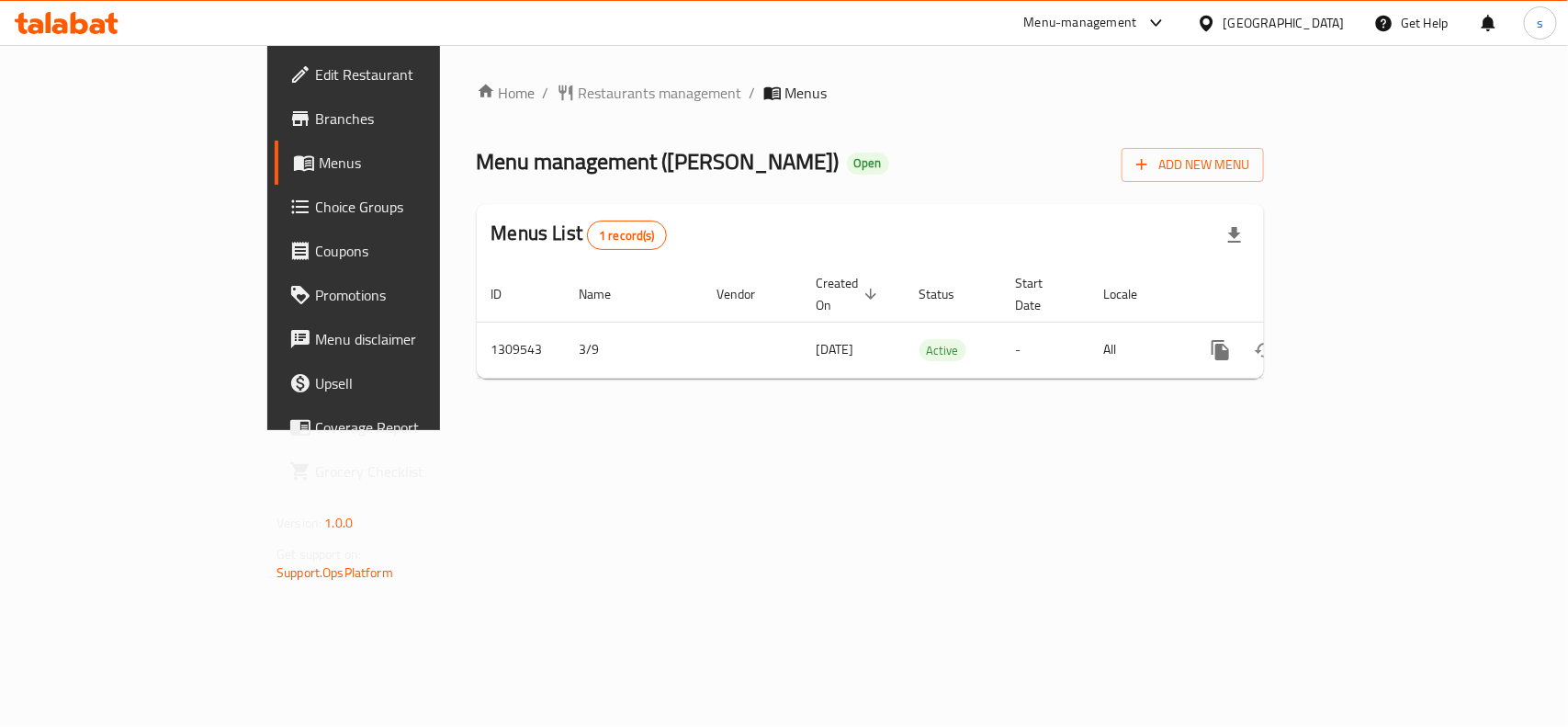
click at [1314, 19] on div "[GEOGRAPHIC_DATA]" at bounding box center [1284, 22] width 122 height 20
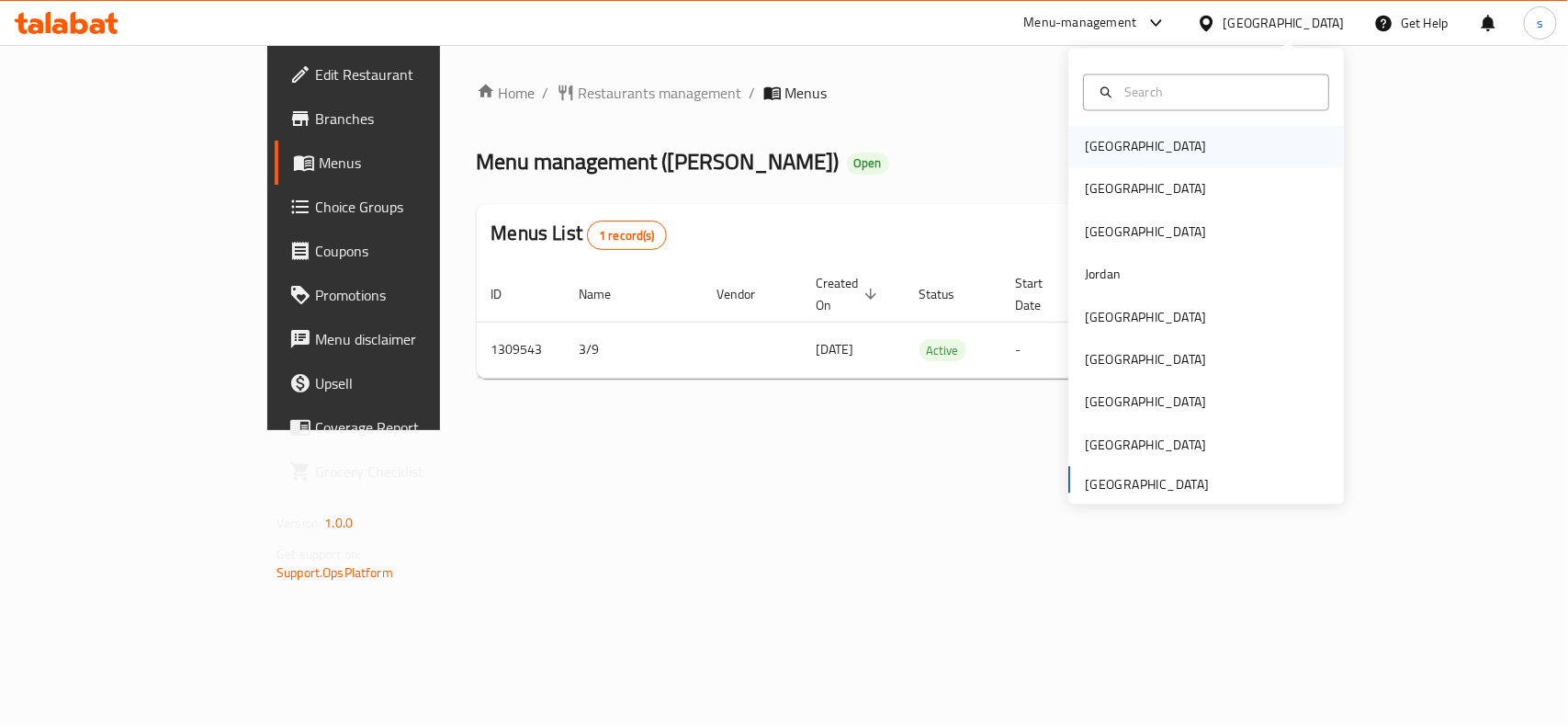
click at [1085, 154] on div "[GEOGRAPHIC_DATA]" at bounding box center [1146, 147] width 122 height 20
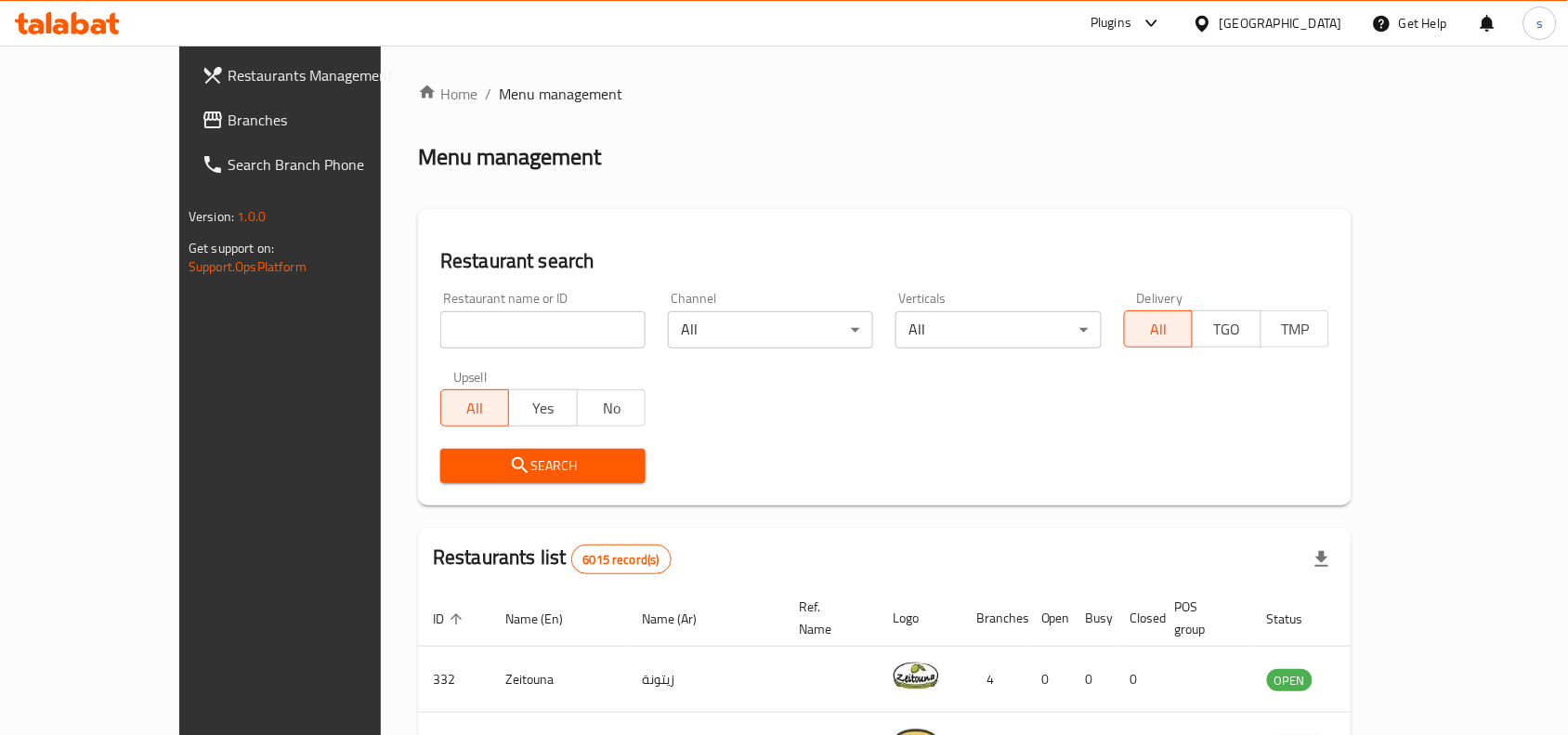
click at [227, 112] on span "Branches" at bounding box center [327, 119] width 199 height 22
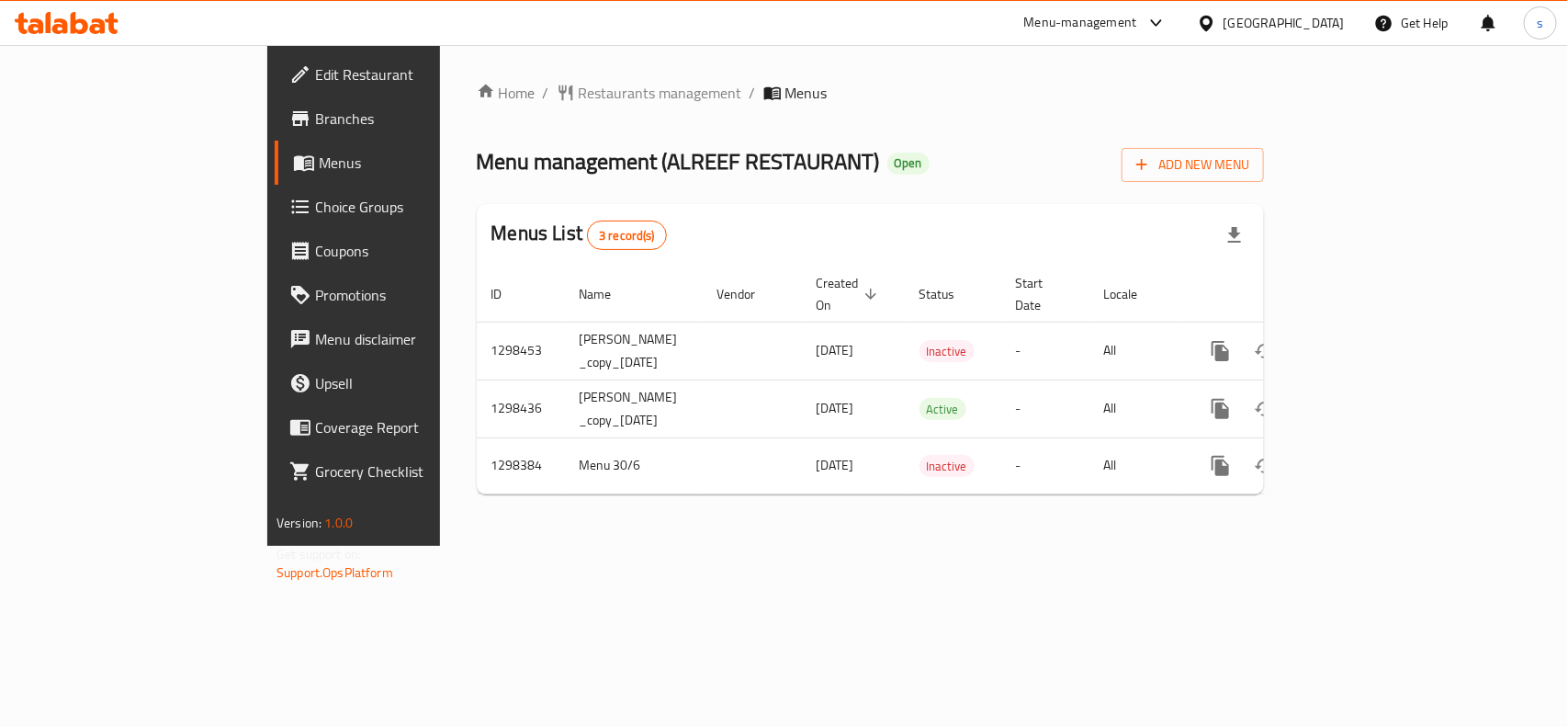
click at [1311, 15] on div "[GEOGRAPHIC_DATA]" at bounding box center [1284, 22] width 122 height 20
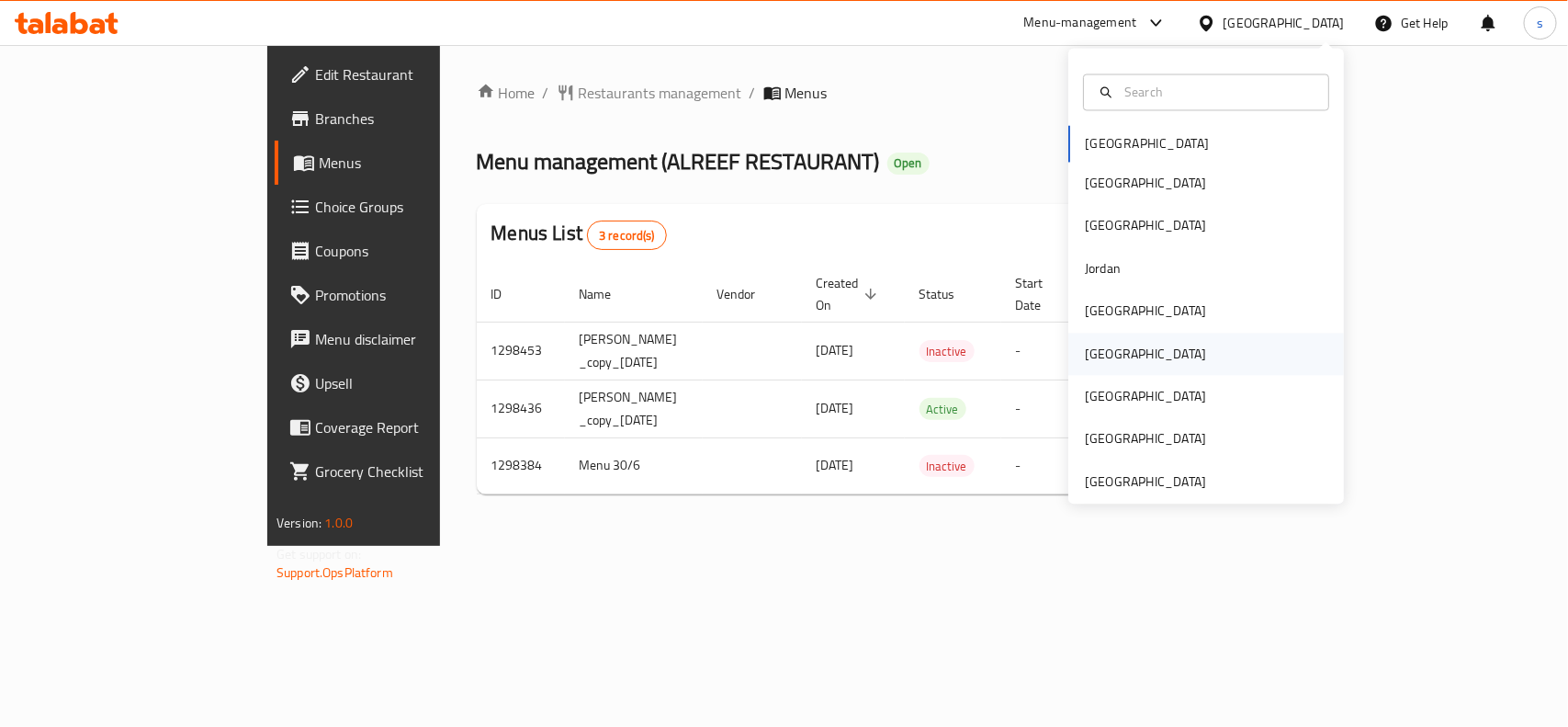
click at [1106, 342] on div "[GEOGRAPHIC_DATA]" at bounding box center [1146, 353] width 151 height 42
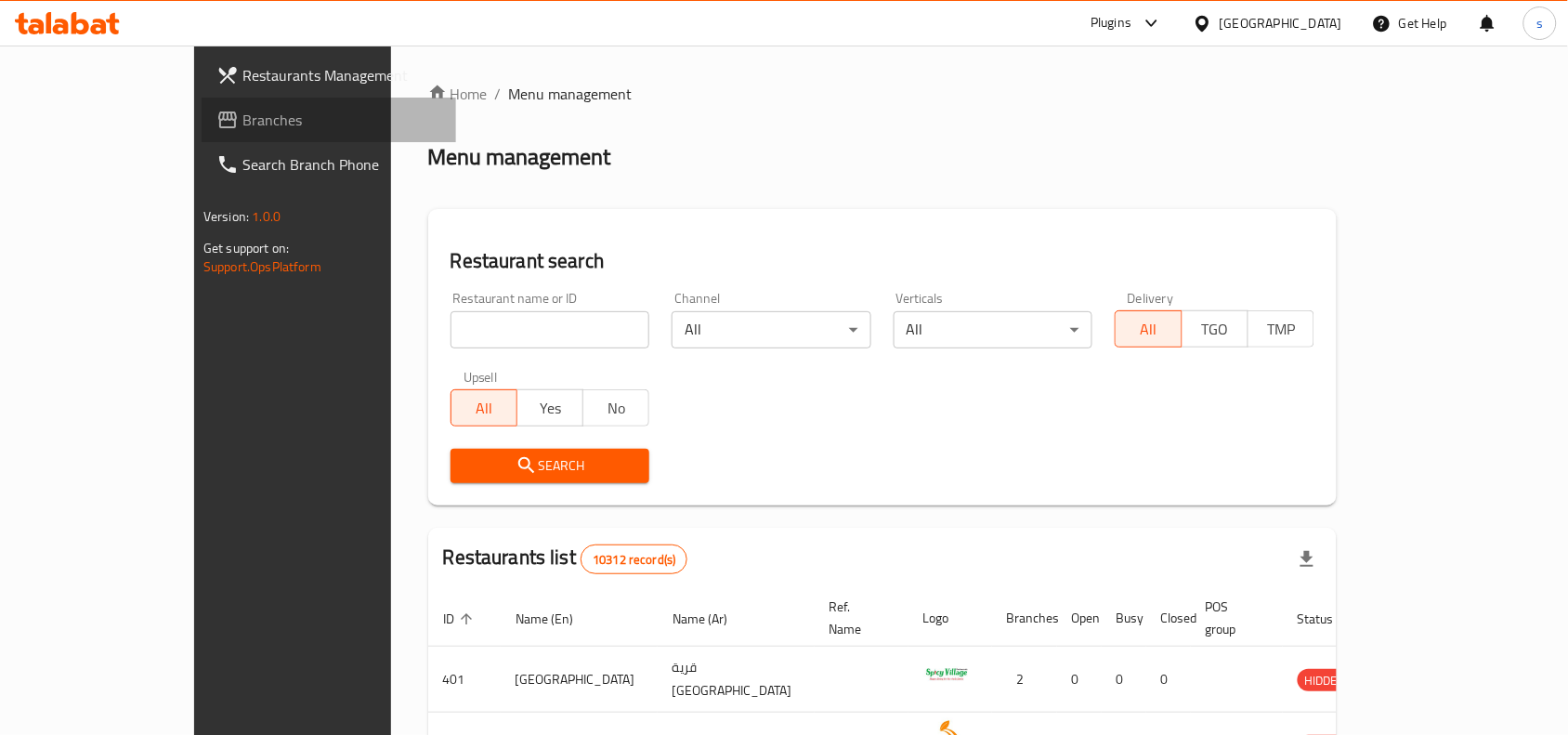
click at [242, 126] on span "Branches" at bounding box center [342, 119] width 199 height 22
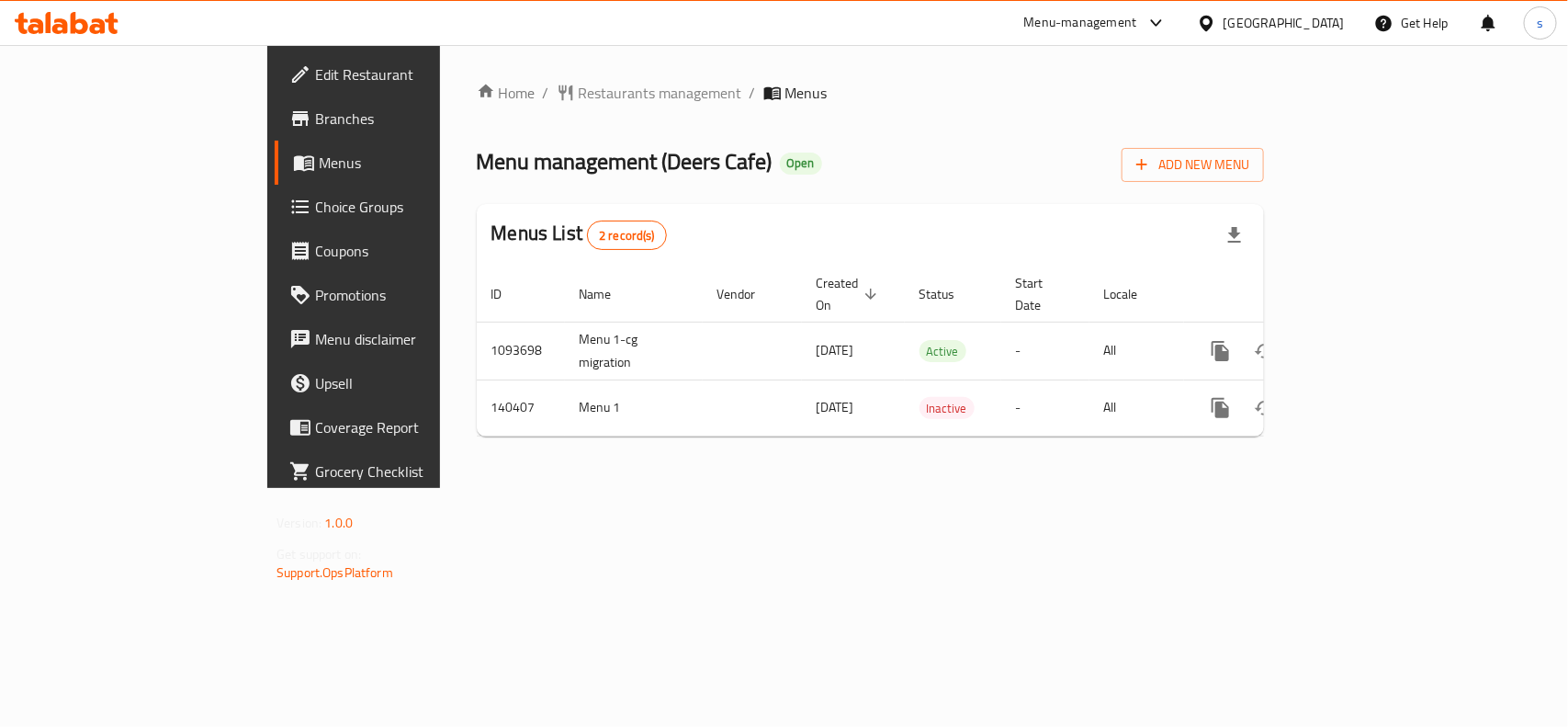
drag, startPoint x: 1332, startPoint y: 21, endPoint x: 1346, endPoint y: 26, distance: 14.9
click at [1338, 21] on div "[GEOGRAPHIC_DATA]" at bounding box center [1284, 22] width 122 height 20
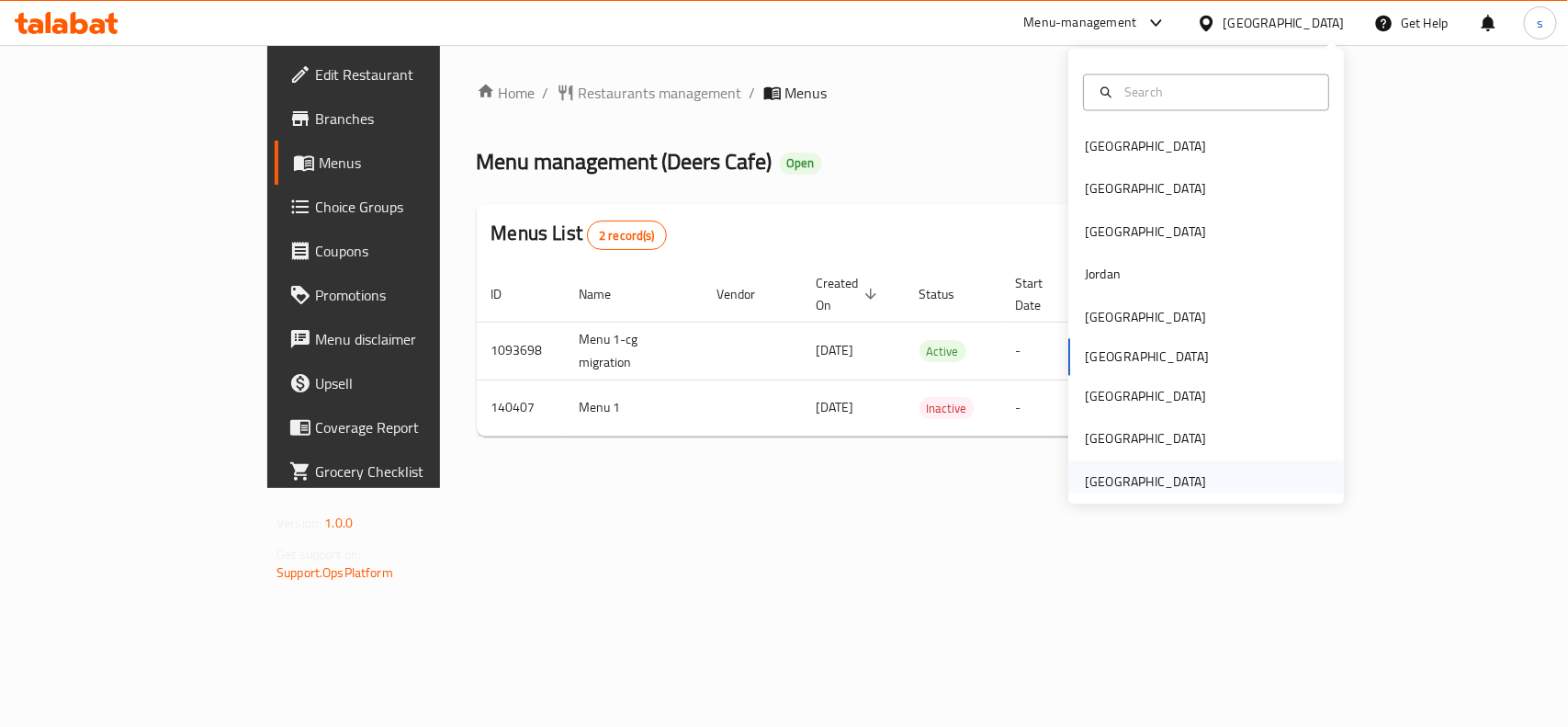
click at [1122, 487] on div "[GEOGRAPHIC_DATA]" at bounding box center [1146, 481] width 122 height 20
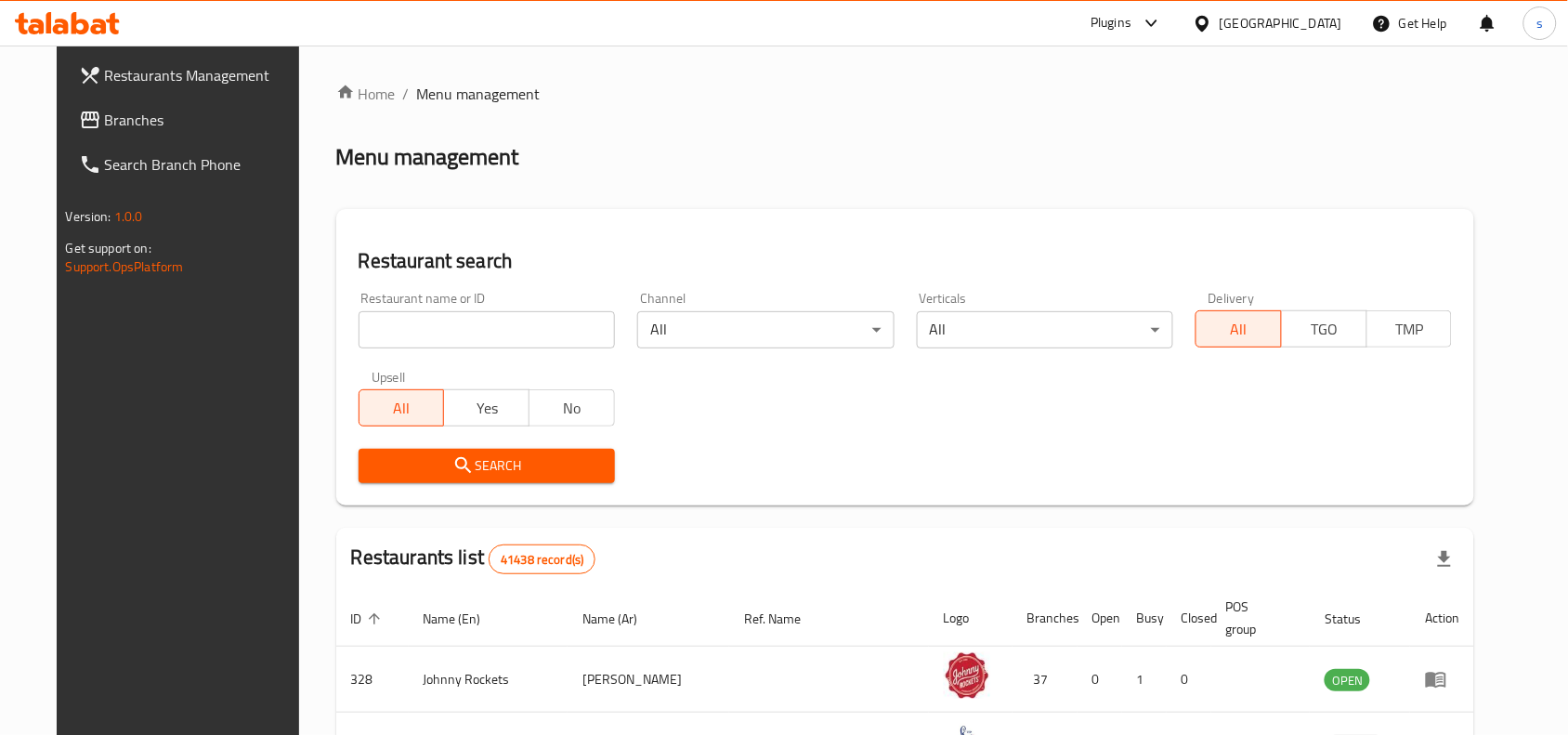
click at [105, 108] on span "Branches" at bounding box center [205, 119] width 199 height 22
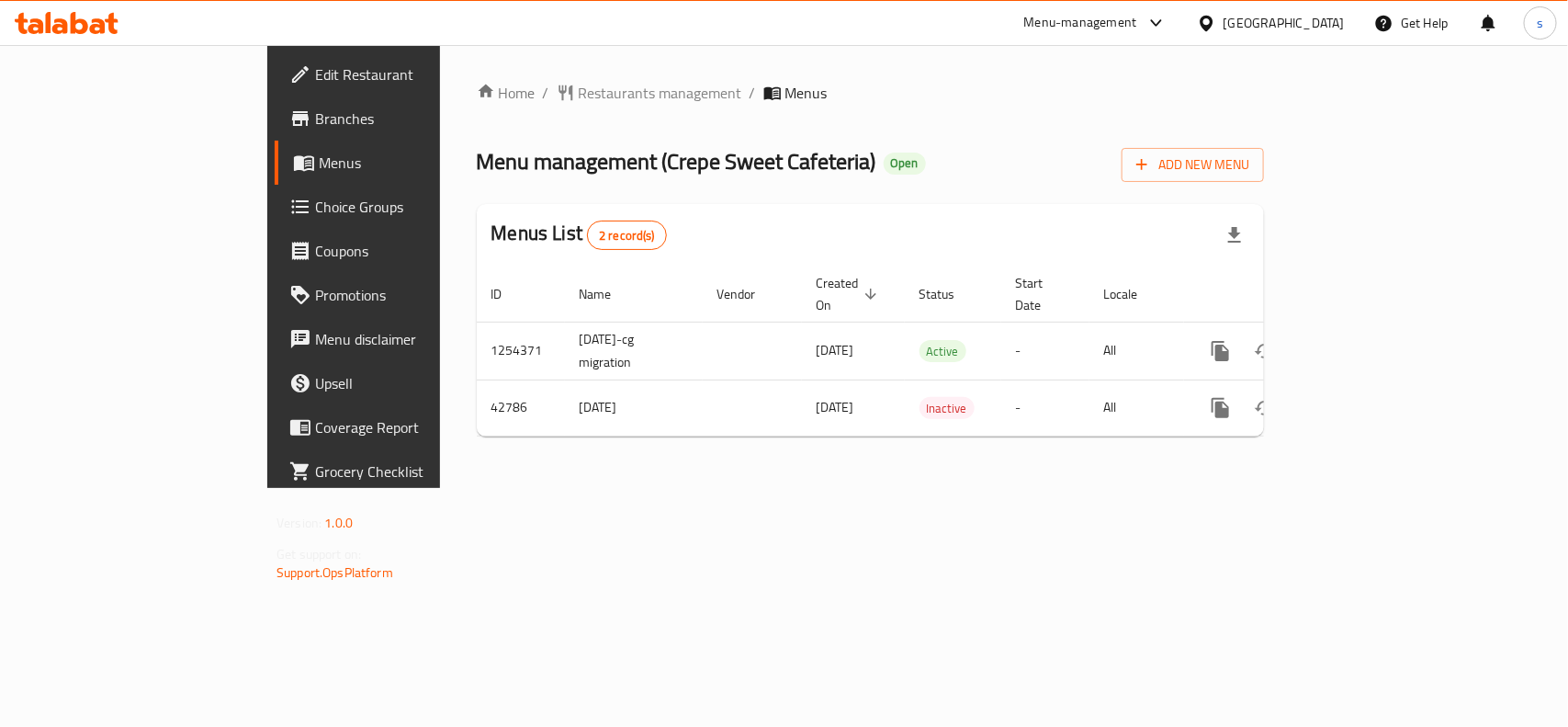
click at [1260, 10] on div "[GEOGRAPHIC_DATA]" at bounding box center [1272, 23] width 178 height 44
click at [1268, 21] on div "[GEOGRAPHIC_DATA]" at bounding box center [1284, 22] width 122 height 20
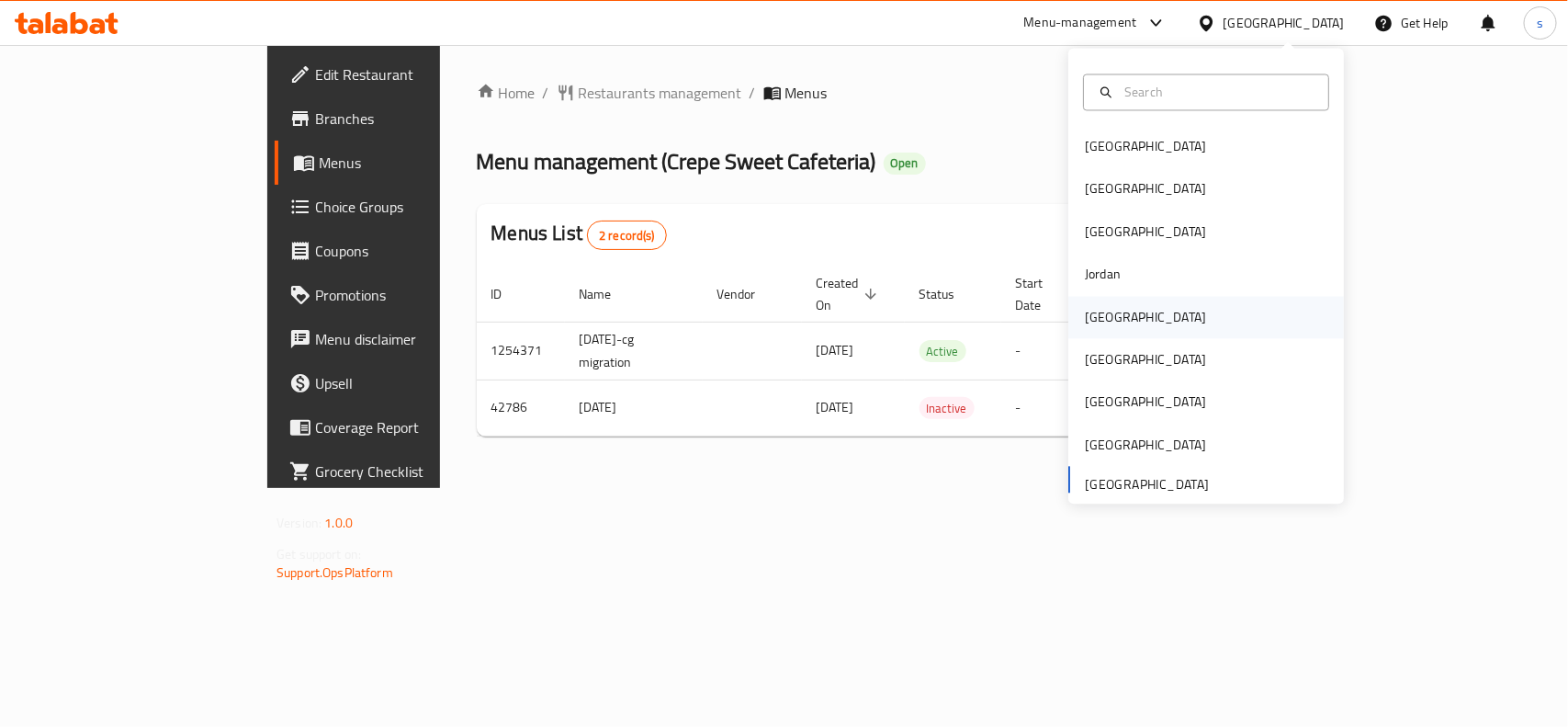
click at [1085, 319] on div "[GEOGRAPHIC_DATA]" at bounding box center [1146, 317] width 122 height 20
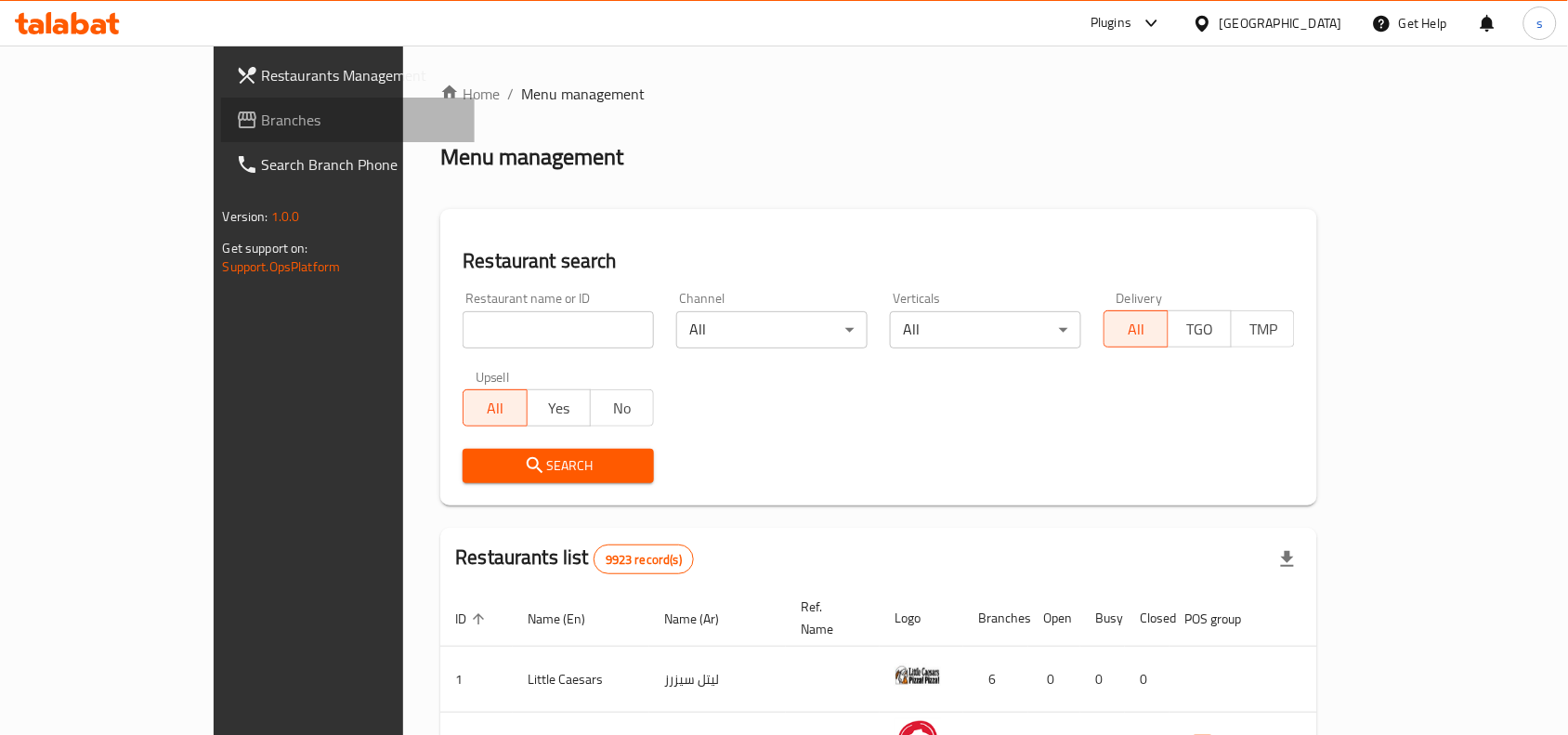
click at [262, 131] on span "Branches" at bounding box center [361, 119] width 199 height 22
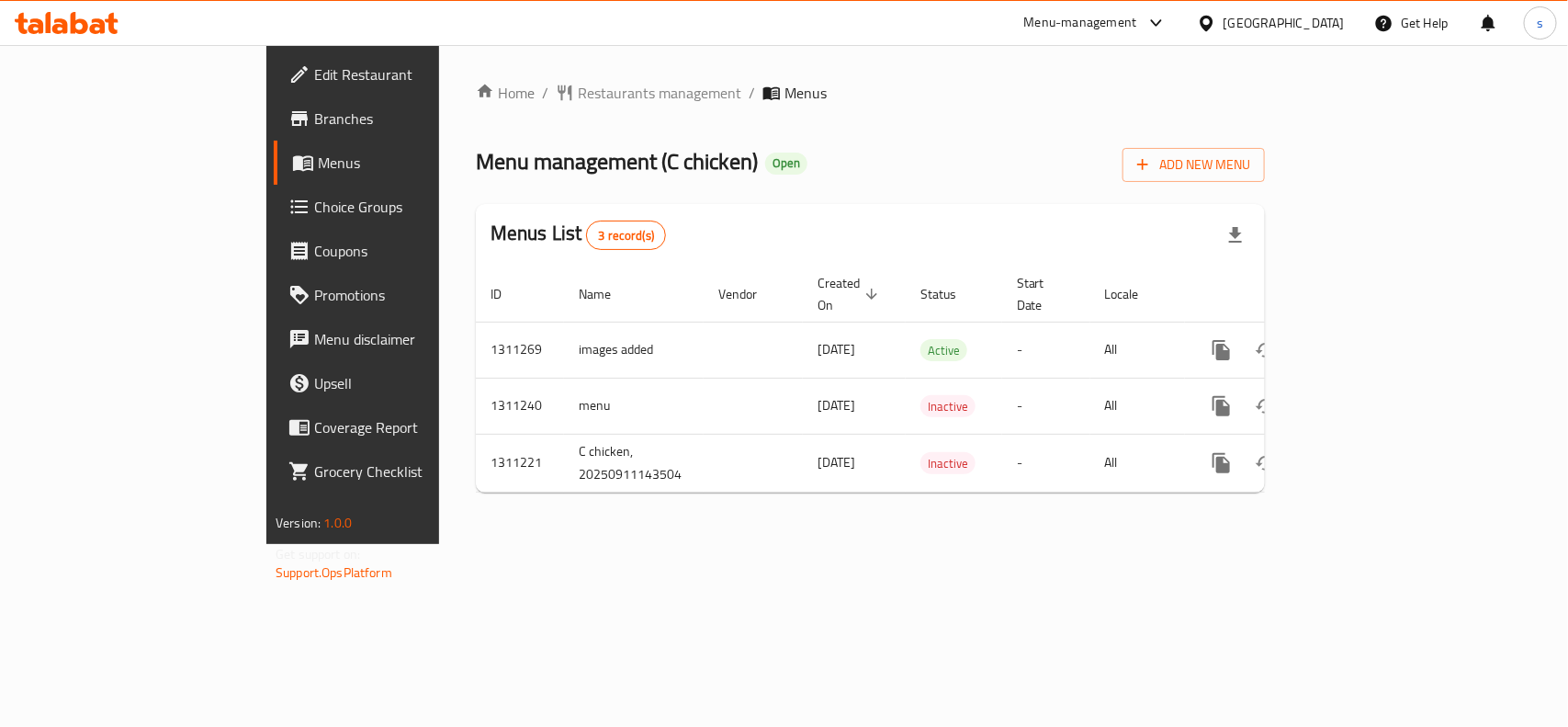
click at [1335, 24] on div "[GEOGRAPHIC_DATA]" at bounding box center [1284, 22] width 122 height 20
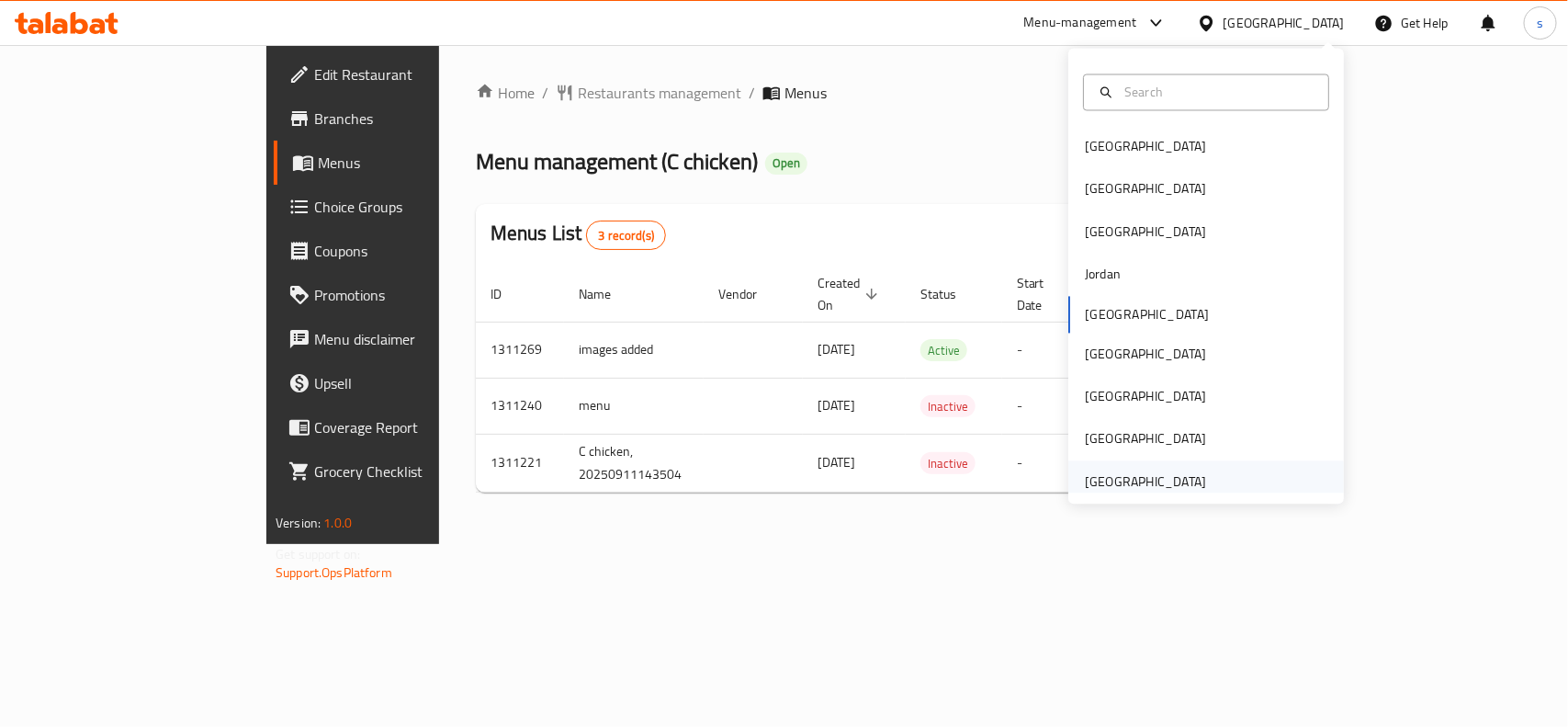
click at [1136, 483] on div "[GEOGRAPHIC_DATA]" at bounding box center [1146, 481] width 122 height 20
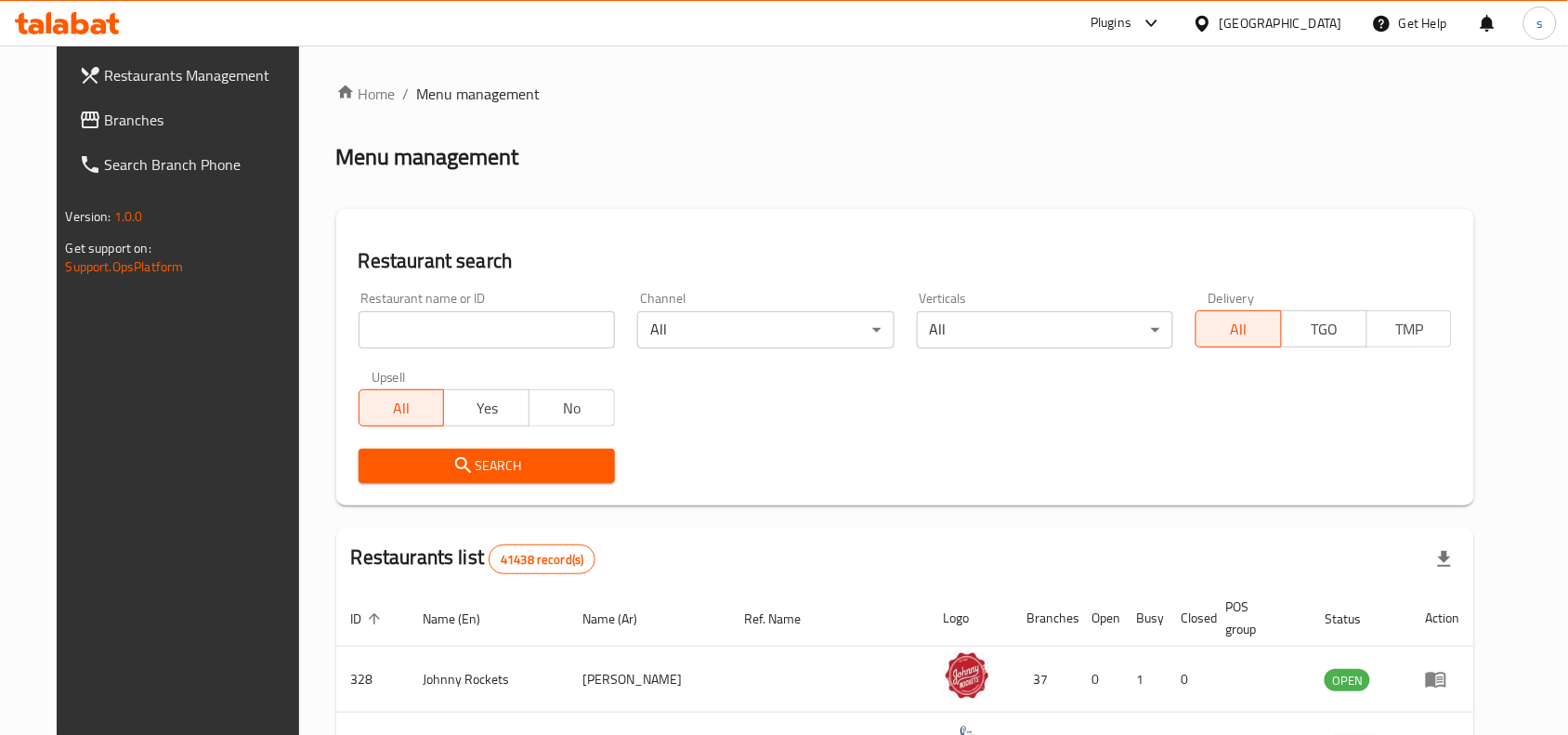
click at [105, 117] on span "Branches" at bounding box center [205, 119] width 199 height 22
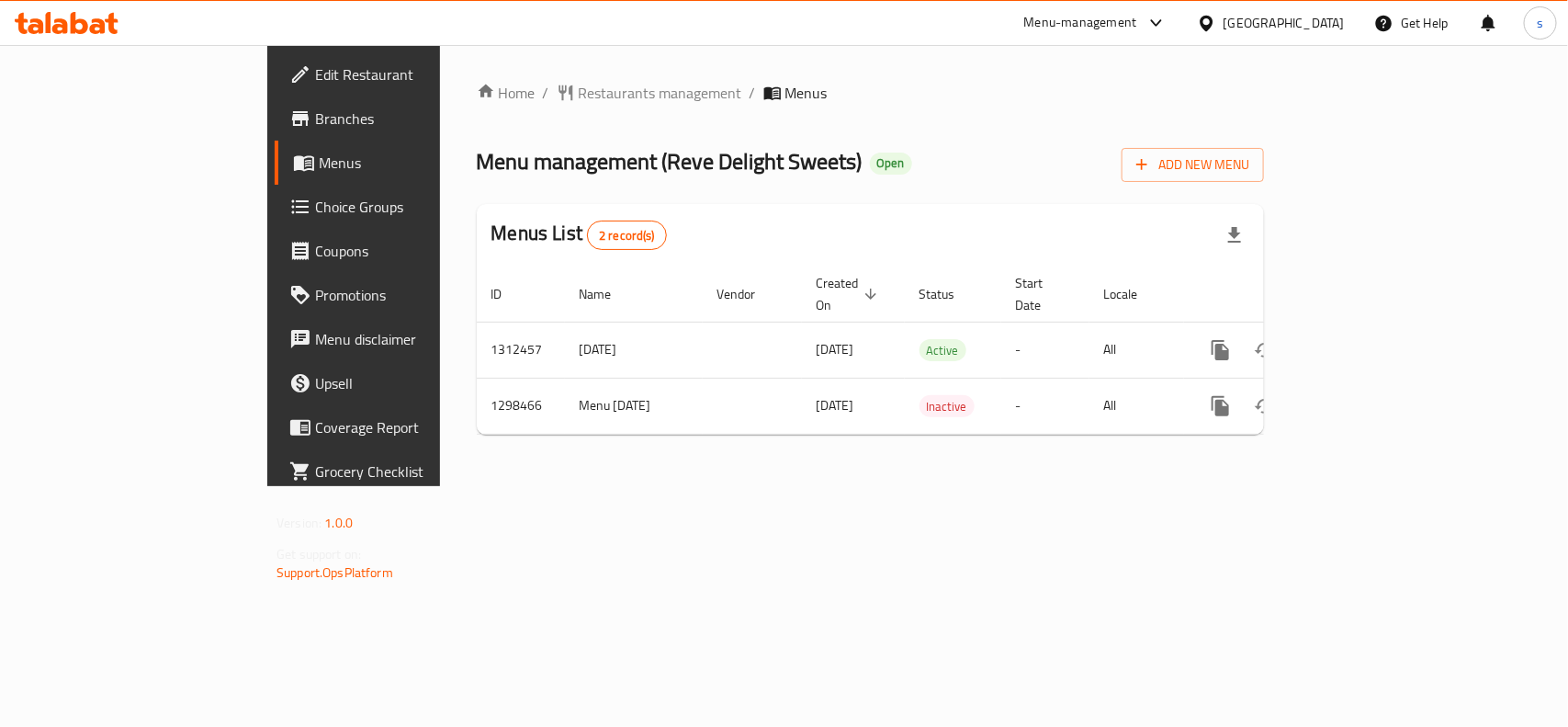
click at [1261, 16] on div "[GEOGRAPHIC_DATA]" at bounding box center [1284, 22] width 122 height 20
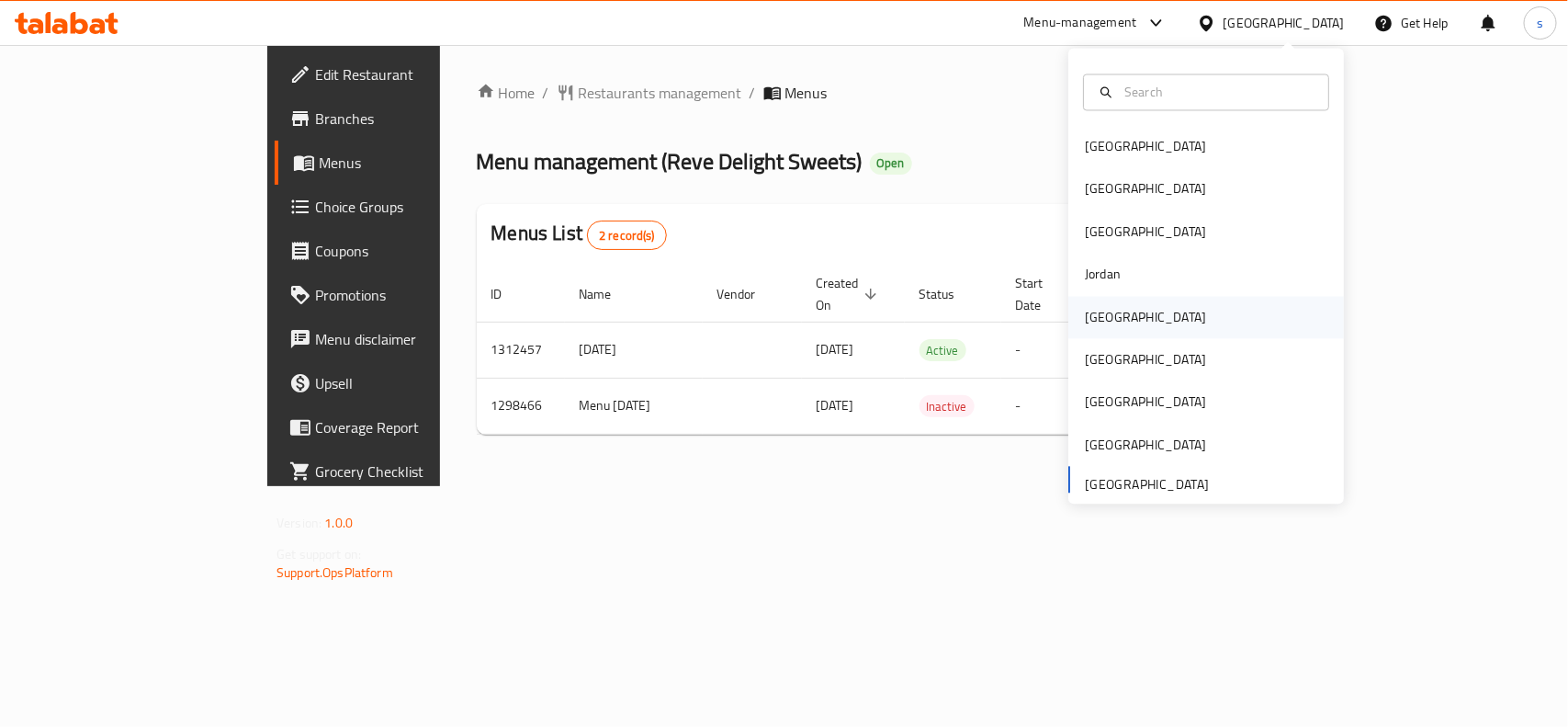
click at [1090, 295] on div "[GEOGRAPHIC_DATA]" at bounding box center [1146, 317] width 151 height 42
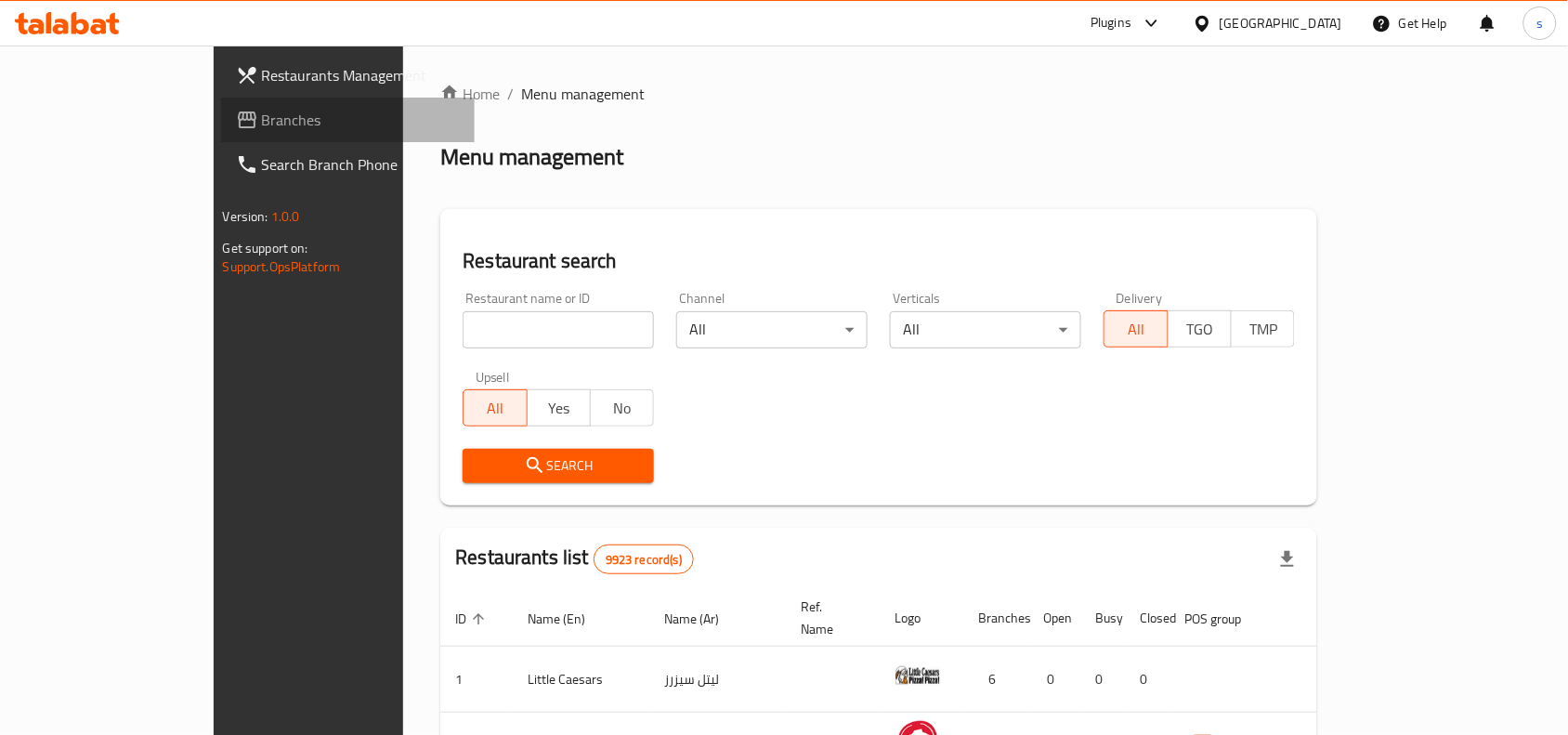
click at [262, 130] on span "Branches" at bounding box center [361, 119] width 199 height 22
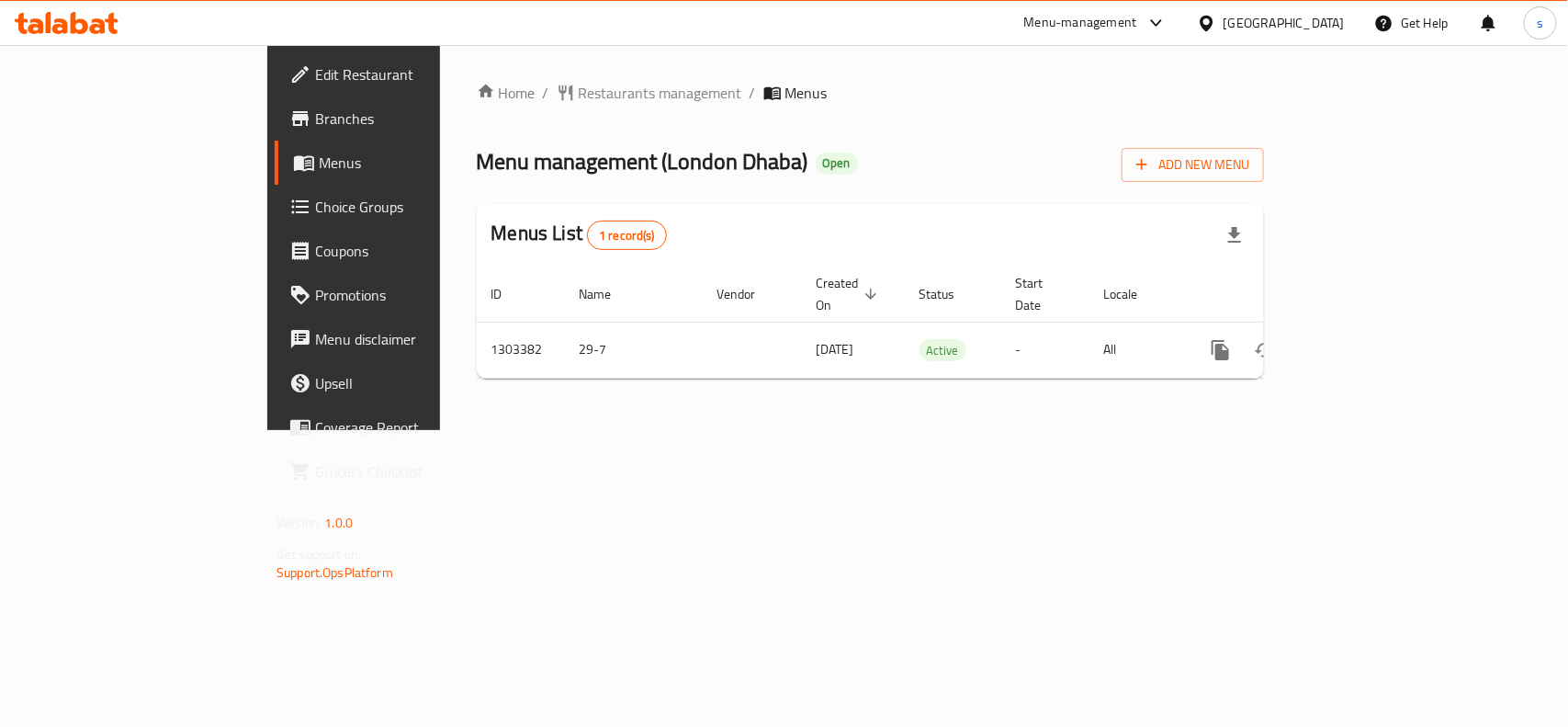
click at [1260, 21] on div "[GEOGRAPHIC_DATA]" at bounding box center [1284, 22] width 122 height 20
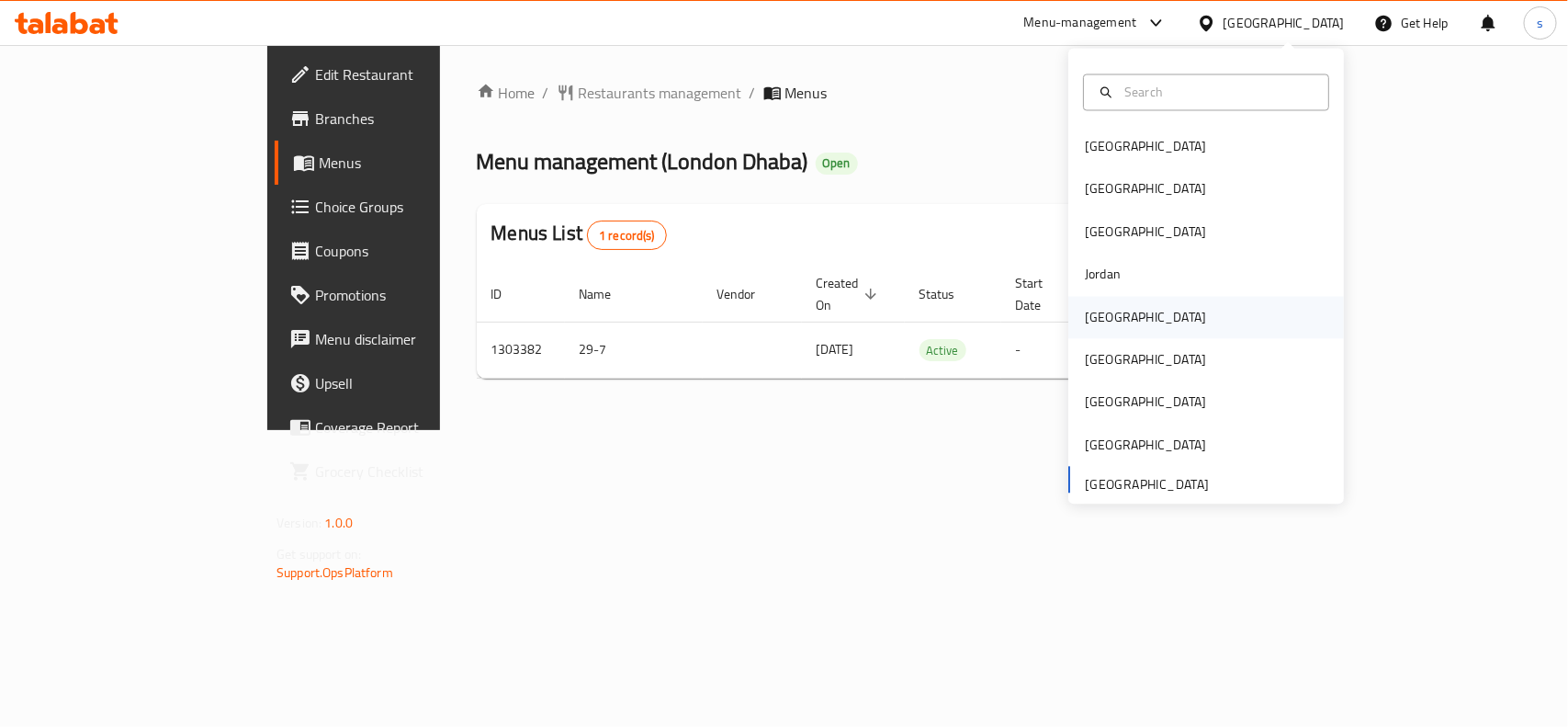
click at [1085, 317] on div "[GEOGRAPHIC_DATA]" at bounding box center [1146, 317] width 122 height 20
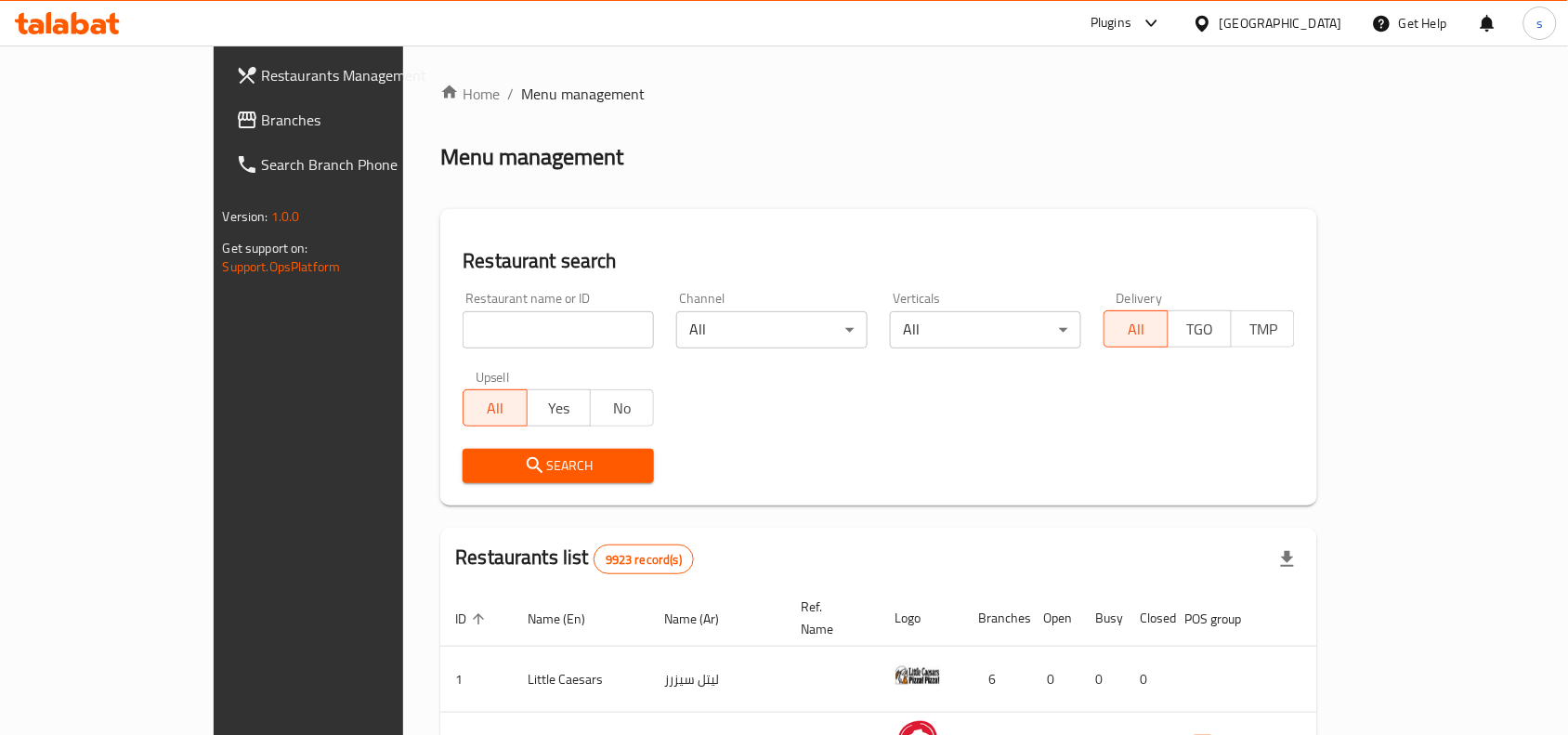
drag, startPoint x: 66, startPoint y: 122, endPoint x: 3, endPoint y: 130, distance: 63.5
click at [262, 122] on span "Branches" at bounding box center [361, 119] width 199 height 22
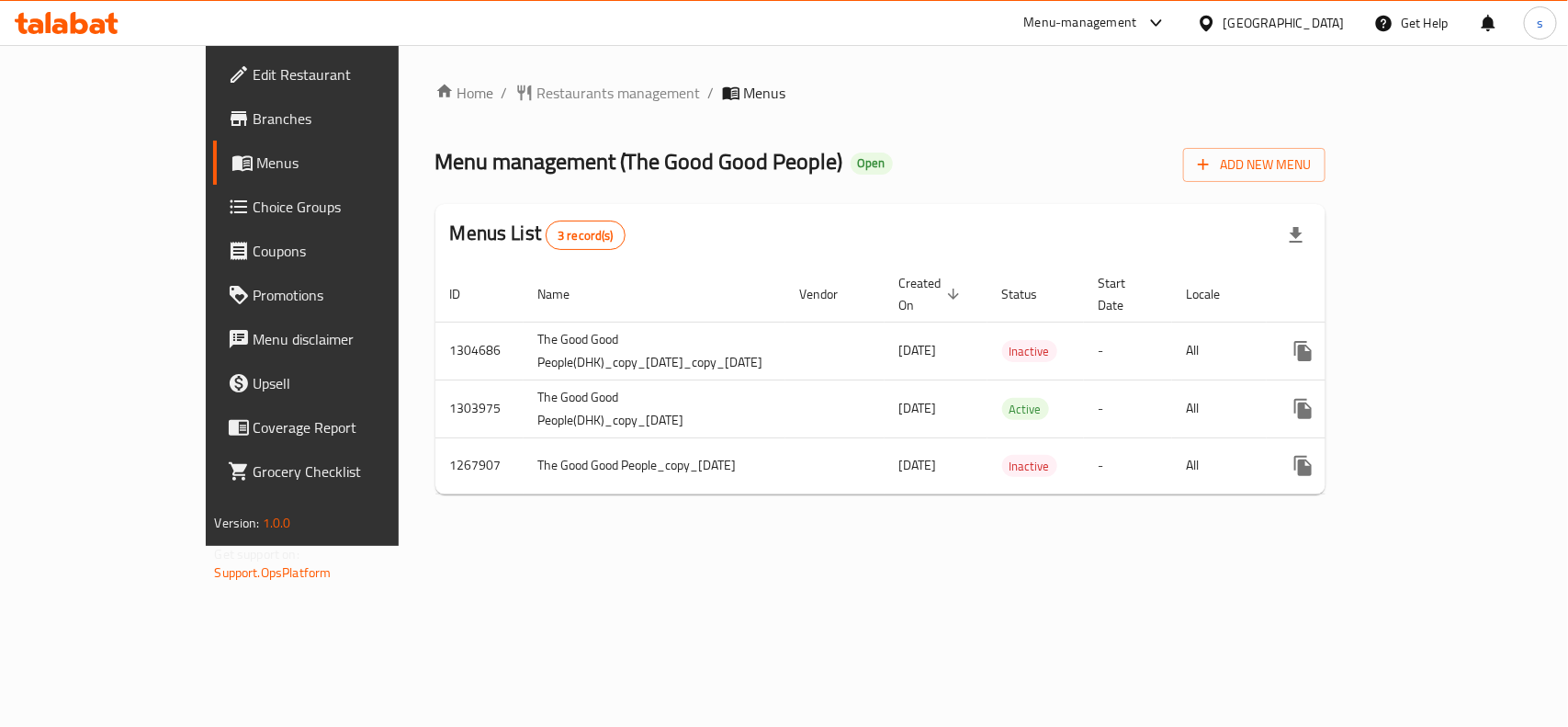
click at [1330, 21] on div "[GEOGRAPHIC_DATA]" at bounding box center [1284, 22] width 122 height 20
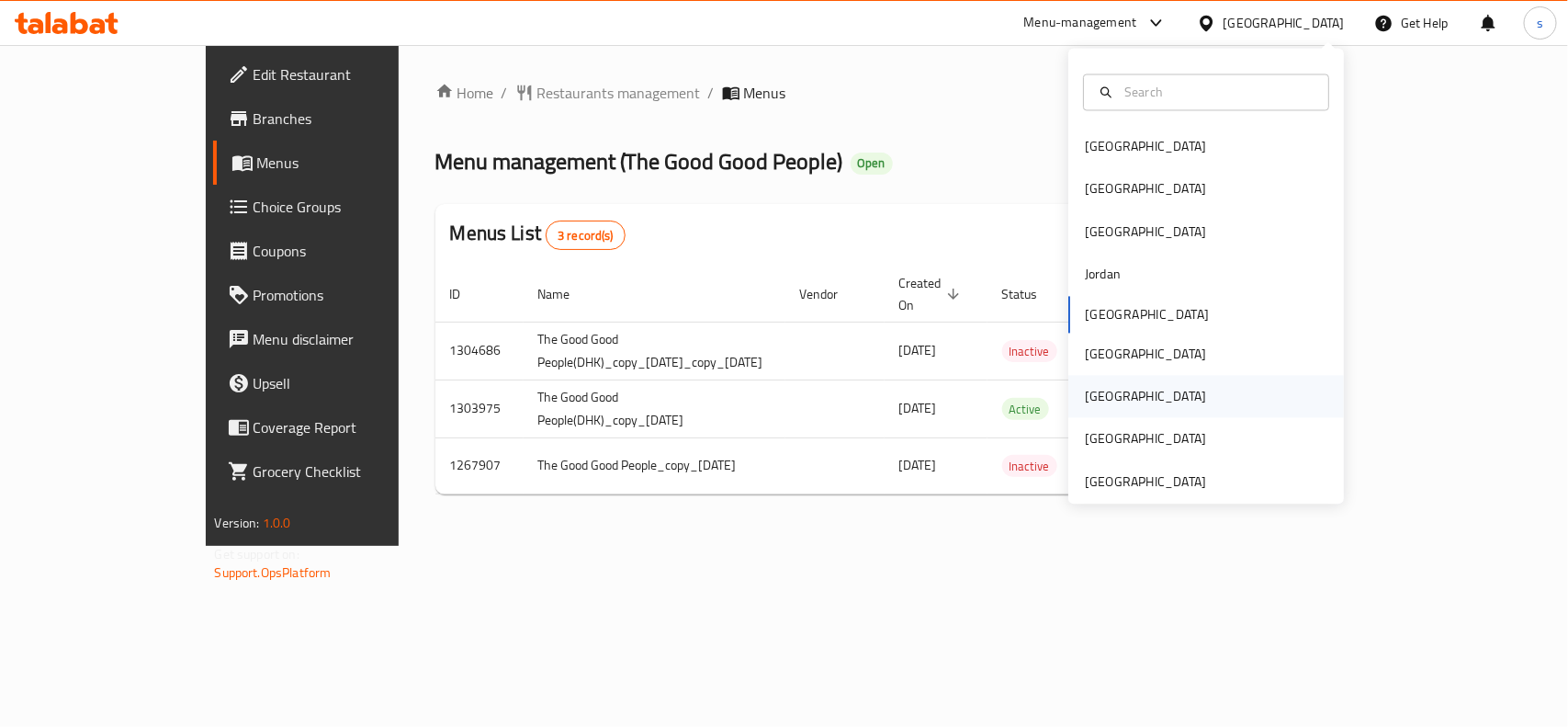
click at [1089, 388] on div "[GEOGRAPHIC_DATA]" at bounding box center [1146, 397] width 122 height 20
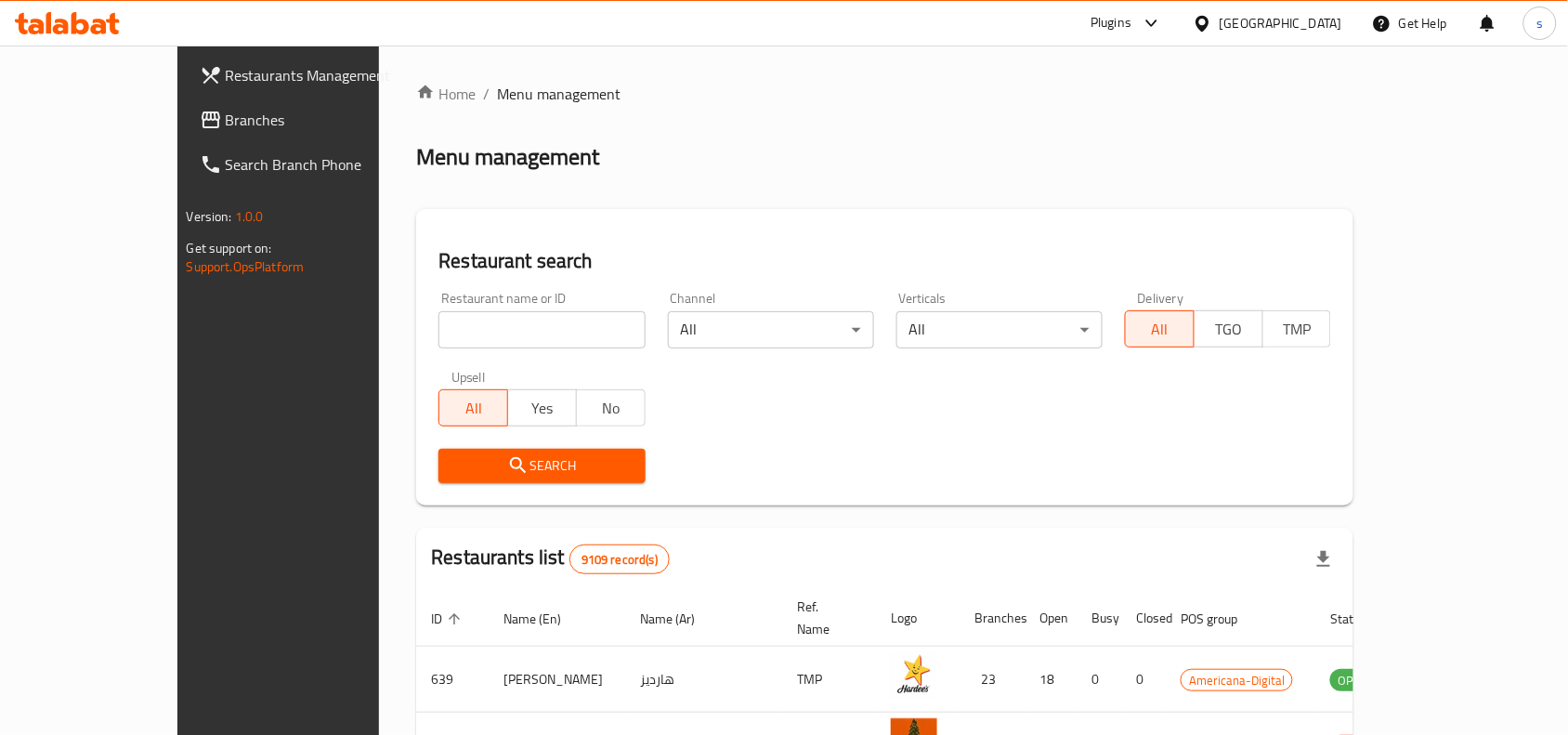
click at [226, 125] on span "Branches" at bounding box center [325, 119] width 199 height 22
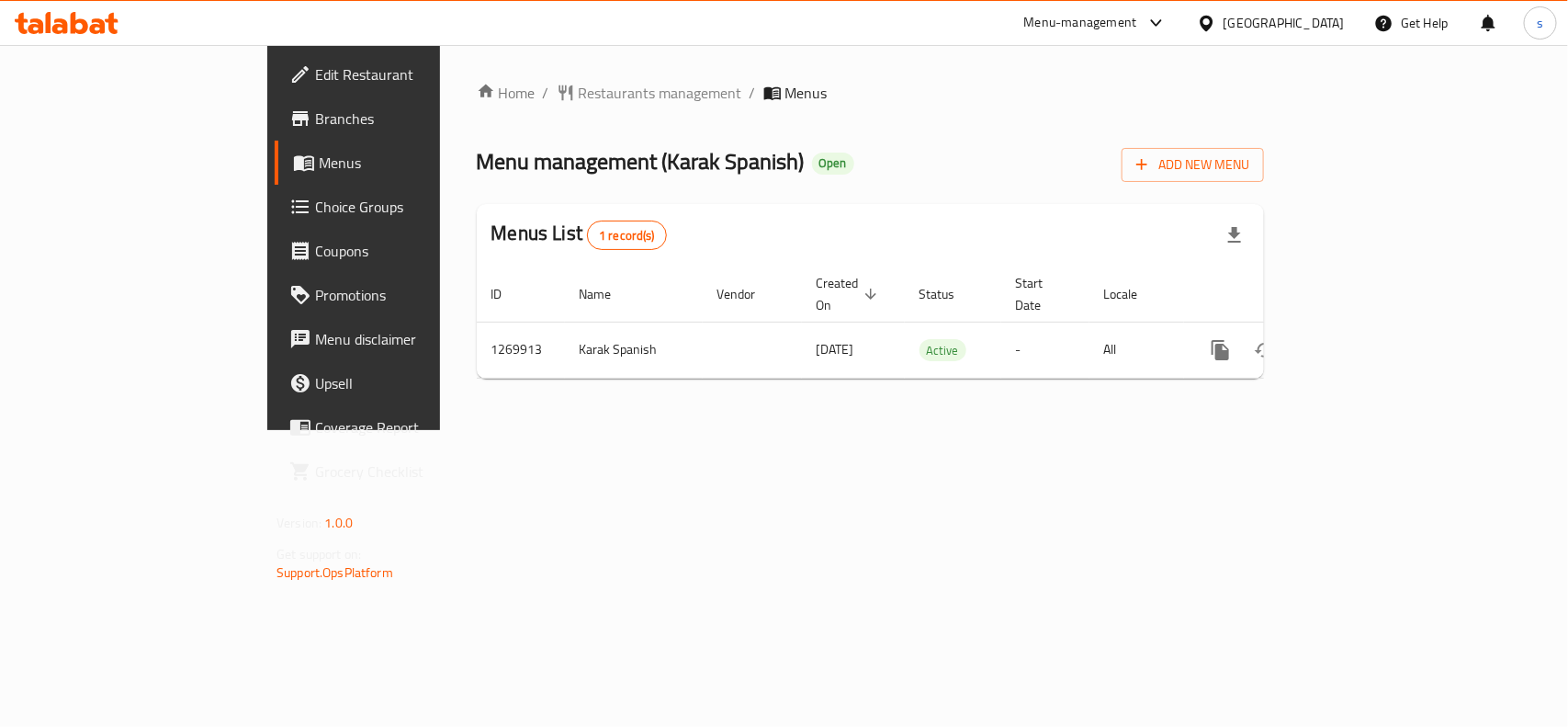
click at [1330, 23] on div "[GEOGRAPHIC_DATA]" at bounding box center [1284, 22] width 122 height 20
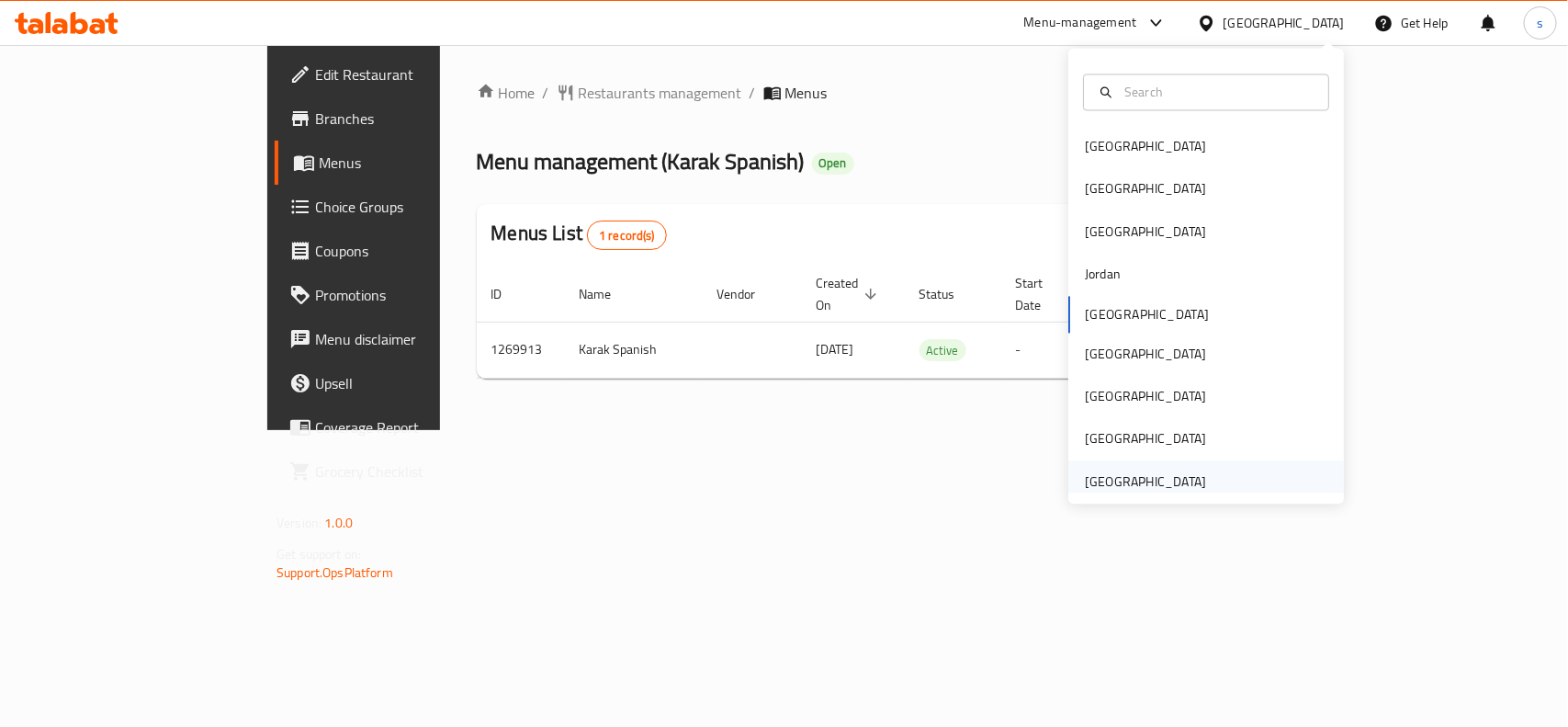
click at [1113, 489] on div "[GEOGRAPHIC_DATA]" at bounding box center [1146, 481] width 122 height 20
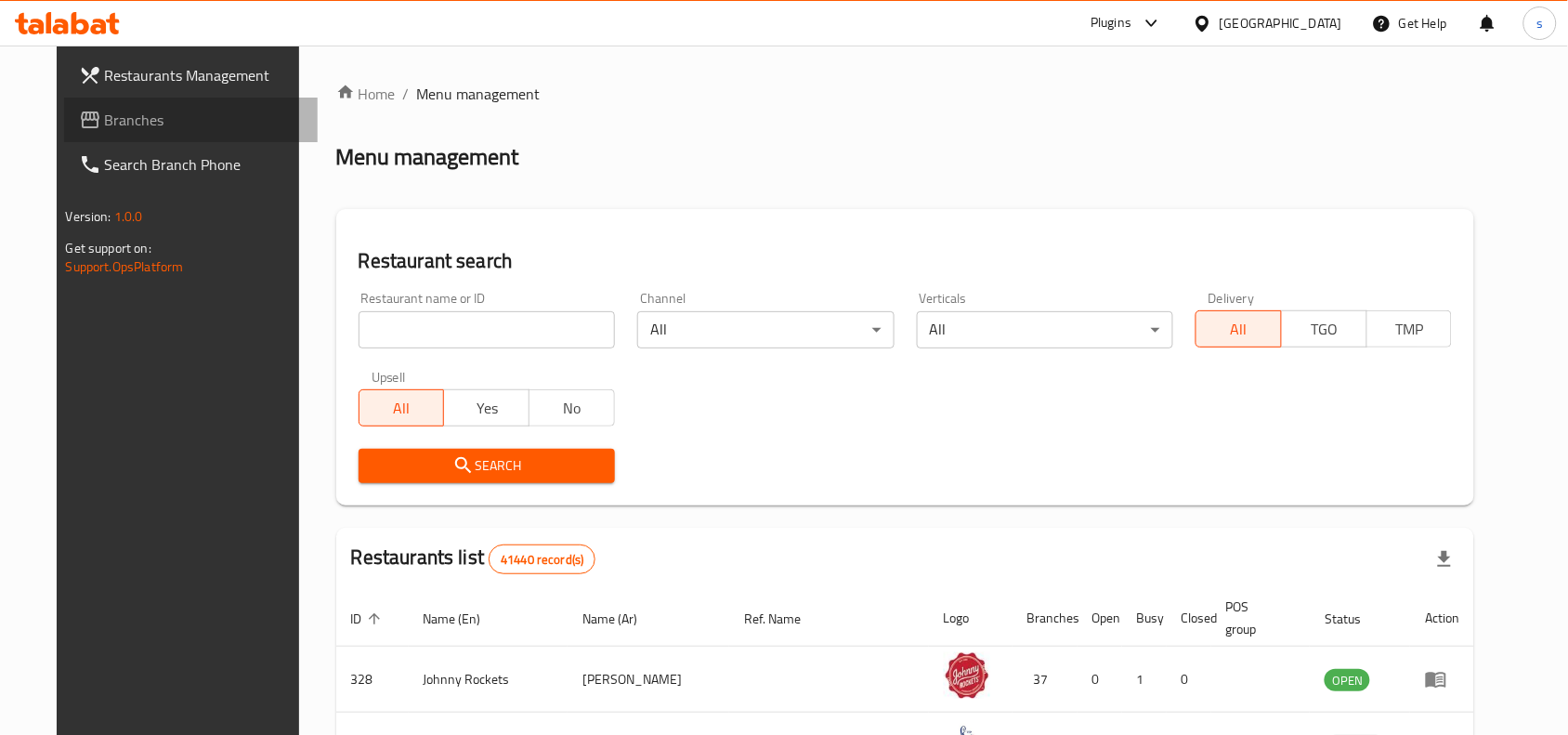
click at [112, 109] on span "Branches" at bounding box center [205, 119] width 199 height 22
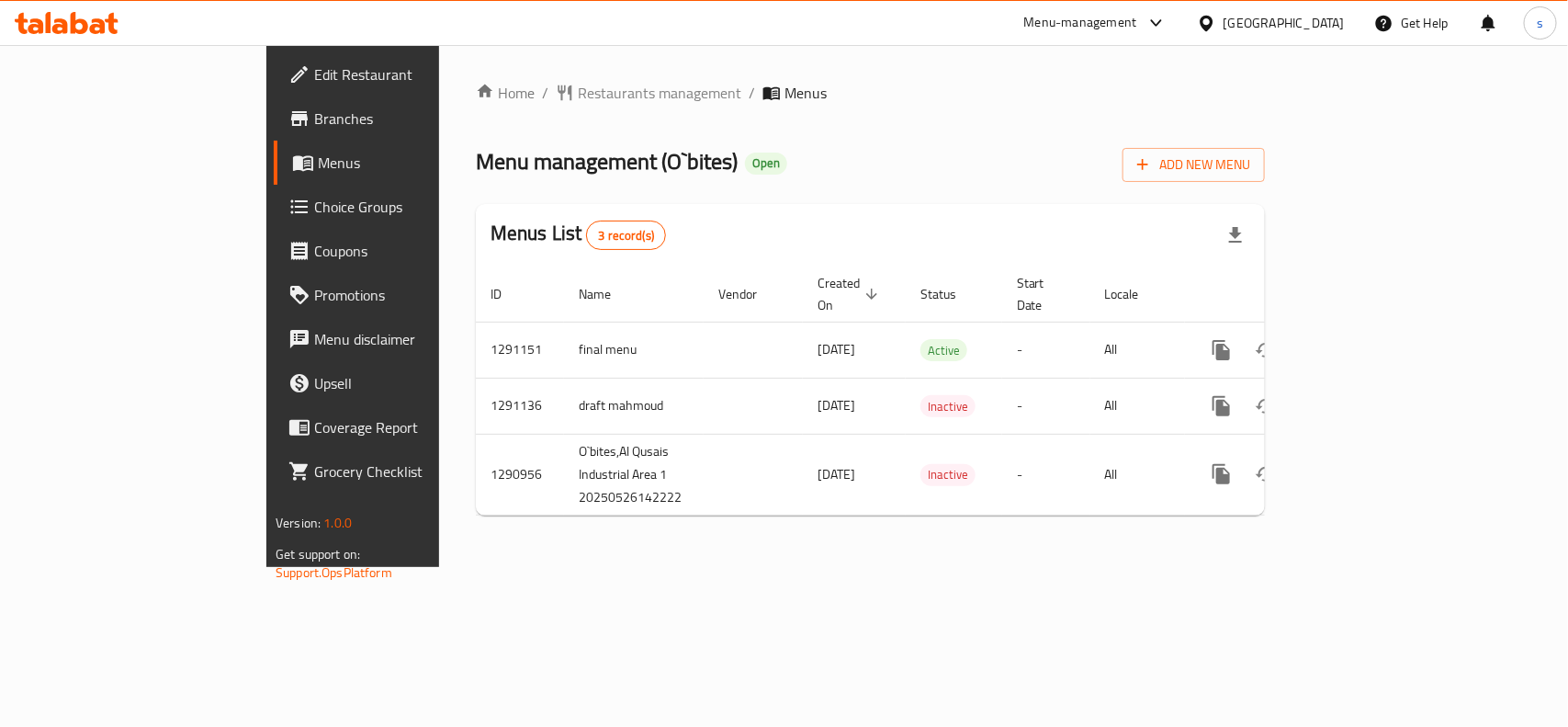
click at [1274, 16] on div "[GEOGRAPHIC_DATA]" at bounding box center [1284, 22] width 122 height 20
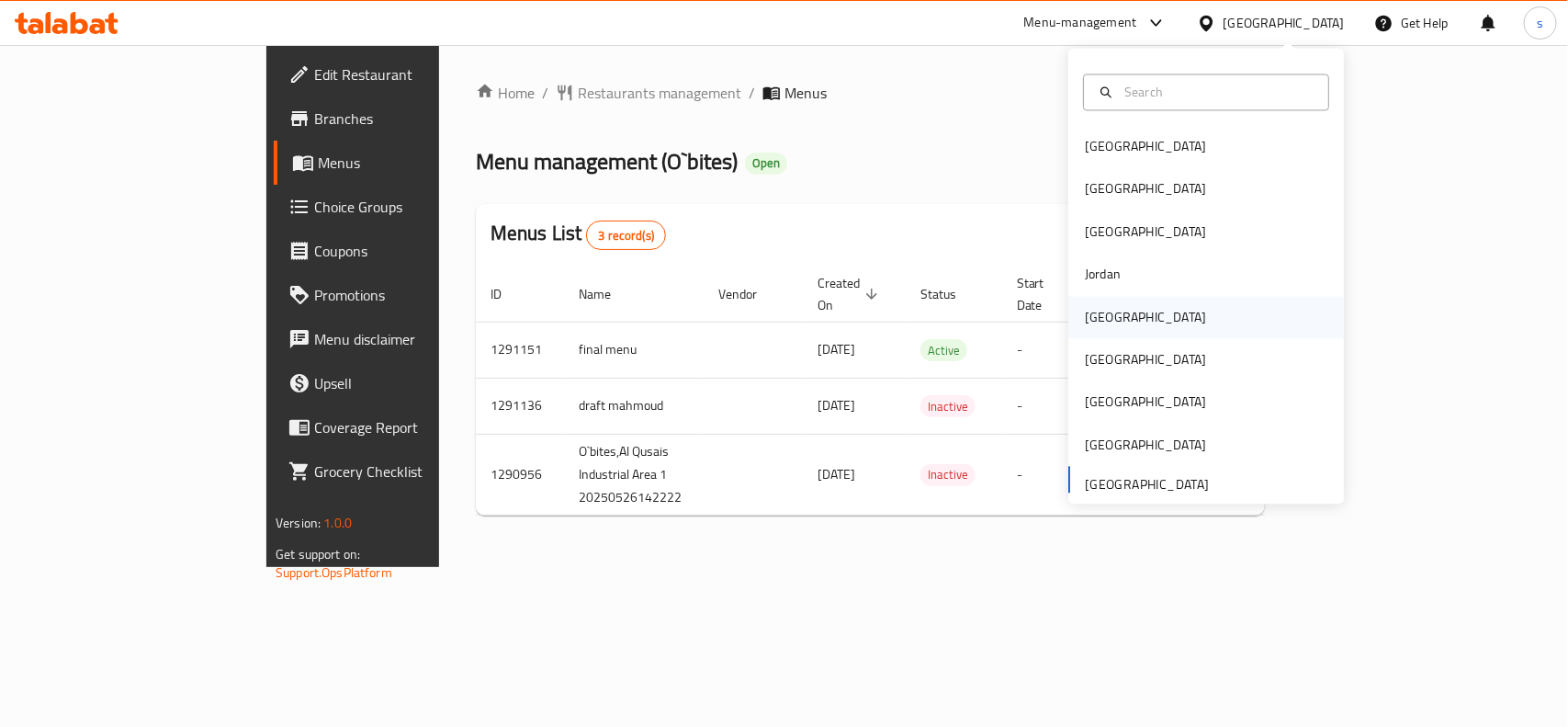
click at [1101, 322] on div "[GEOGRAPHIC_DATA]" at bounding box center [1146, 317] width 122 height 20
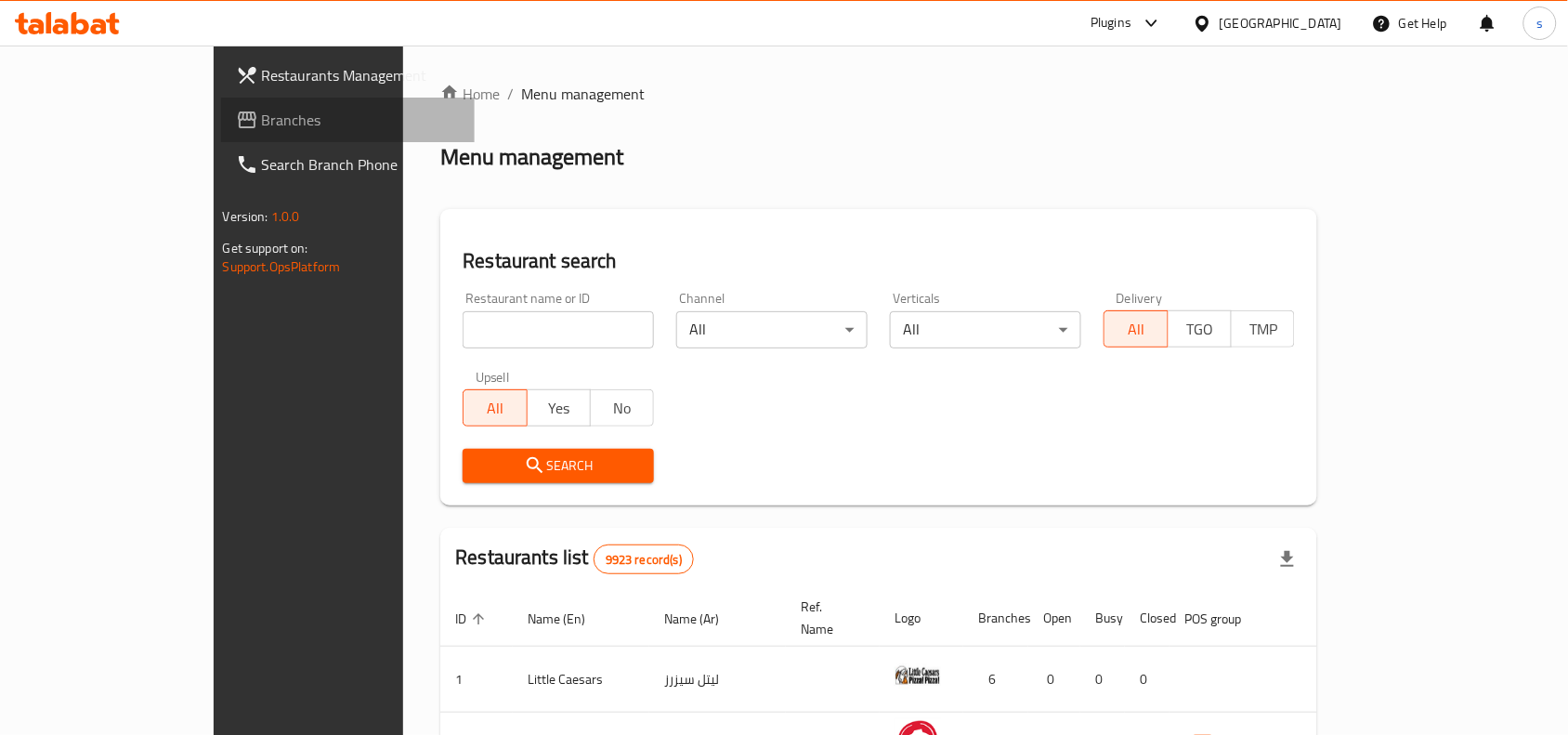
click at [262, 121] on span "Branches" at bounding box center [361, 119] width 199 height 22
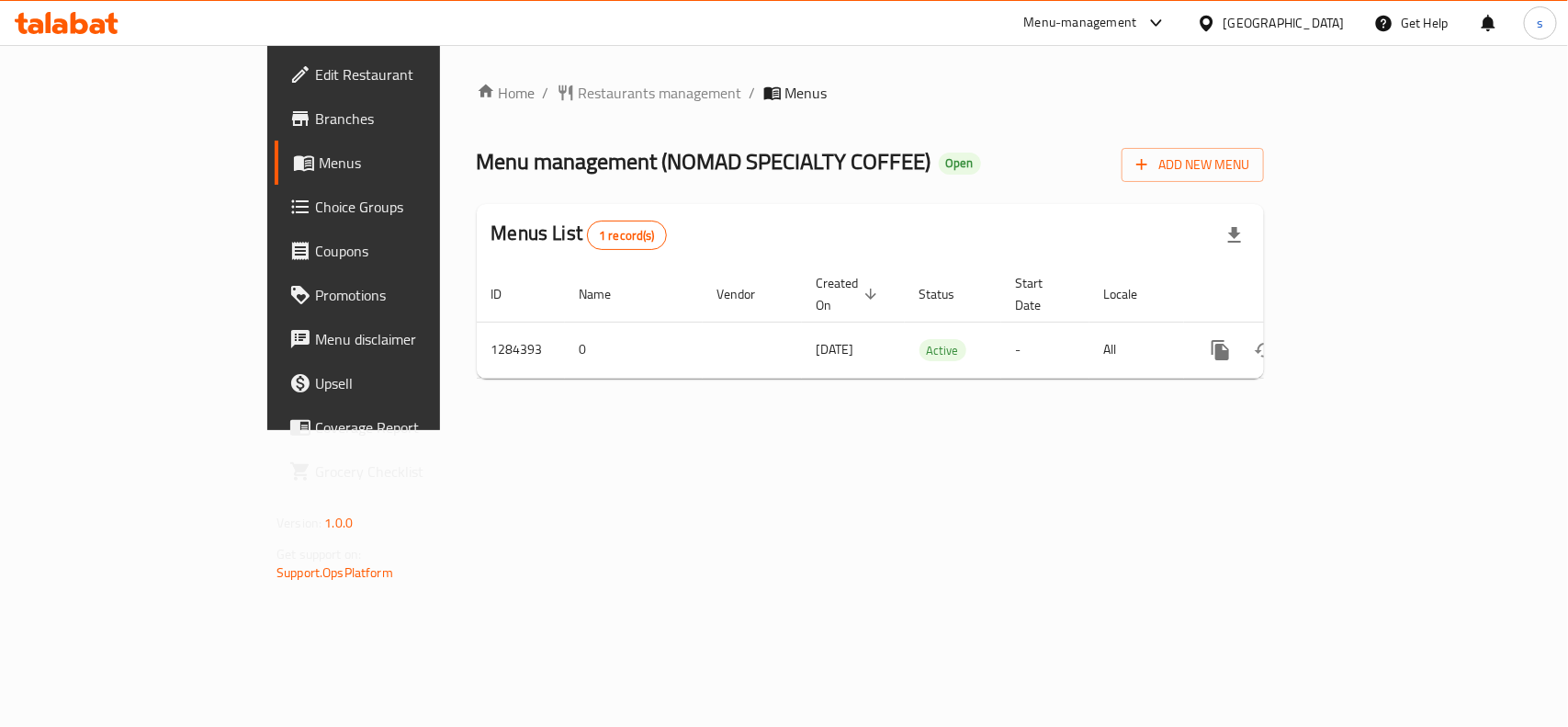
click at [315, 74] on span "Edit Restaurant" at bounding box center [414, 74] width 199 height 22
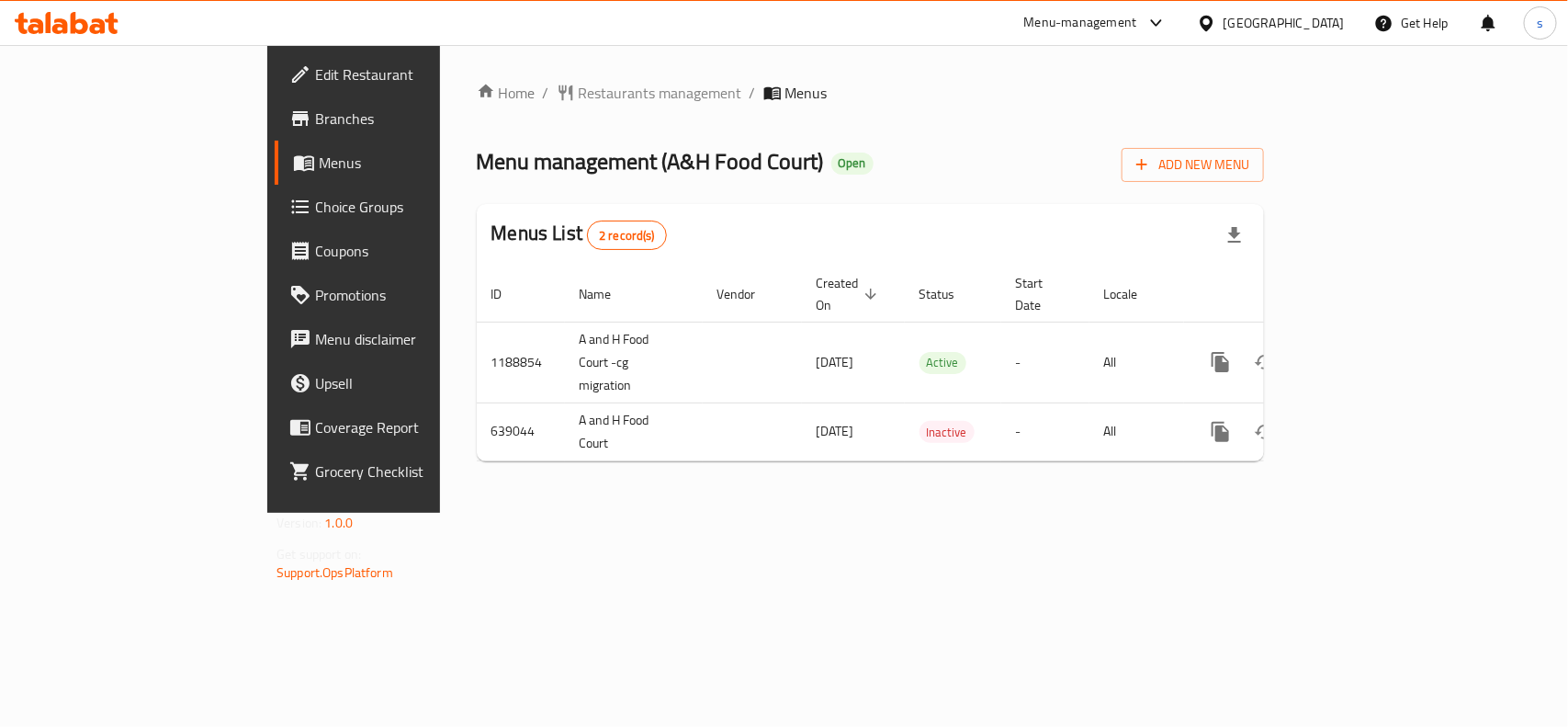
click at [1330, 16] on div "[GEOGRAPHIC_DATA]" at bounding box center [1284, 22] width 122 height 20
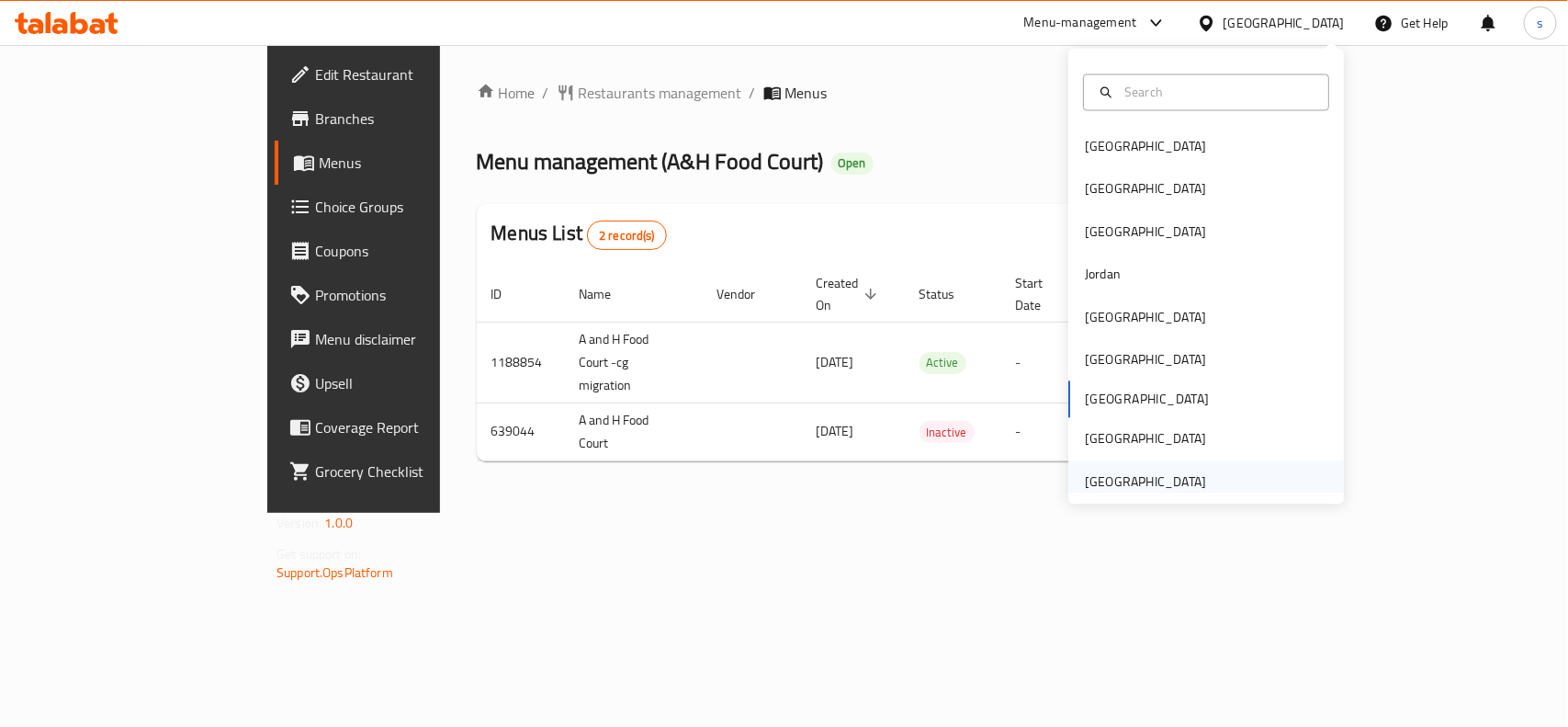
click at [1123, 480] on div "[GEOGRAPHIC_DATA]" at bounding box center [1146, 481] width 122 height 20
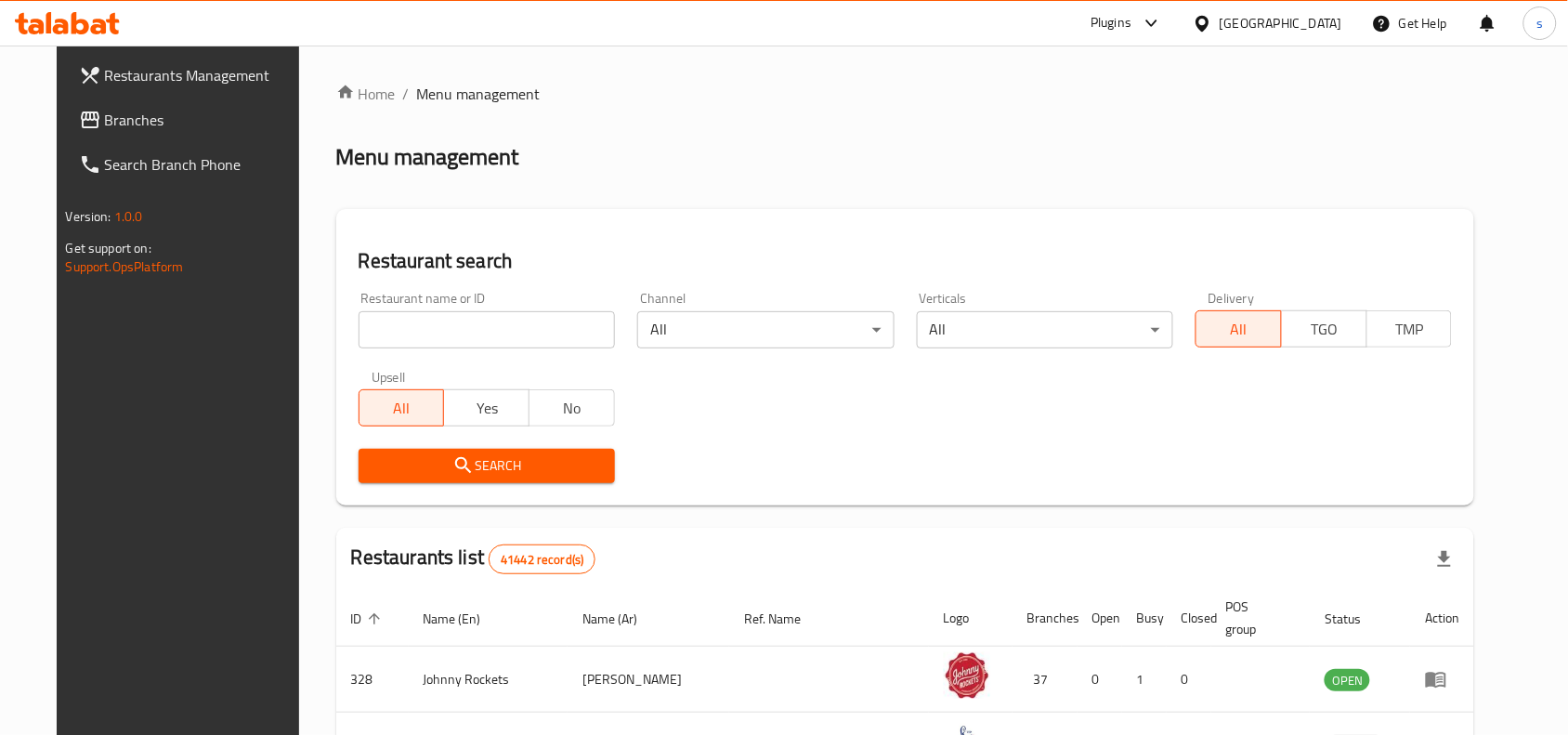
click at [79, 108] on icon at bounding box center [90, 119] width 22 height 22
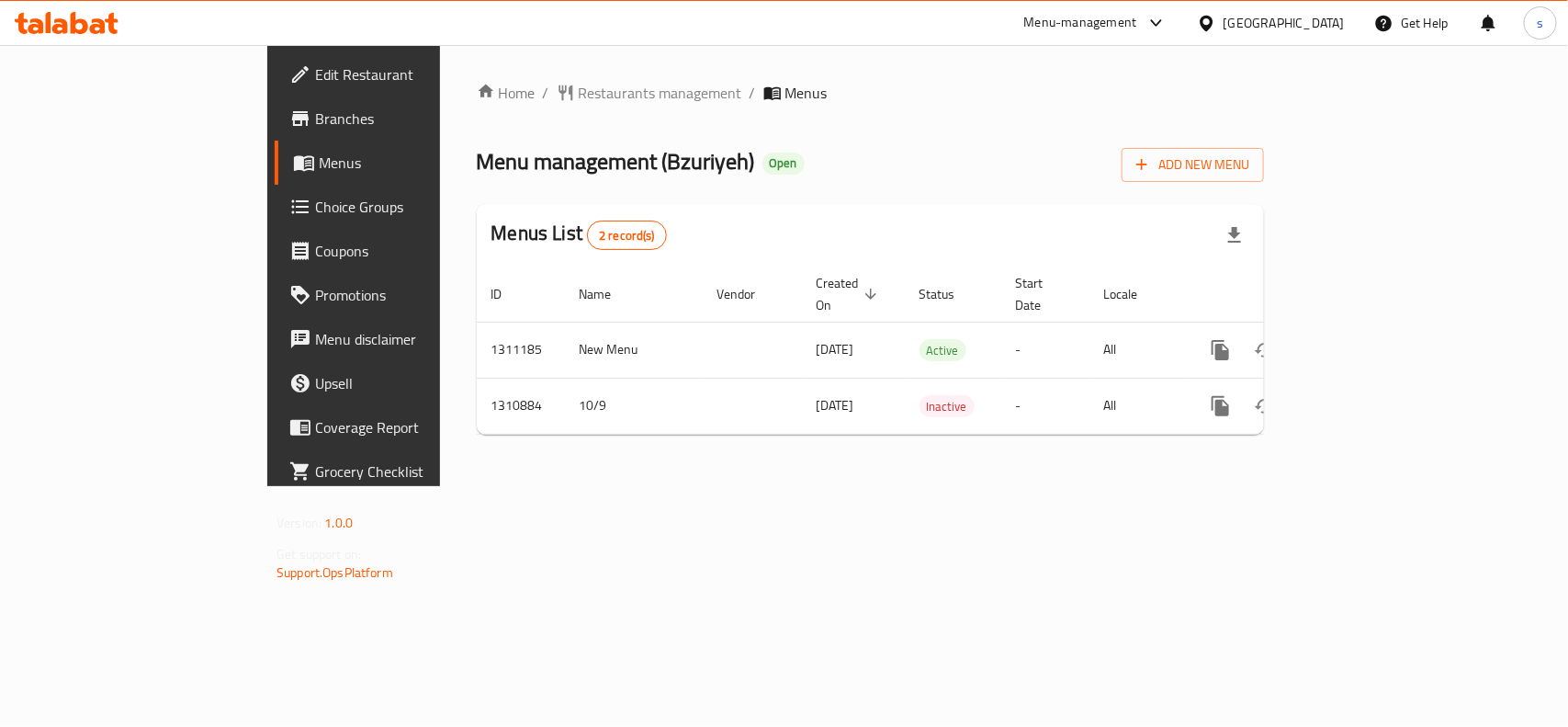
click at [1274, 23] on div "[GEOGRAPHIC_DATA]" at bounding box center [1284, 22] width 122 height 20
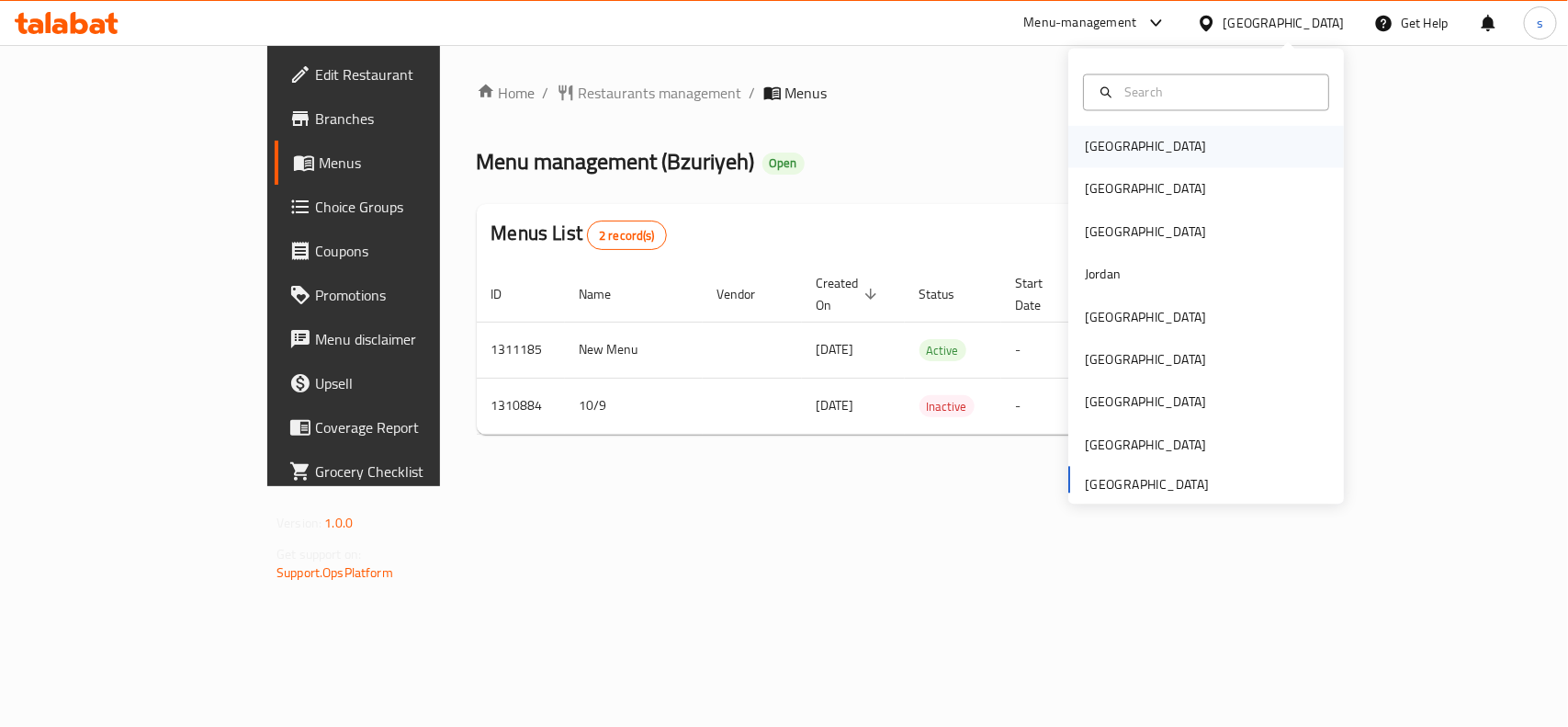
click at [1100, 145] on div "Bahrain" at bounding box center [1146, 147] width 122 height 20
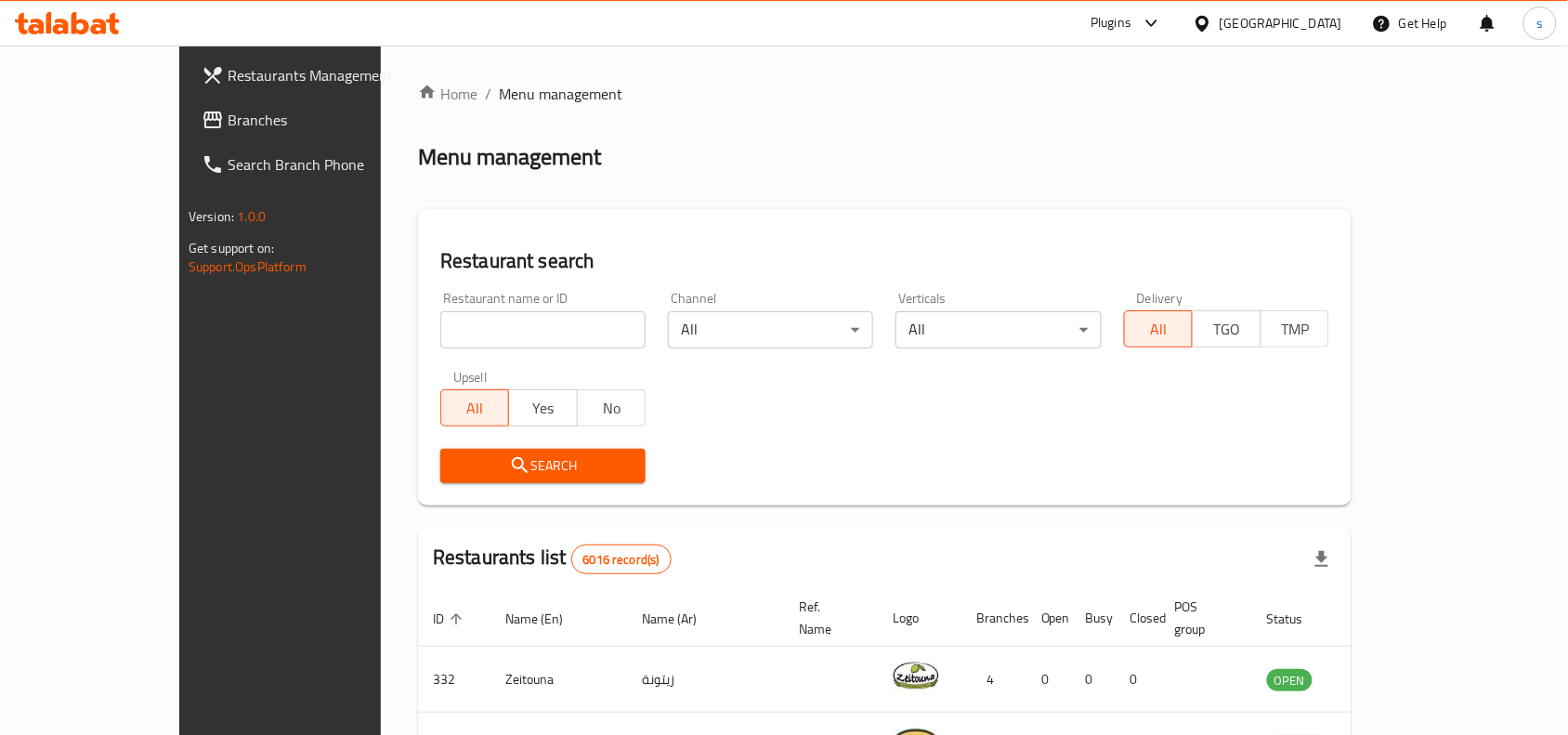
drag, startPoint x: 91, startPoint y: 126, endPoint x: 72, endPoint y: 140, distance: 23.6
click at [227, 126] on span "Branches" at bounding box center [327, 119] width 199 height 22
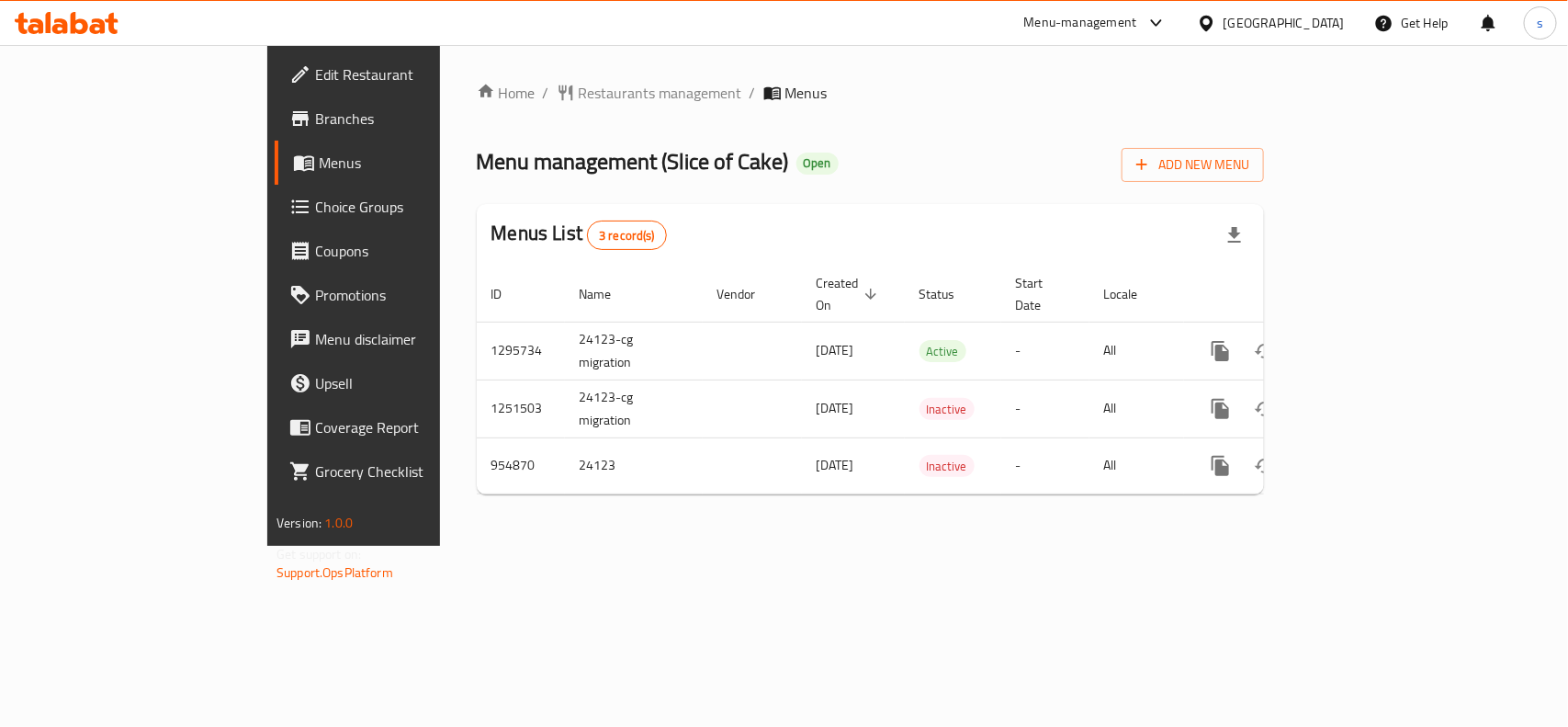
click at [1304, 28] on div "[GEOGRAPHIC_DATA]" at bounding box center [1284, 22] width 122 height 20
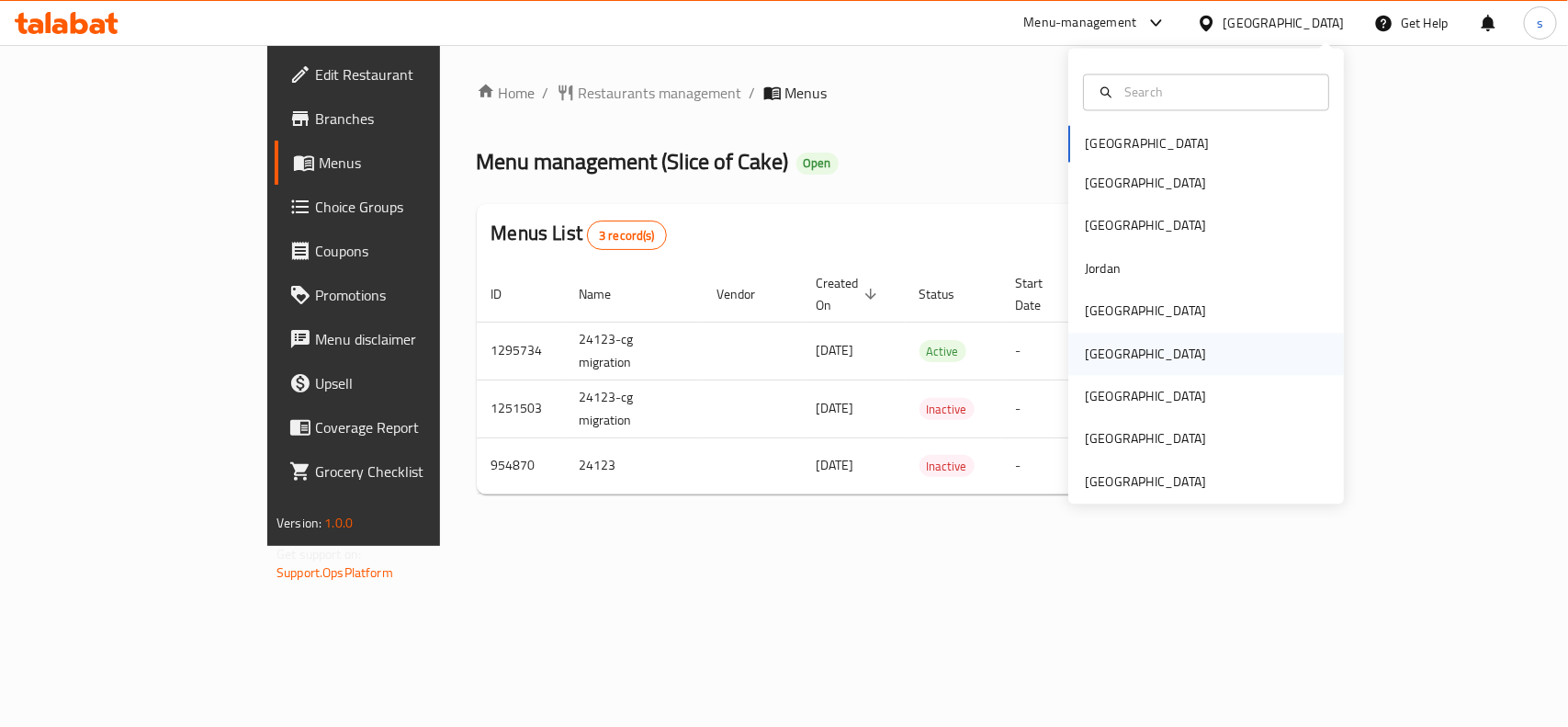
click at [1085, 351] on div "[GEOGRAPHIC_DATA]" at bounding box center [1146, 353] width 122 height 20
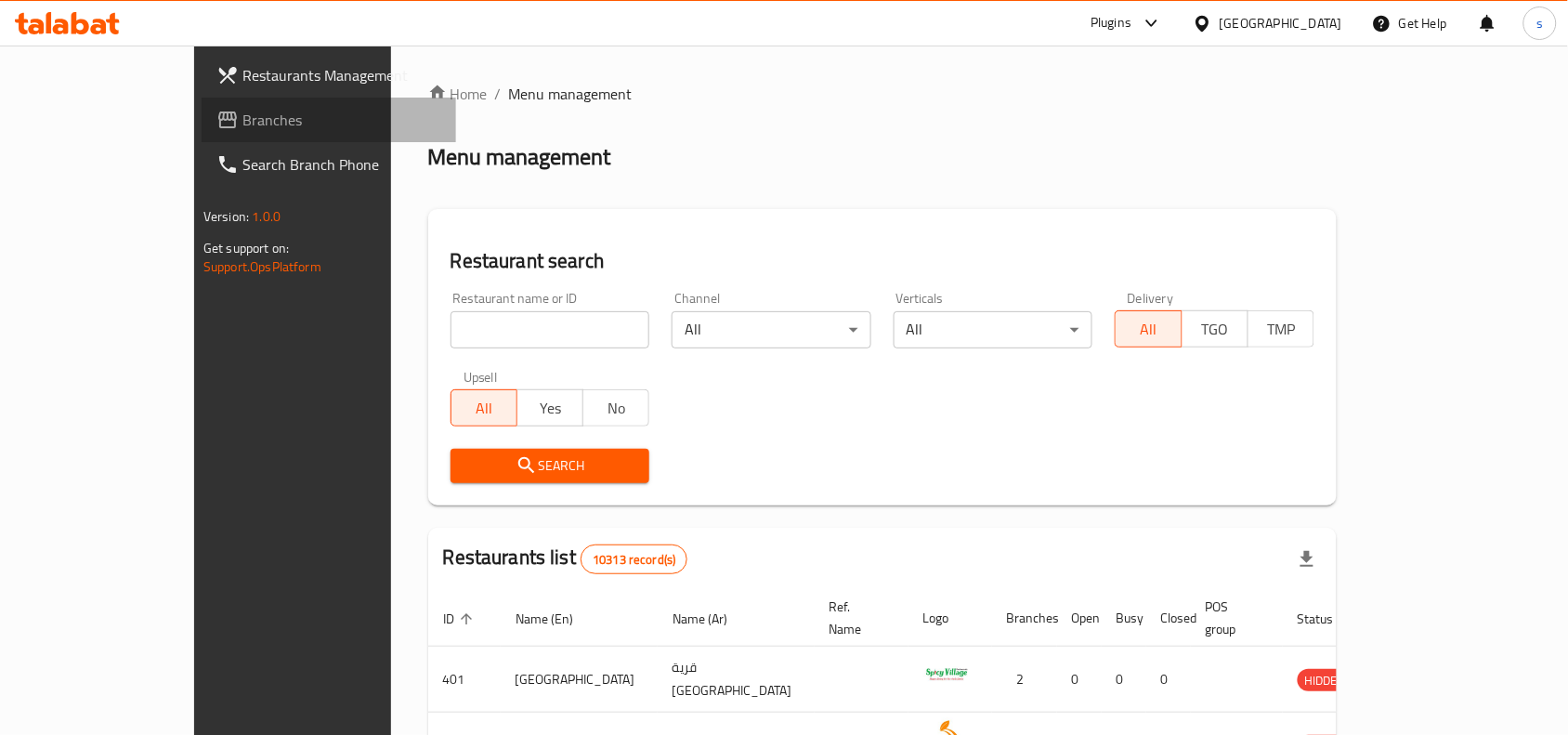
click at [242, 114] on span "Branches" at bounding box center [342, 119] width 199 height 22
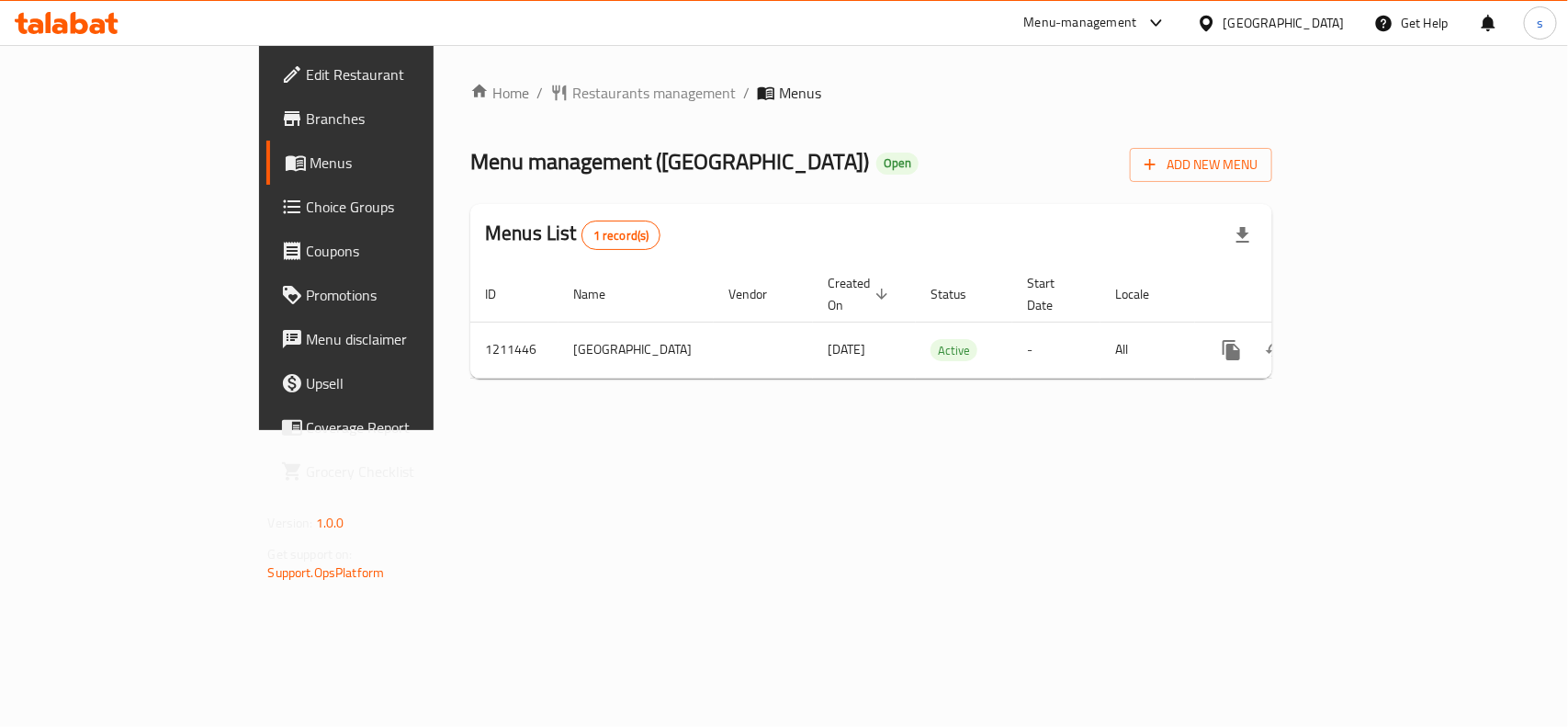
click at [1337, 23] on div "[GEOGRAPHIC_DATA]" at bounding box center [1284, 22] width 122 height 20
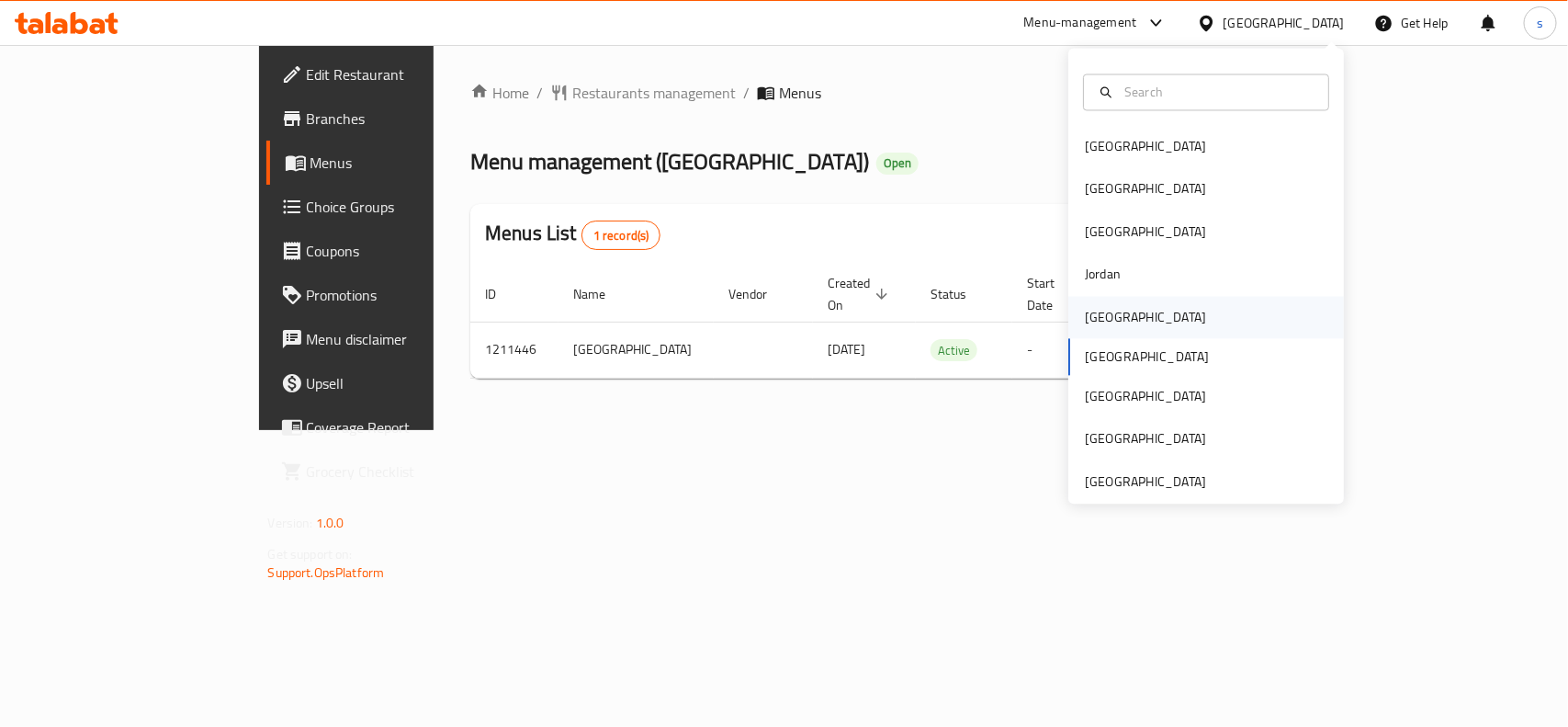
click at [1091, 327] on div "[GEOGRAPHIC_DATA]" at bounding box center [1146, 317] width 122 height 20
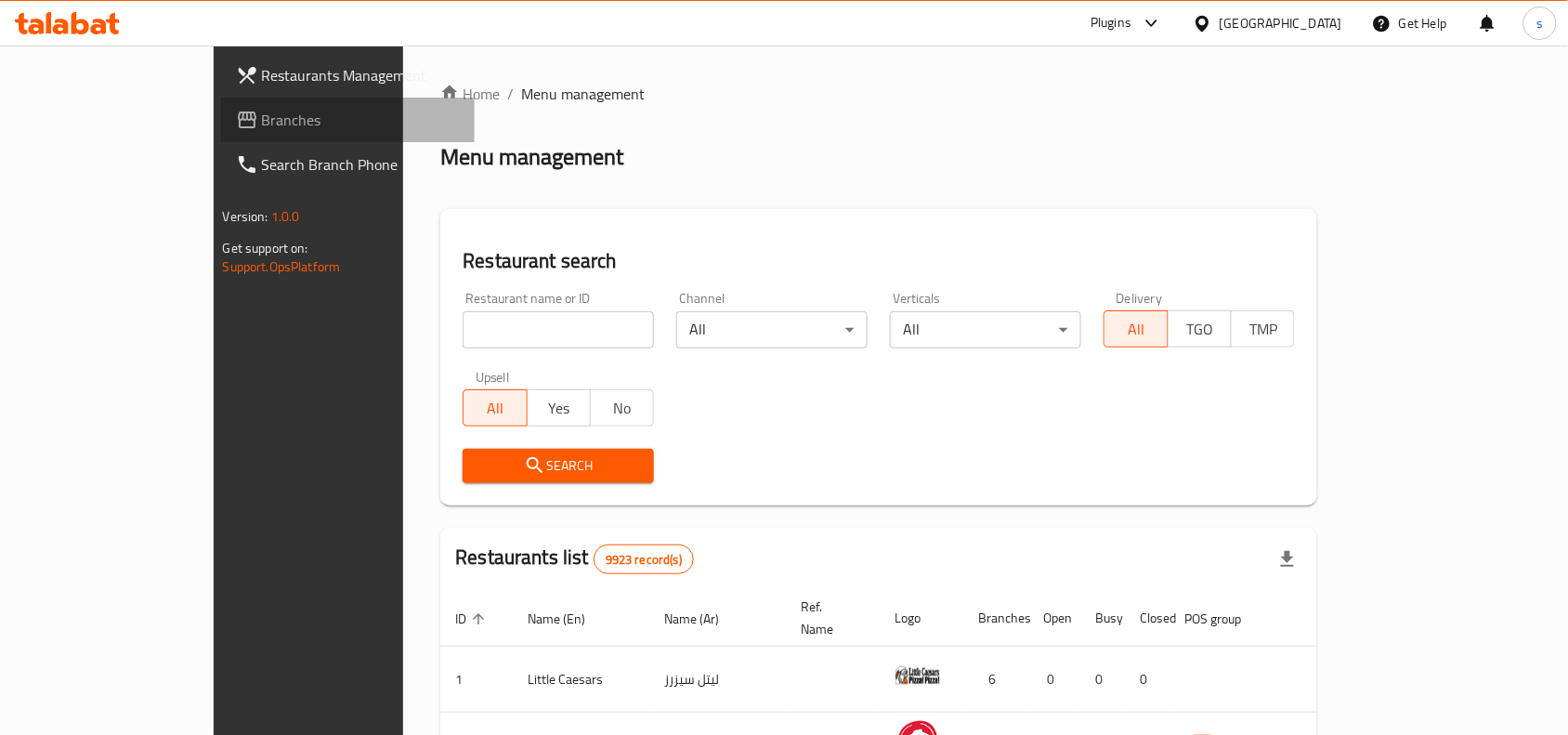
click at [262, 122] on span "Branches" at bounding box center [361, 119] width 199 height 22
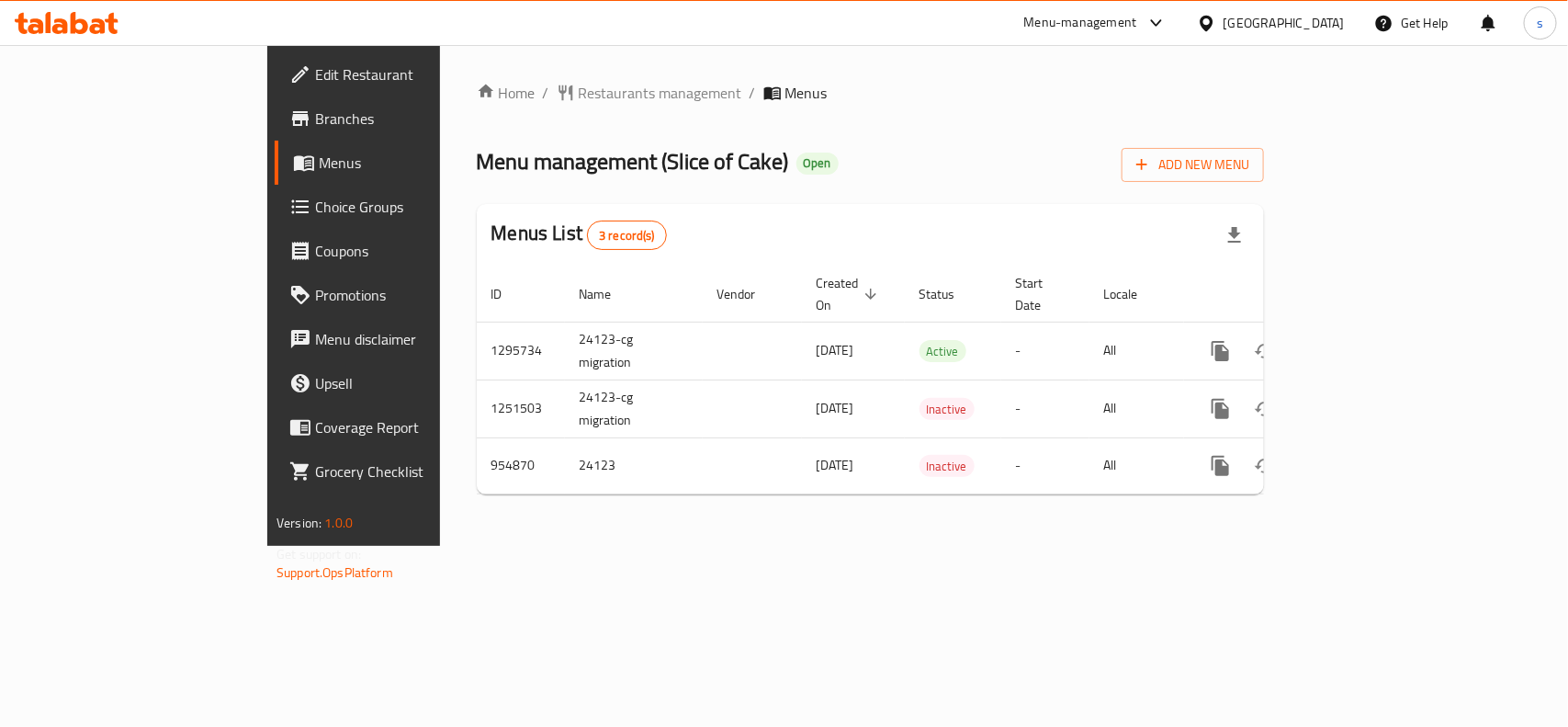
click at [1318, 25] on div "[GEOGRAPHIC_DATA]" at bounding box center [1284, 22] width 122 height 20
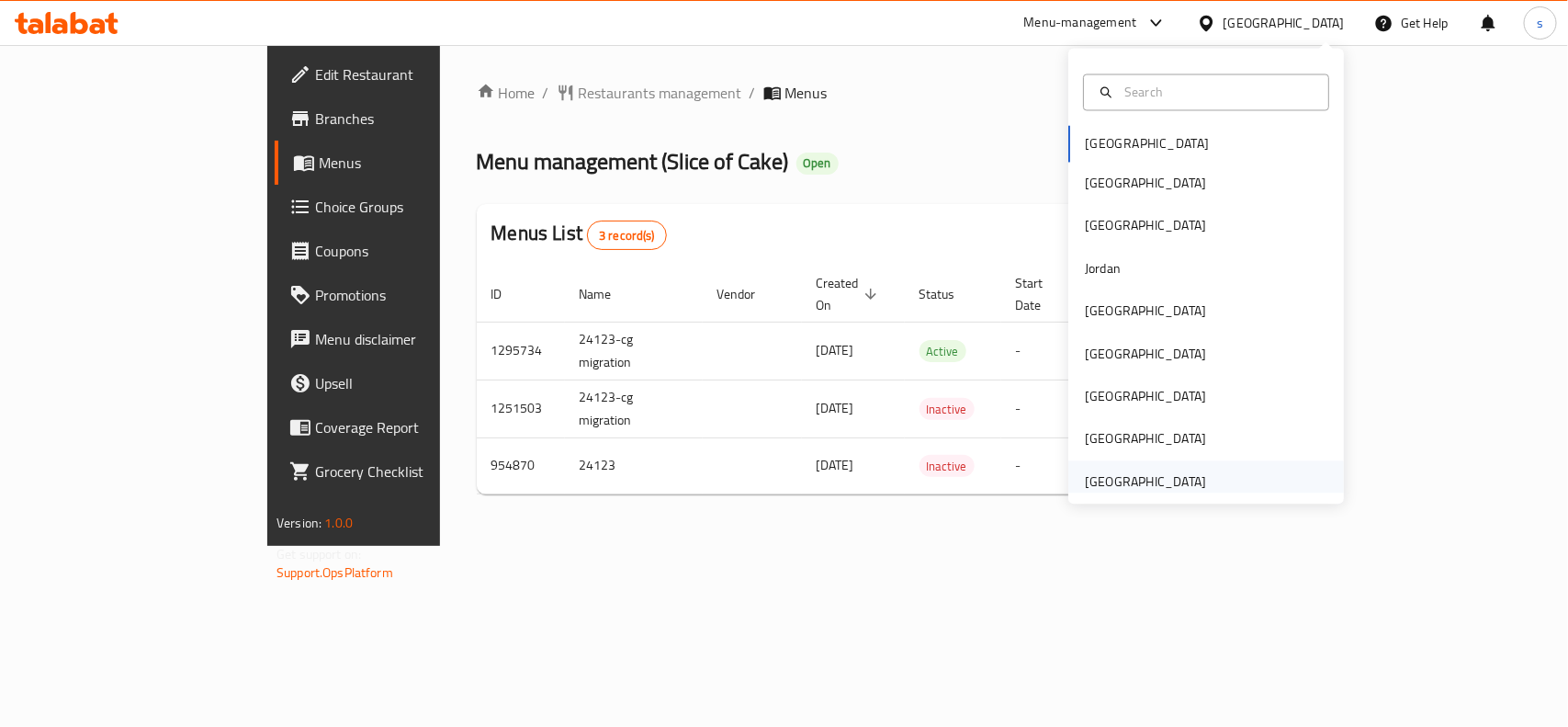
click at [1165, 484] on div "[GEOGRAPHIC_DATA]" at bounding box center [1146, 481] width 122 height 20
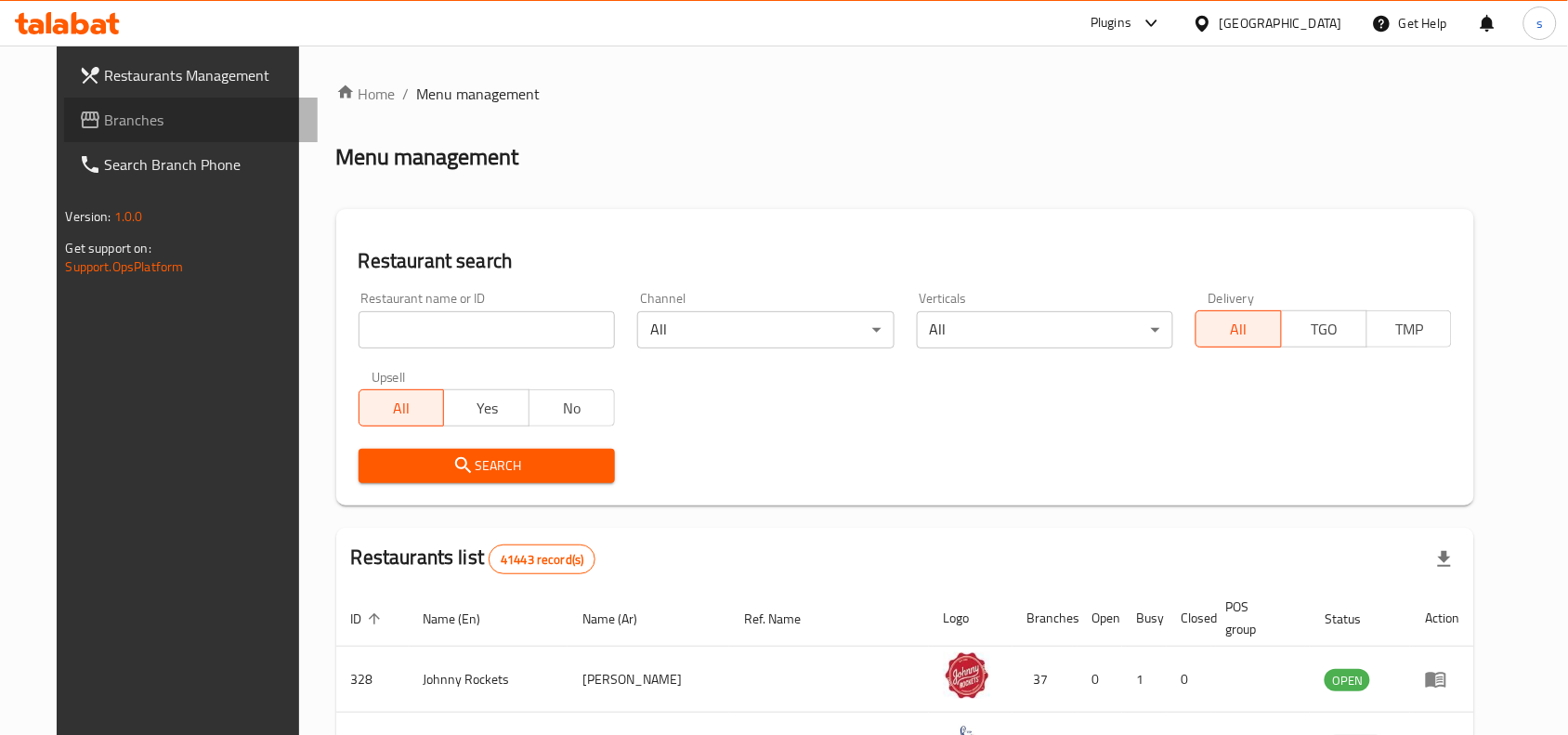
click at [105, 108] on span "Branches" at bounding box center [205, 119] width 199 height 22
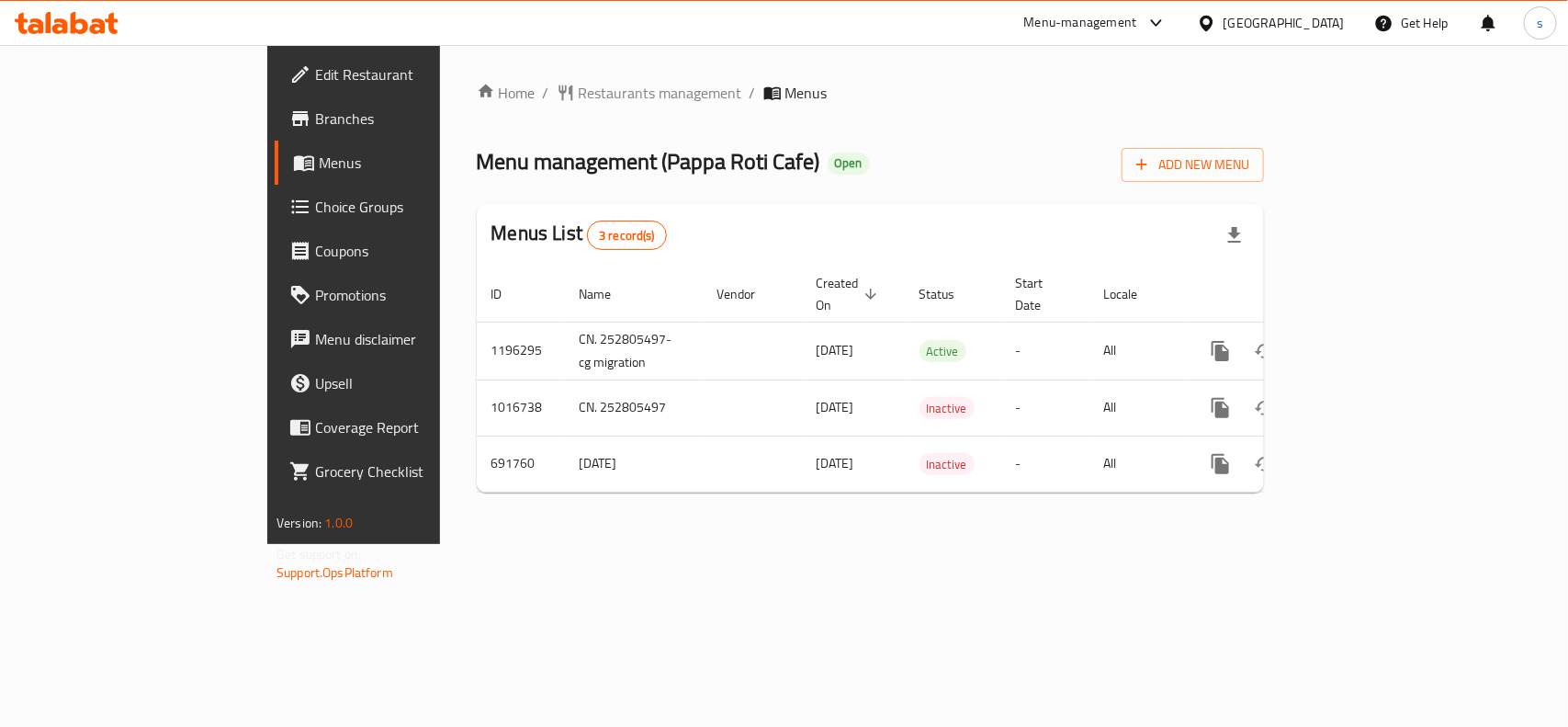
click at [1316, 24] on div "[GEOGRAPHIC_DATA]" at bounding box center [1284, 22] width 122 height 20
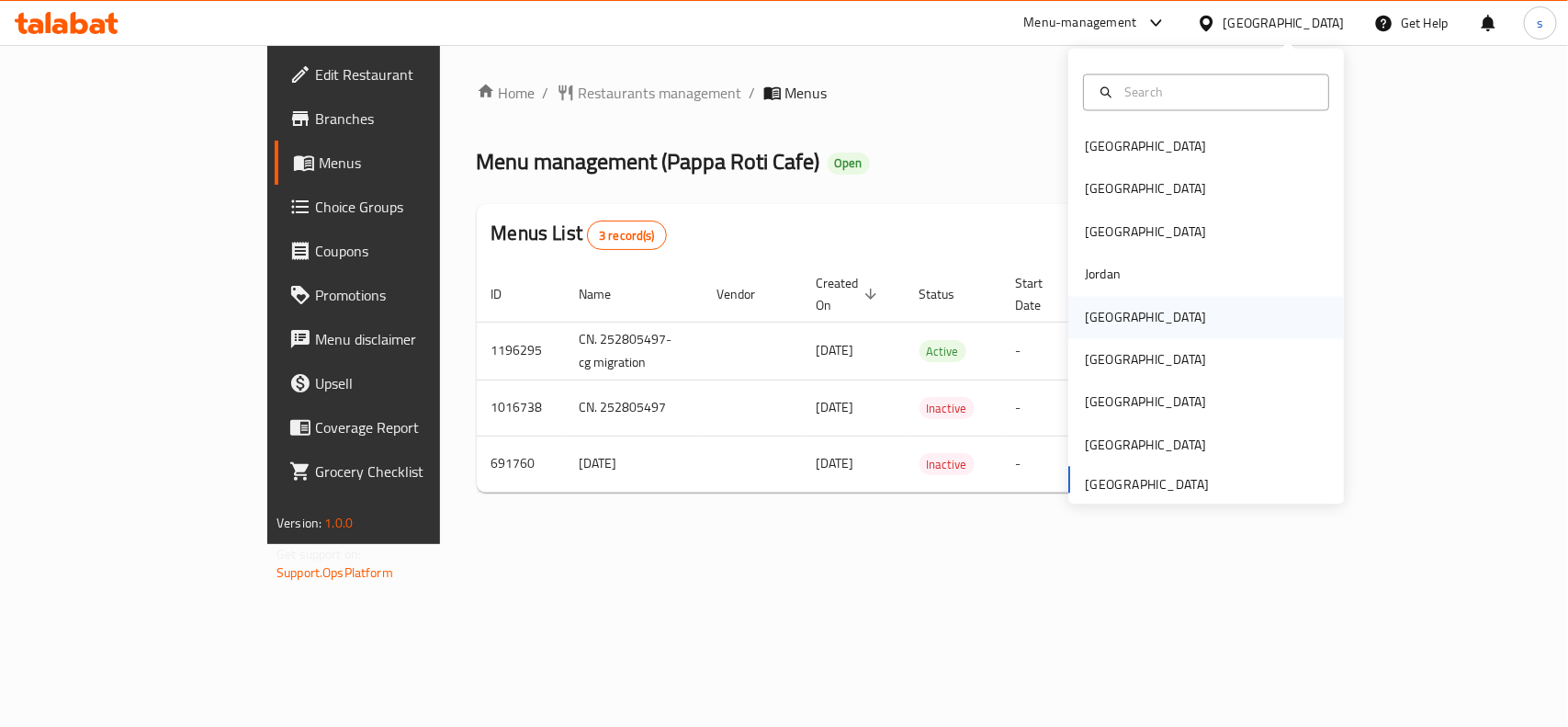
click at [1087, 322] on div "[GEOGRAPHIC_DATA]" at bounding box center [1146, 317] width 122 height 20
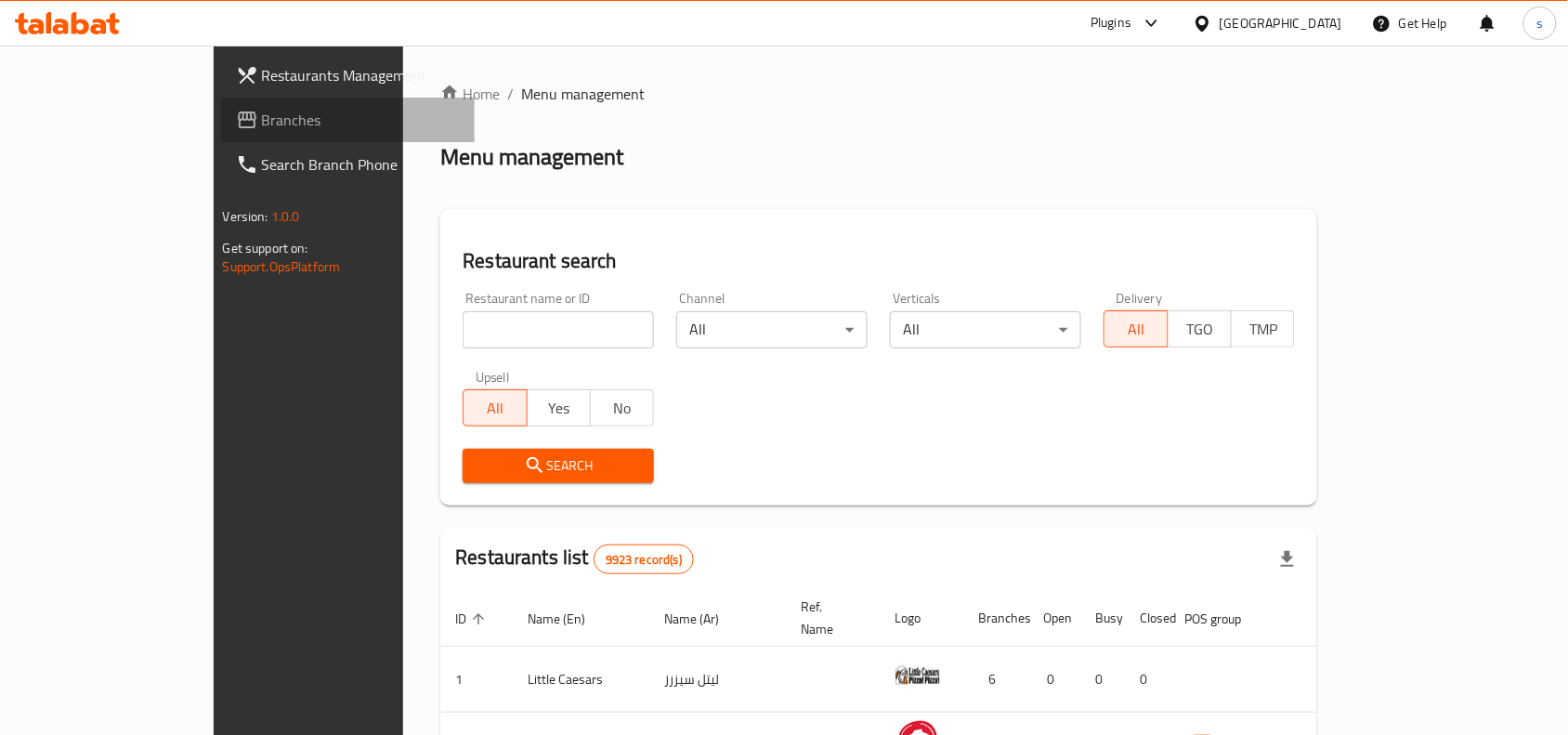
click at [262, 109] on span "Branches" at bounding box center [361, 119] width 199 height 22
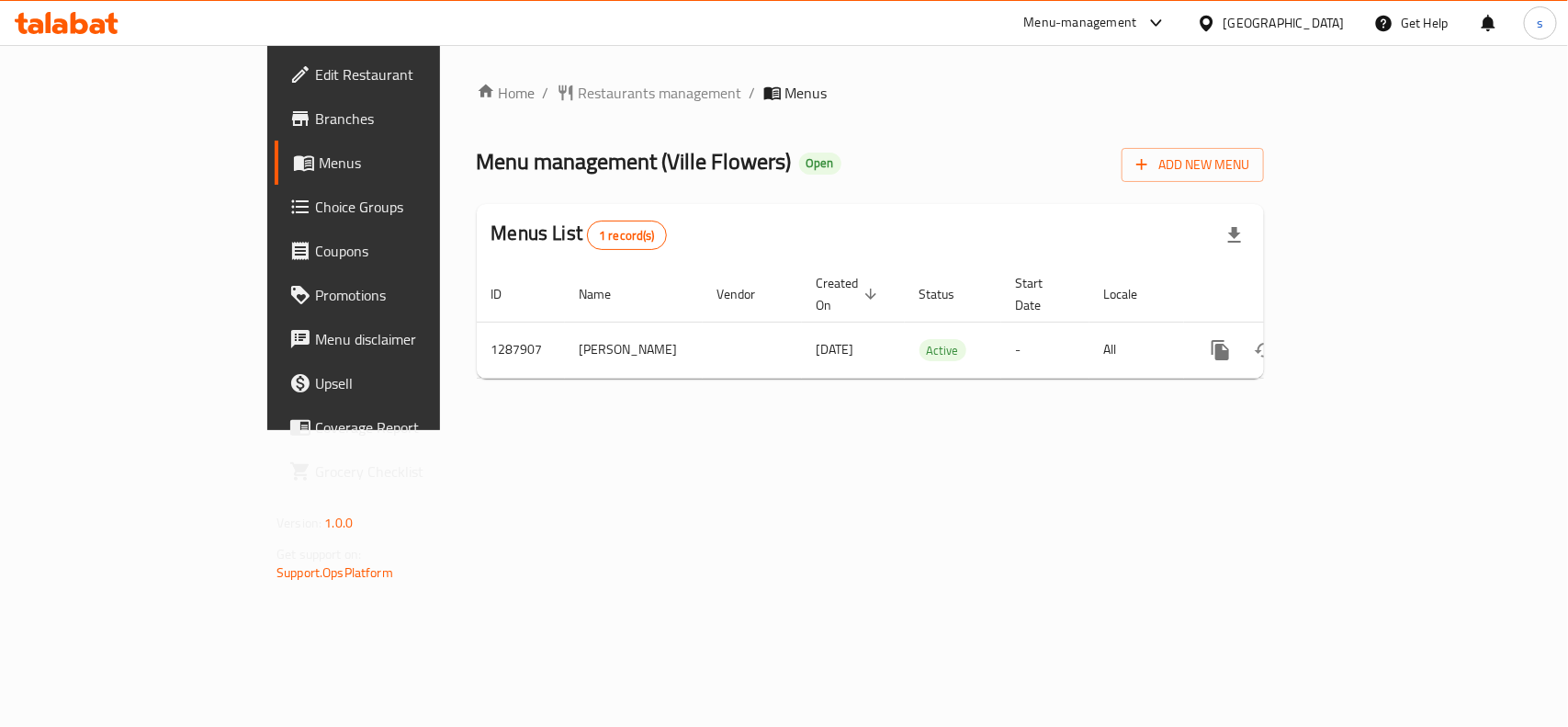
click at [1314, 23] on div "[GEOGRAPHIC_DATA]" at bounding box center [1284, 22] width 122 height 20
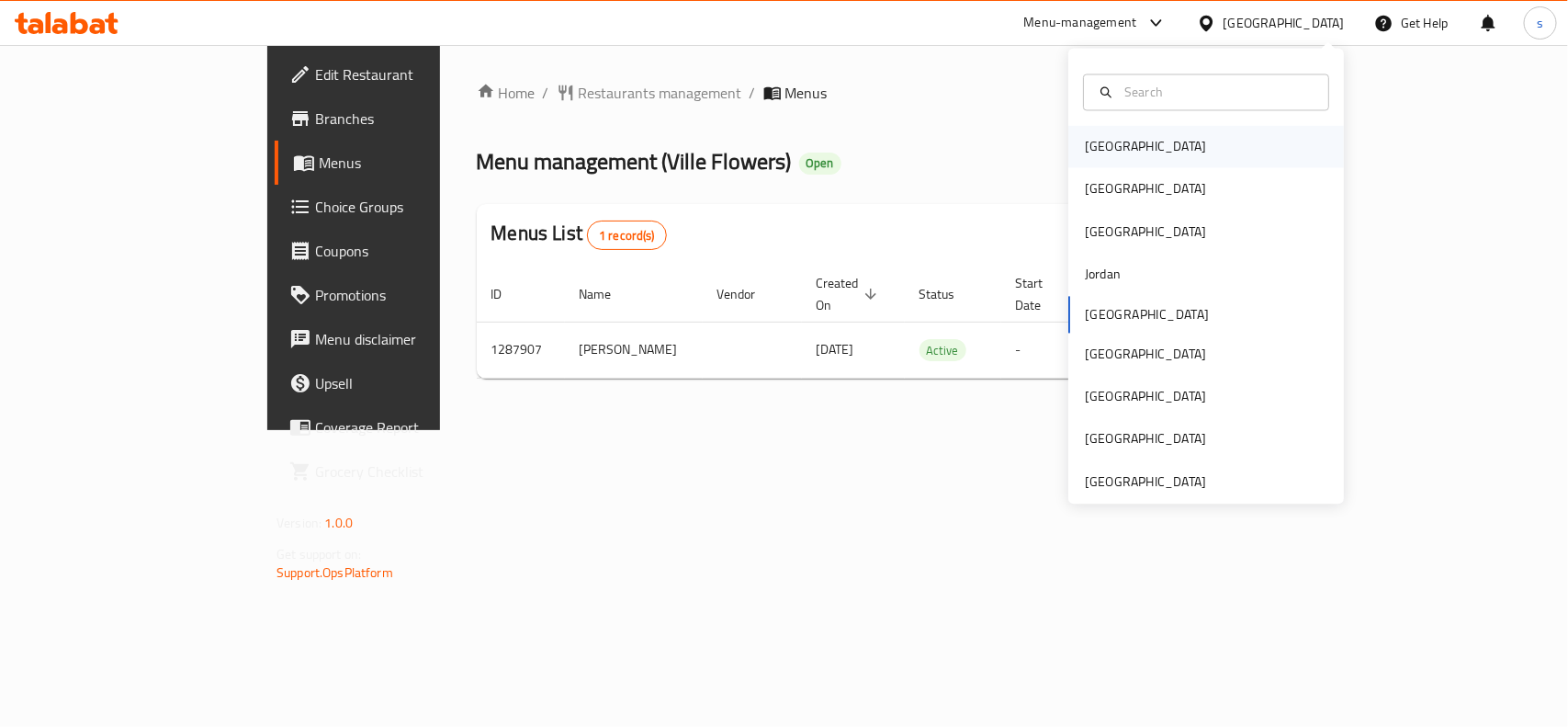
click at [1085, 152] on div "[GEOGRAPHIC_DATA]" at bounding box center [1146, 147] width 122 height 20
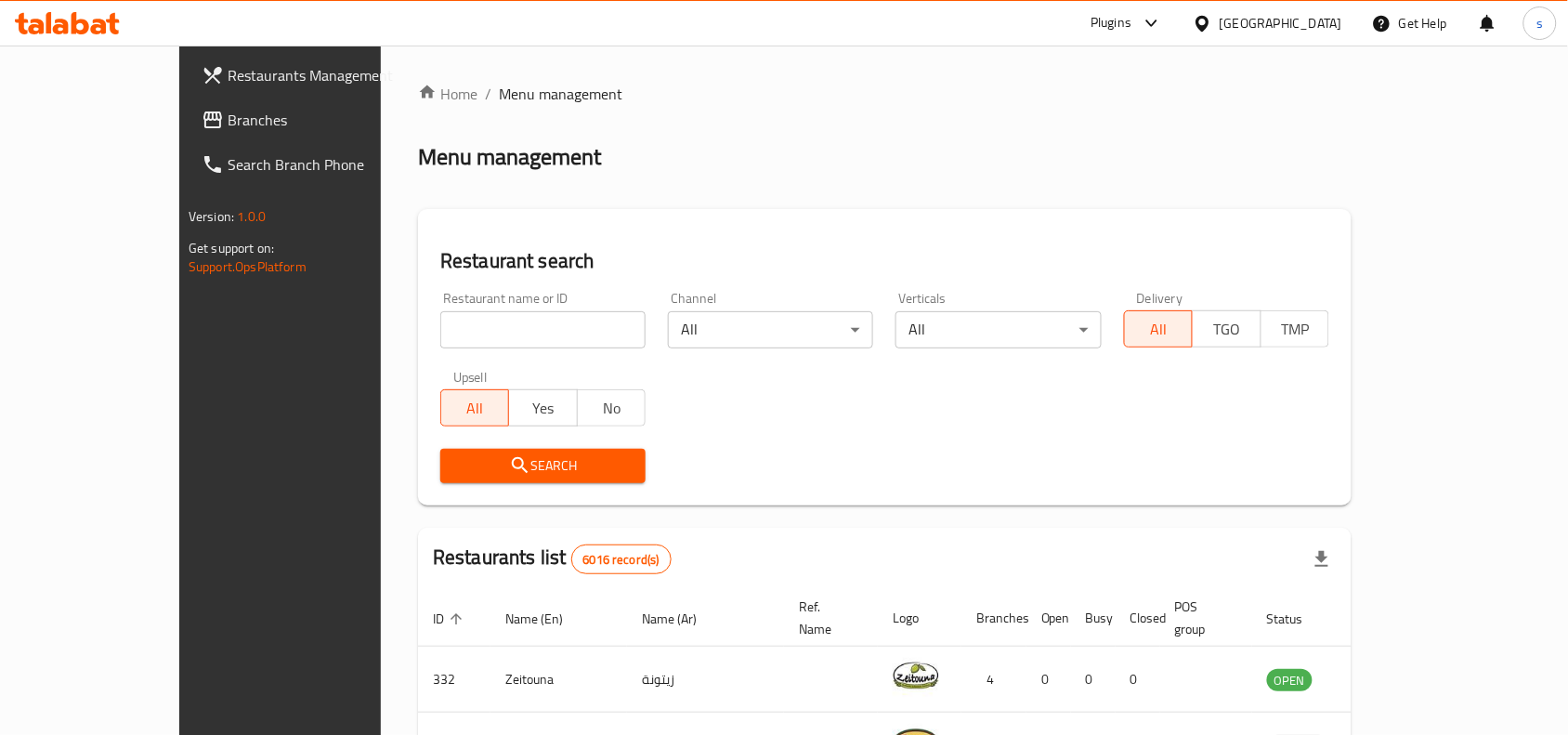
click at [1316, 20] on div "[GEOGRAPHIC_DATA]" at bounding box center [1281, 22] width 123 height 20
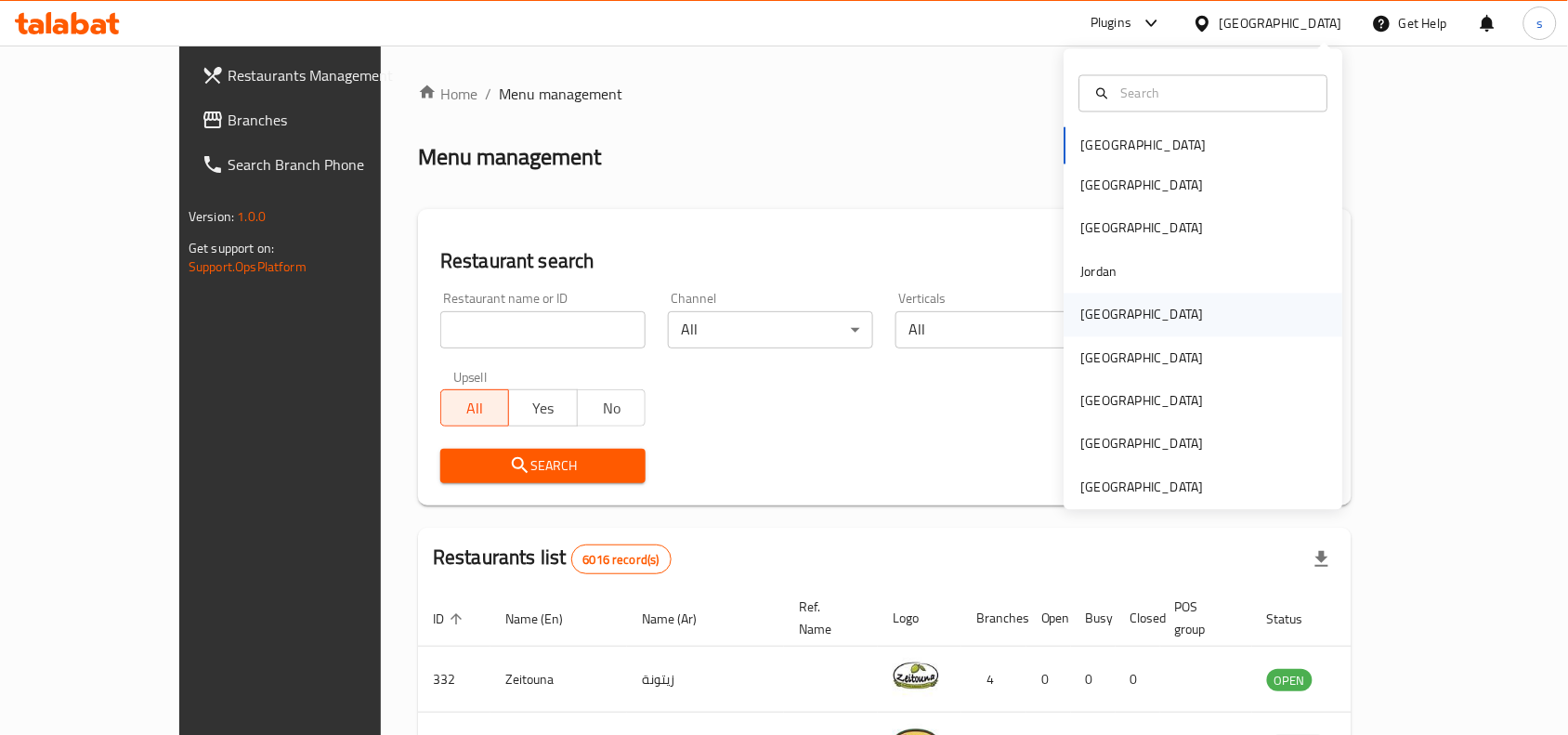
click at [1096, 322] on div "[GEOGRAPHIC_DATA]" at bounding box center [1143, 314] width 123 height 20
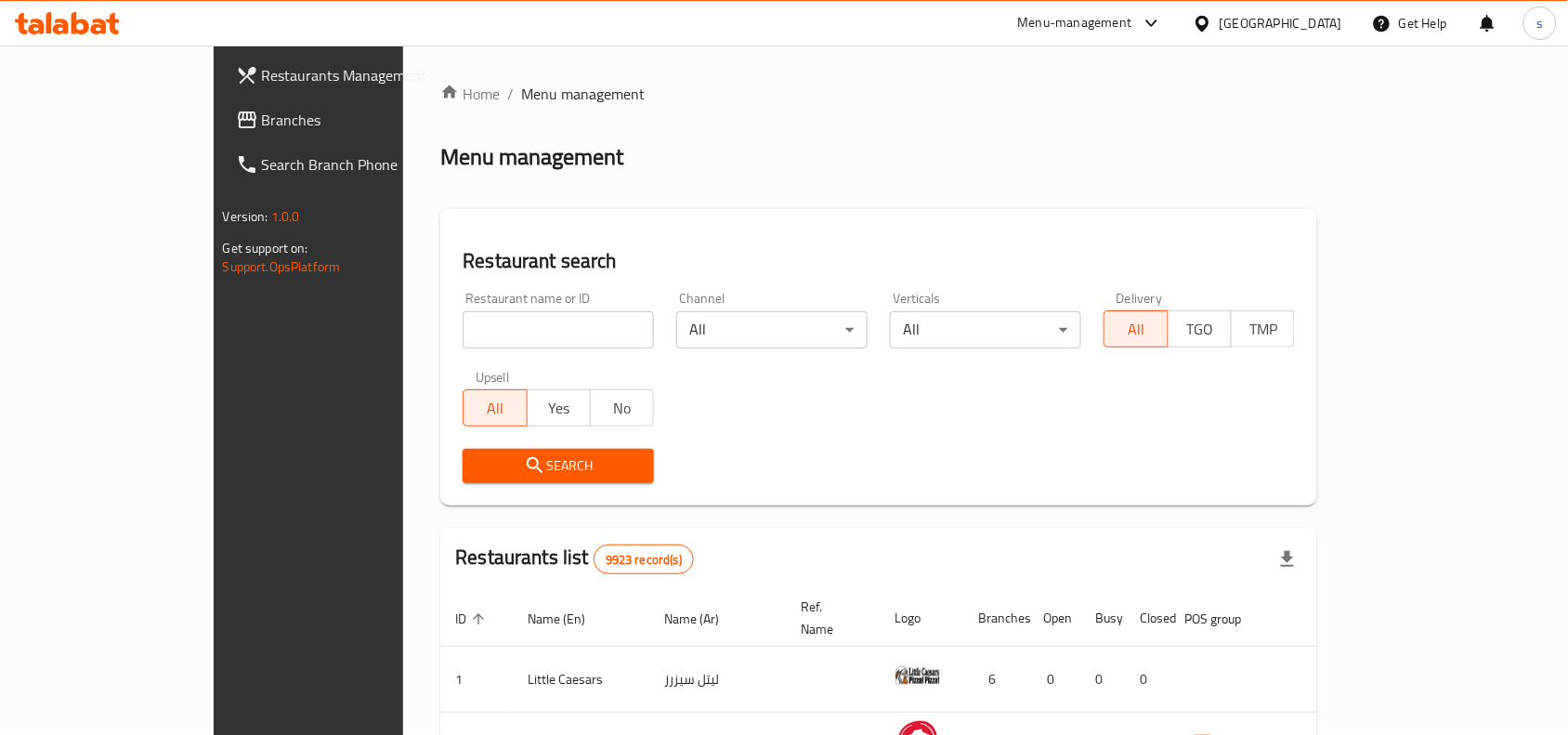
click at [262, 121] on span "Branches" at bounding box center [361, 119] width 199 height 22
